Goal: Task Accomplishment & Management: Complete application form

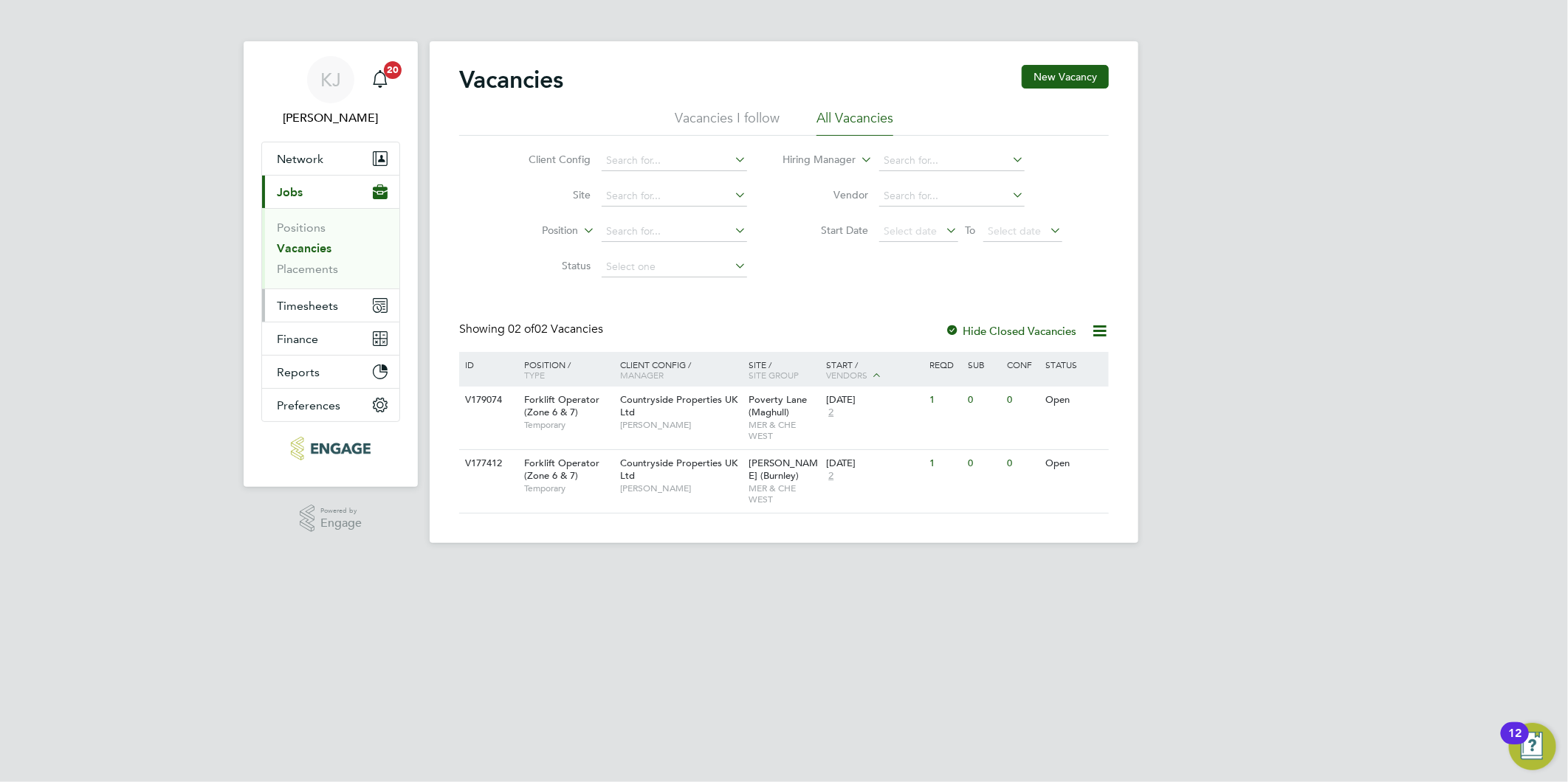
click at [309, 305] on span "Timesheets" at bounding box center [307, 306] width 61 height 14
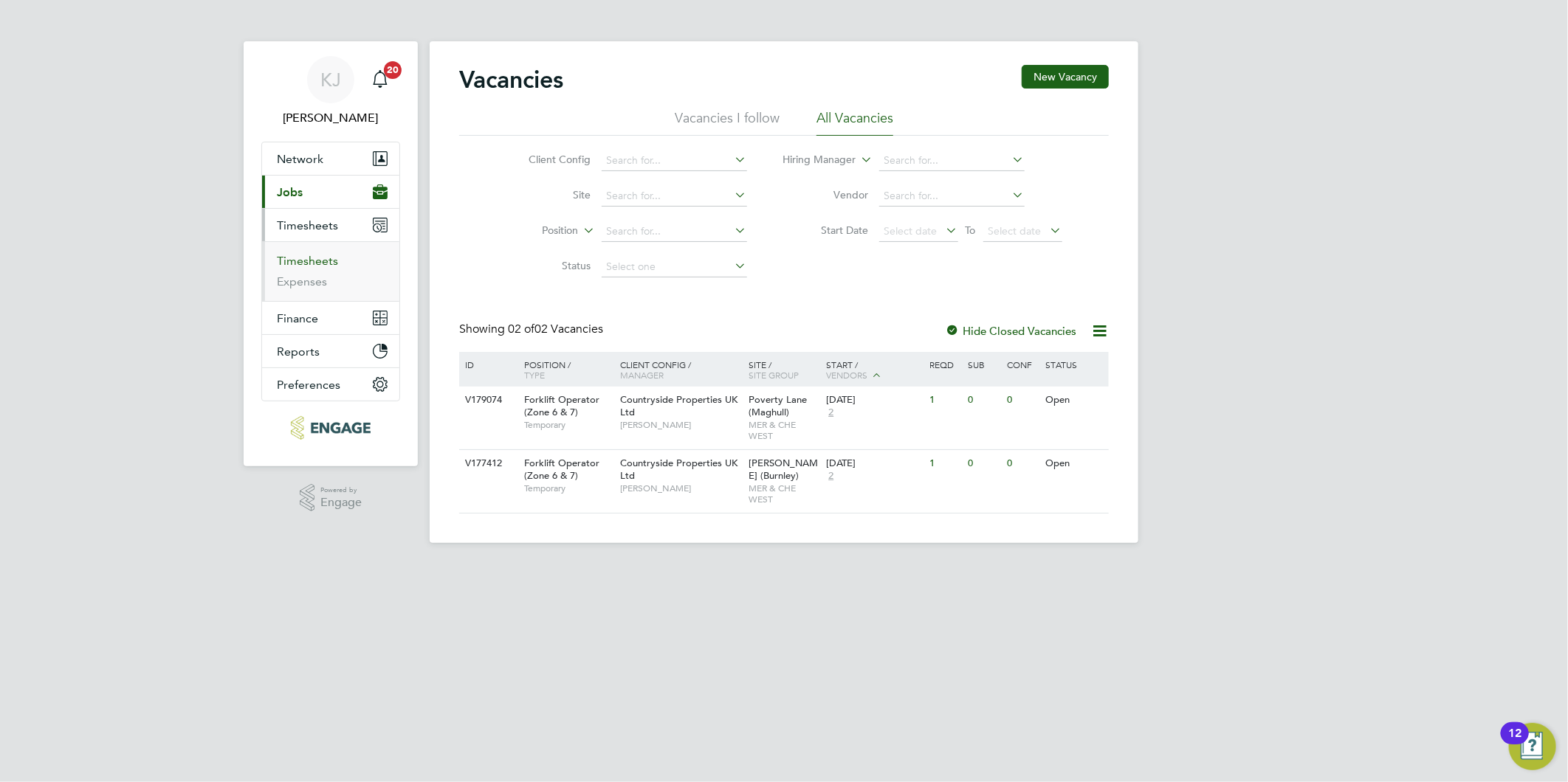
click at [291, 262] on link "Timesheets" at bounding box center [307, 261] width 61 height 14
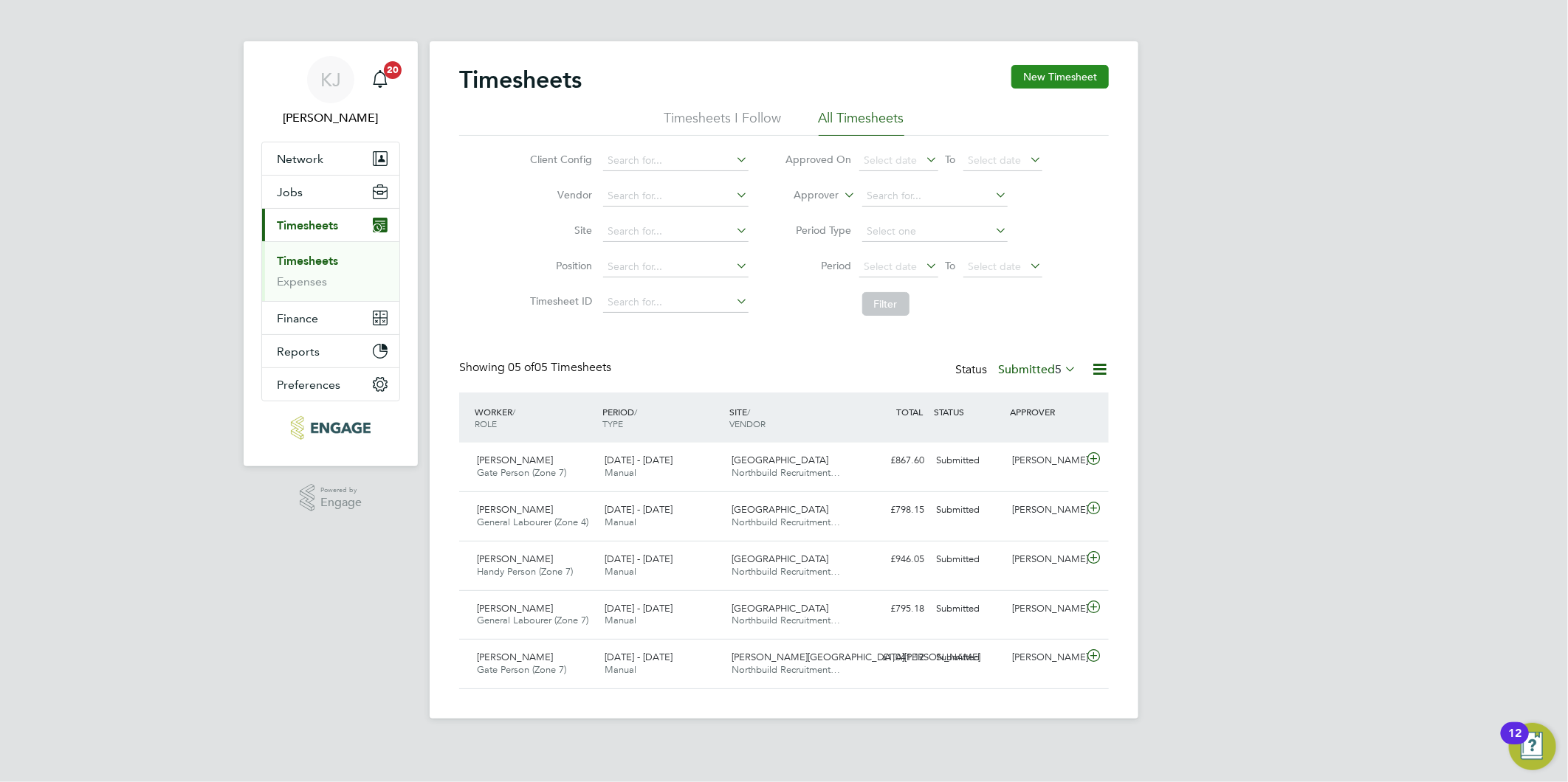
click at [1045, 84] on button "New Timesheet" at bounding box center [1060, 77] width 97 height 23
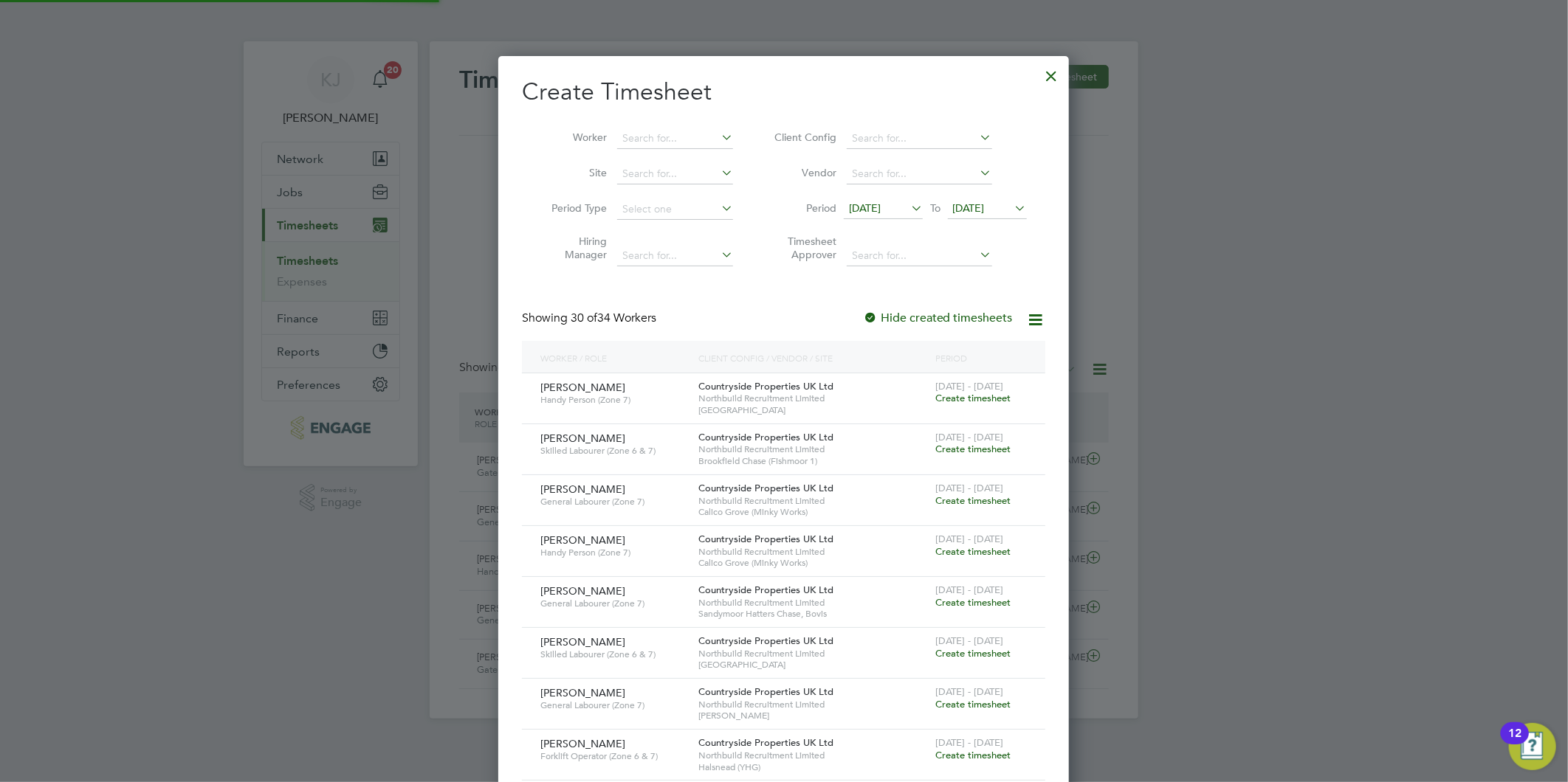
scroll to position [1973, 572]
click at [872, 202] on span "[DATE]" at bounding box center [865, 208] width 31 height 13
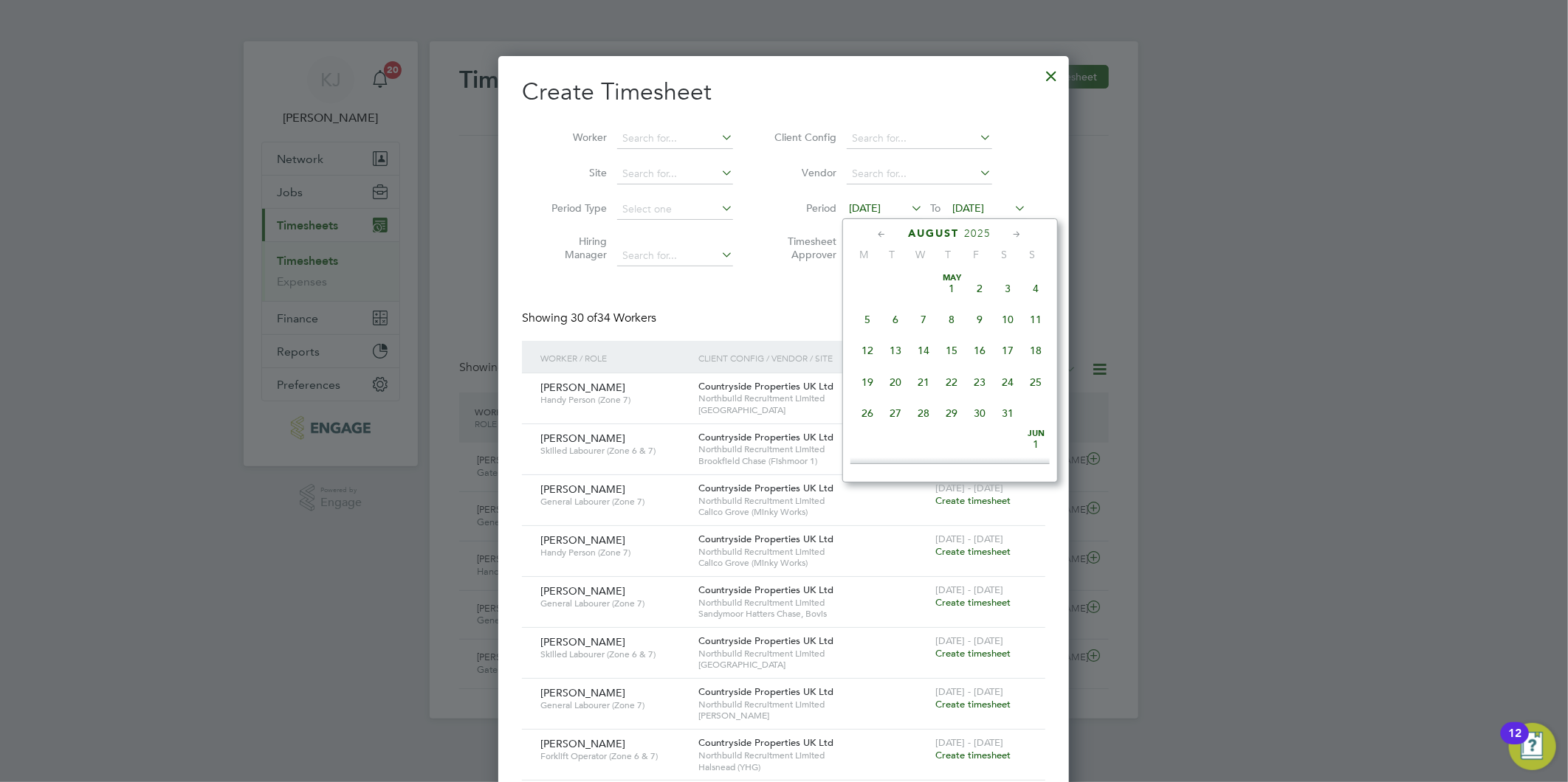
scroll to position [505, 0]
click at [865, 385] on span "18" at bounding box center [868, 375] width 28 height 28
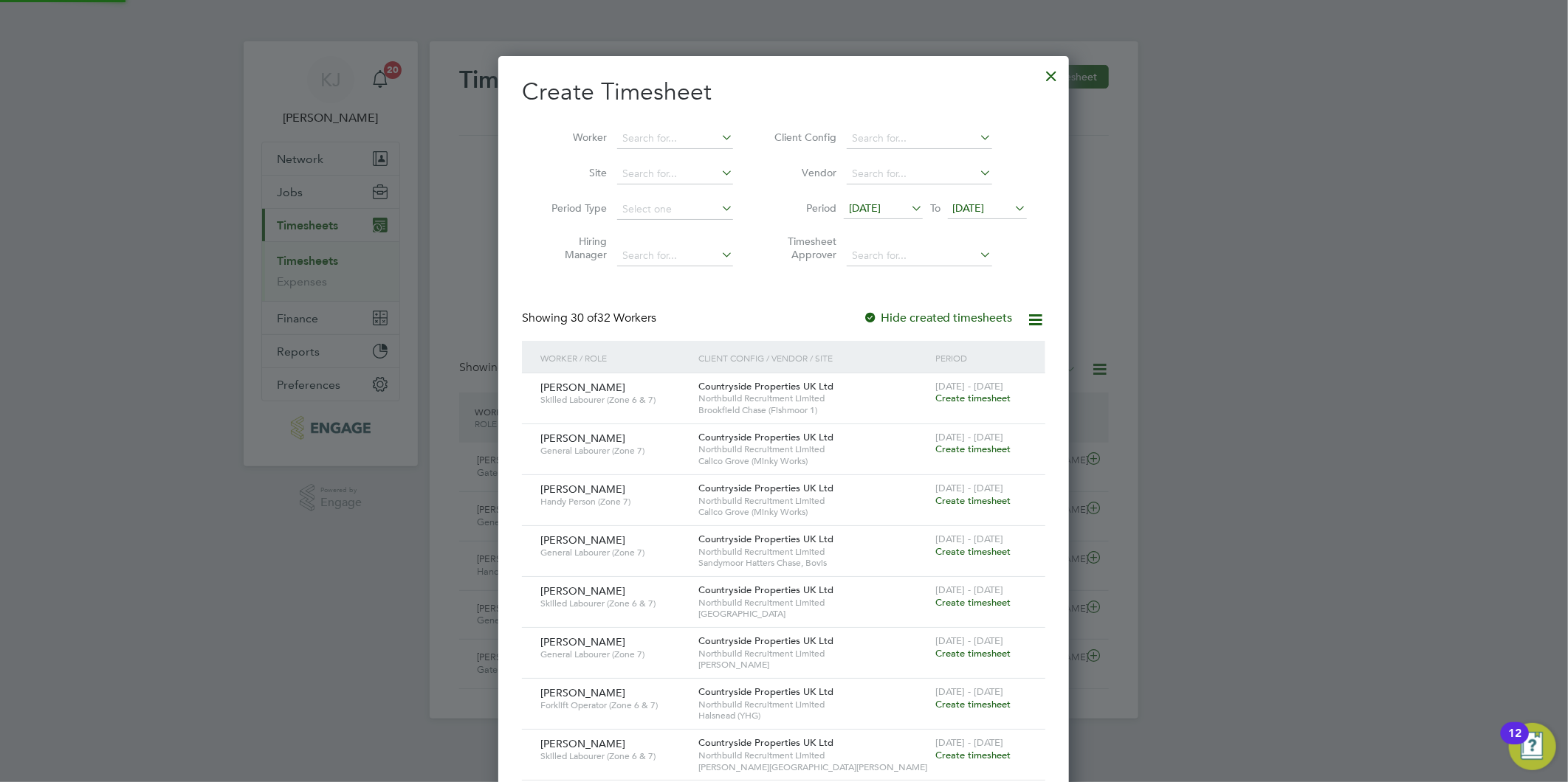
scroll to position [1923, 572]
click at [987, 200] on span "[DATE]" at bounding box center [987, 209] width 79 height 20
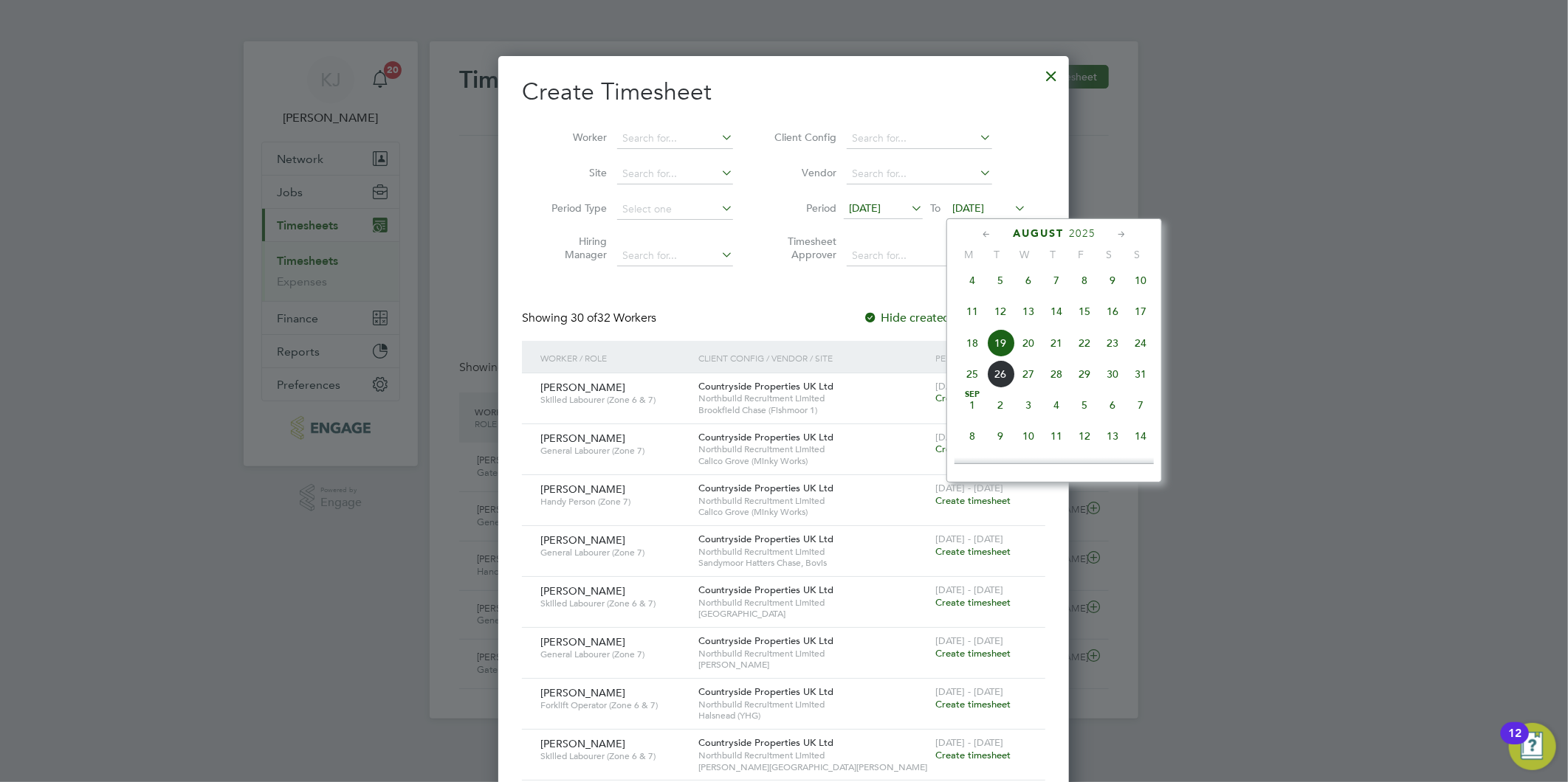
click at [1142, 341] on span "24" at bounding box center [1141, 343] width 28 height 28
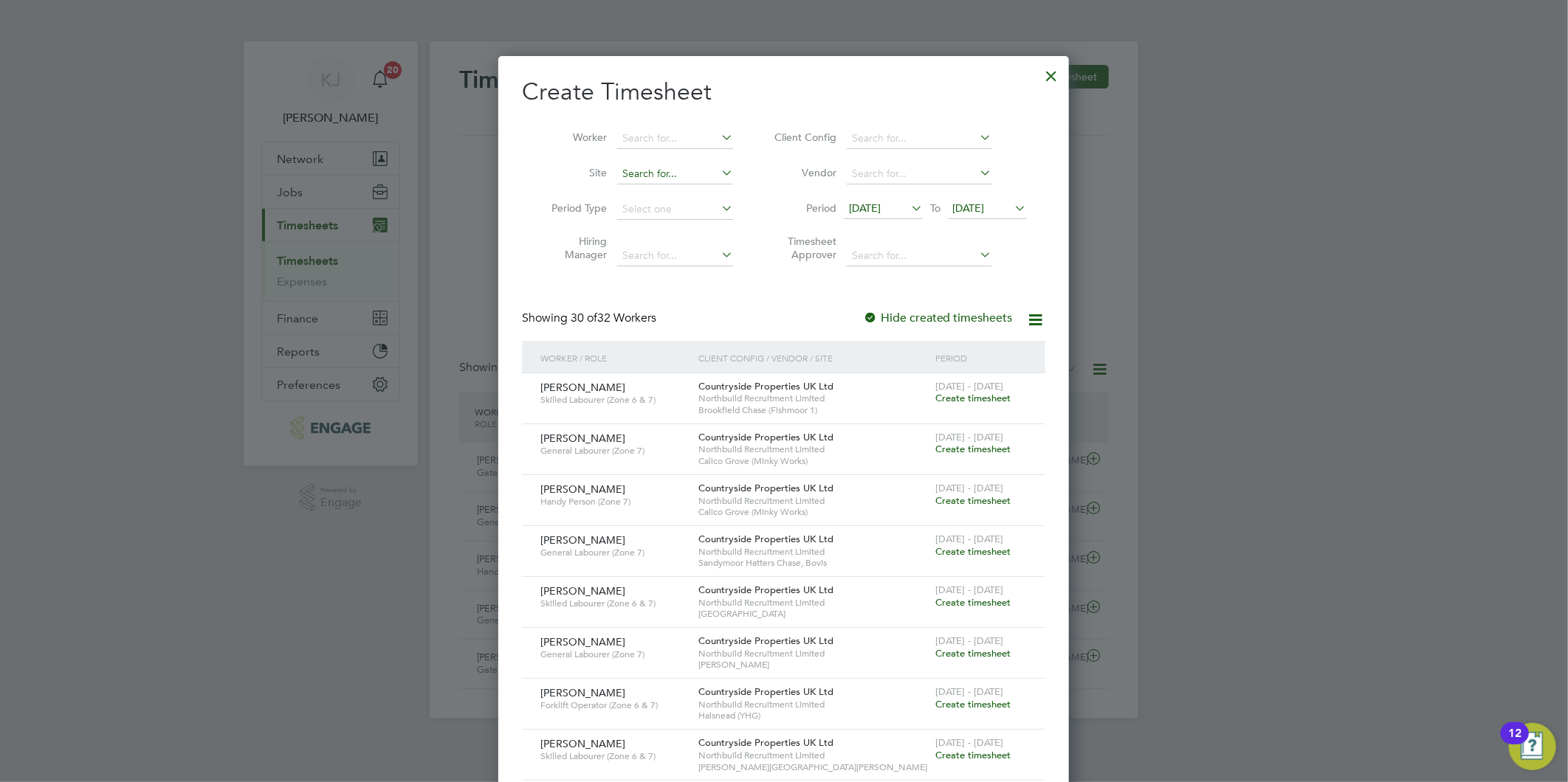
click at [667, 177] on input at bounding box center [674, 174] width 116 height 21
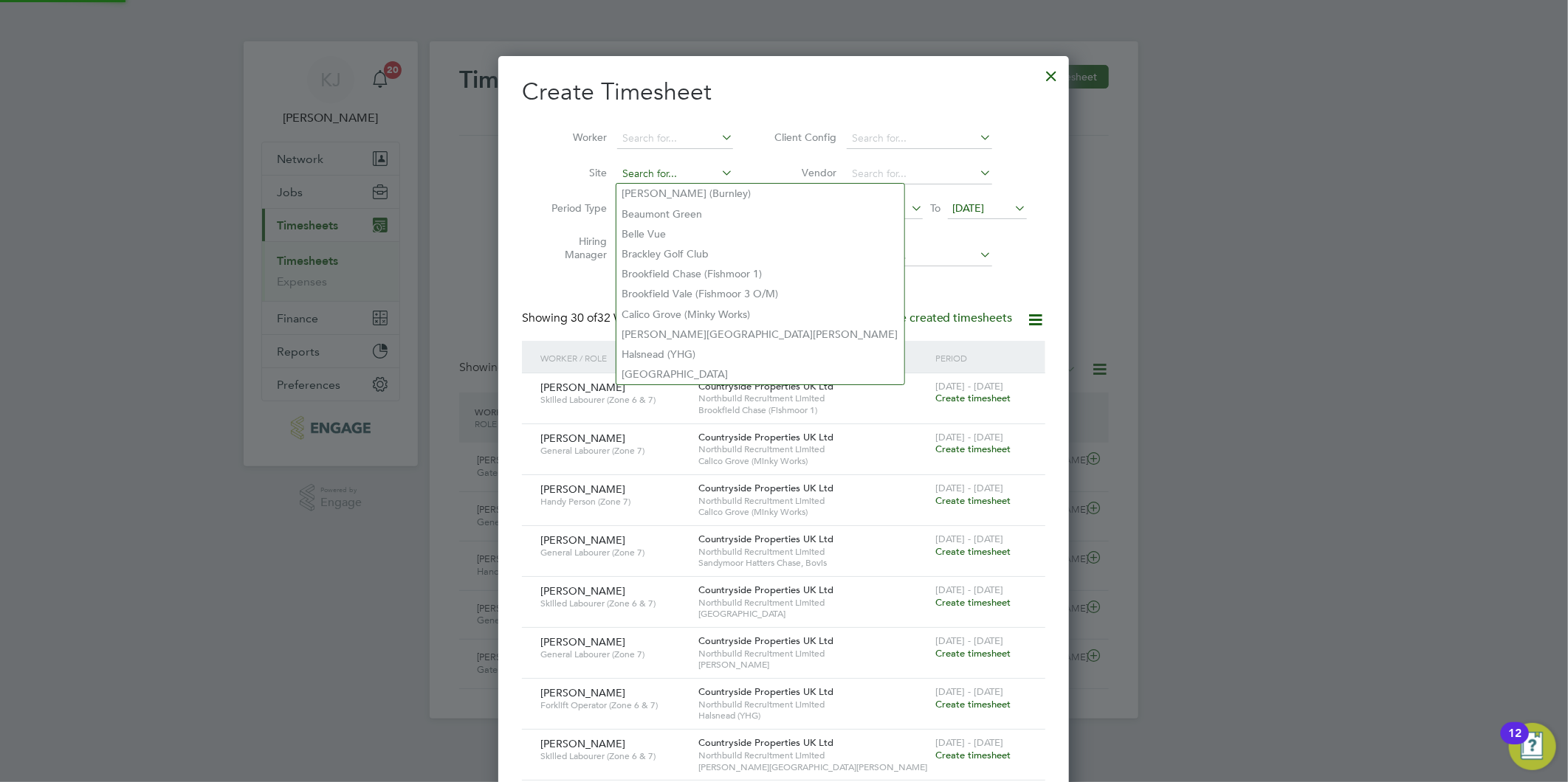
type input "s"
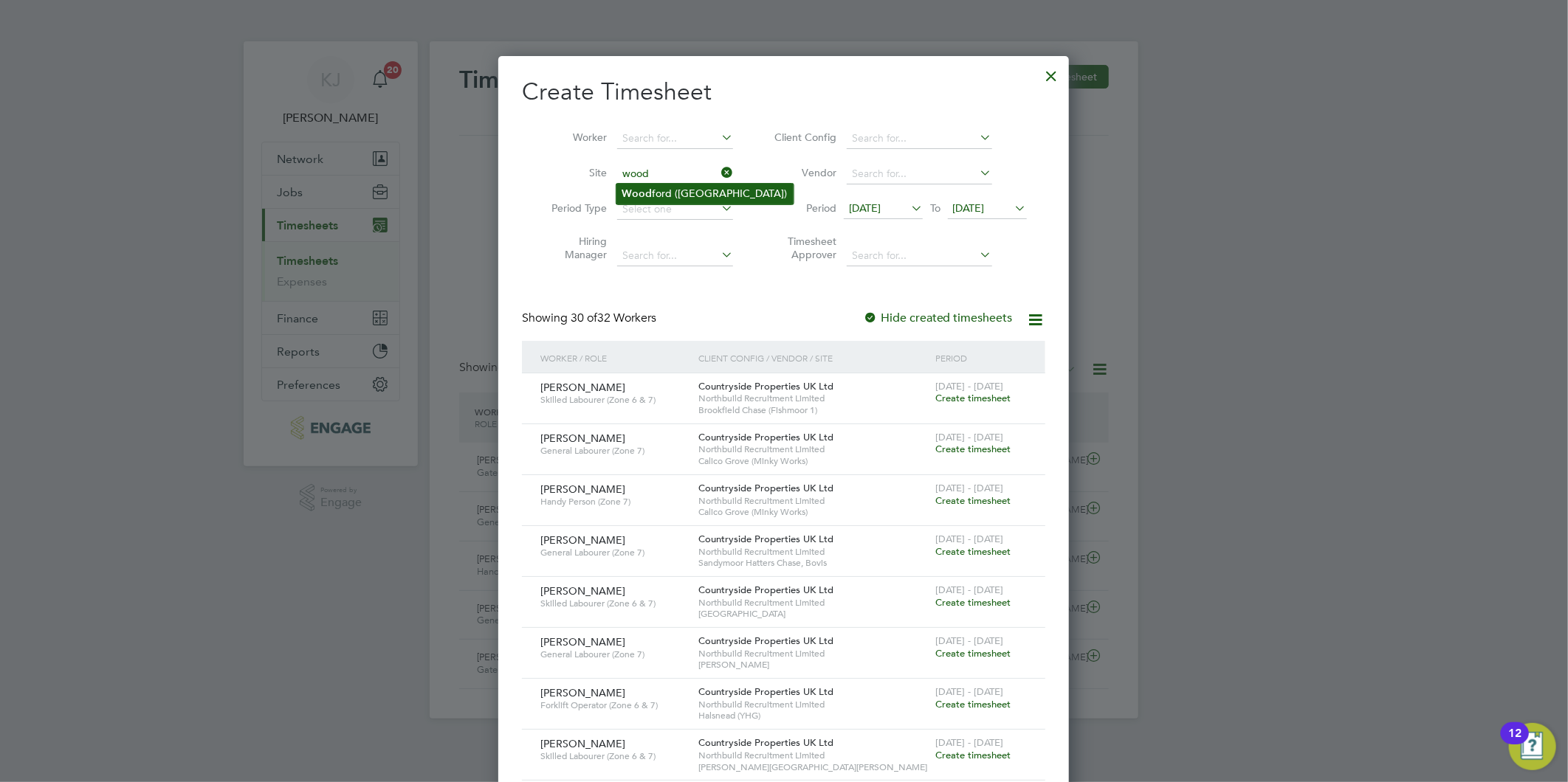
click at [687, 192] on li "Wood ford (Stockport)" at bounding box center [705, 193] width 178 height 20
type input "Woodford ([GEOGRAPHIC_DATA])"
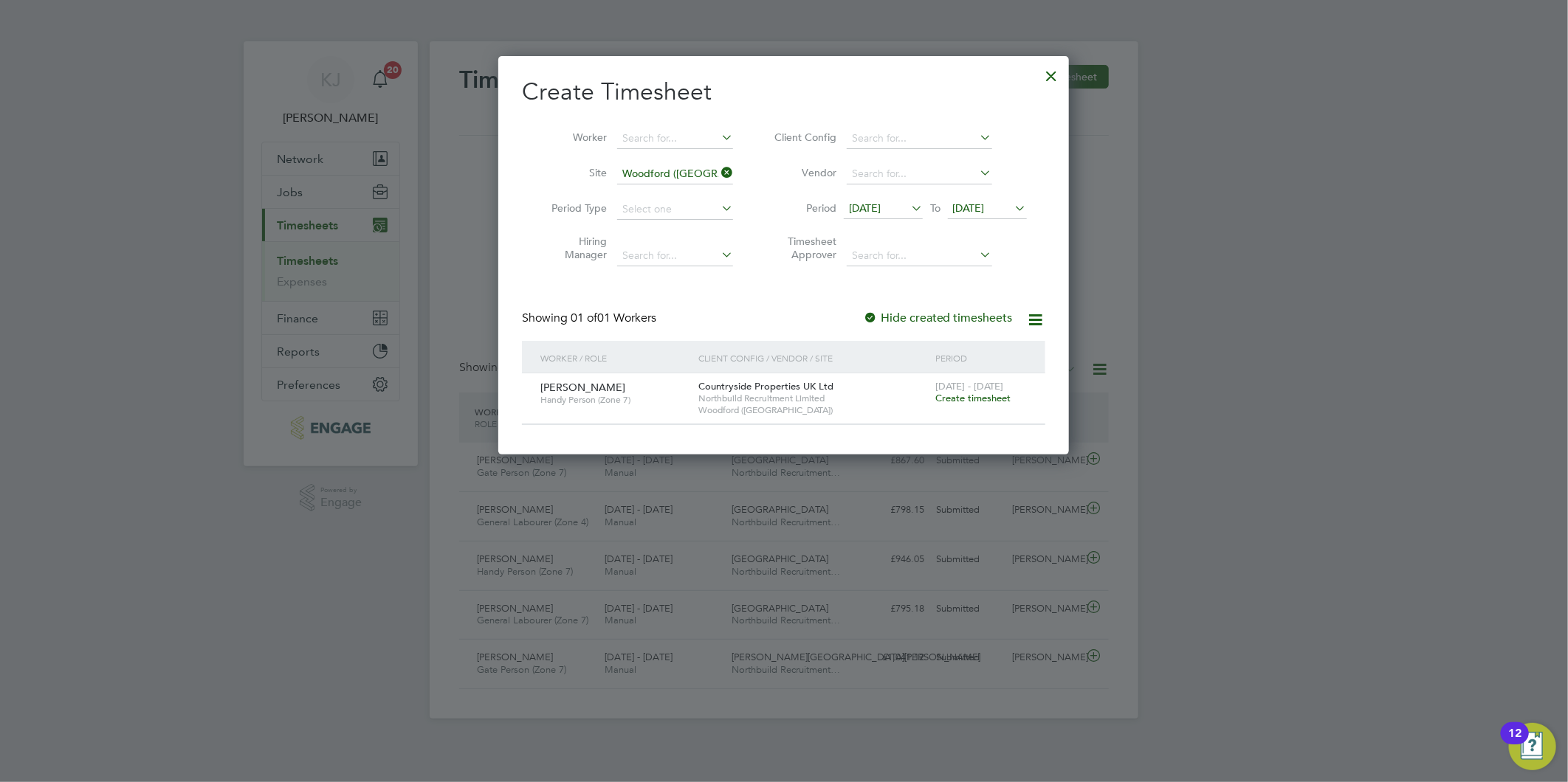
click at [962, 399] on span "Create timesheet" at bounding box center [973, 398] width 76 height 12
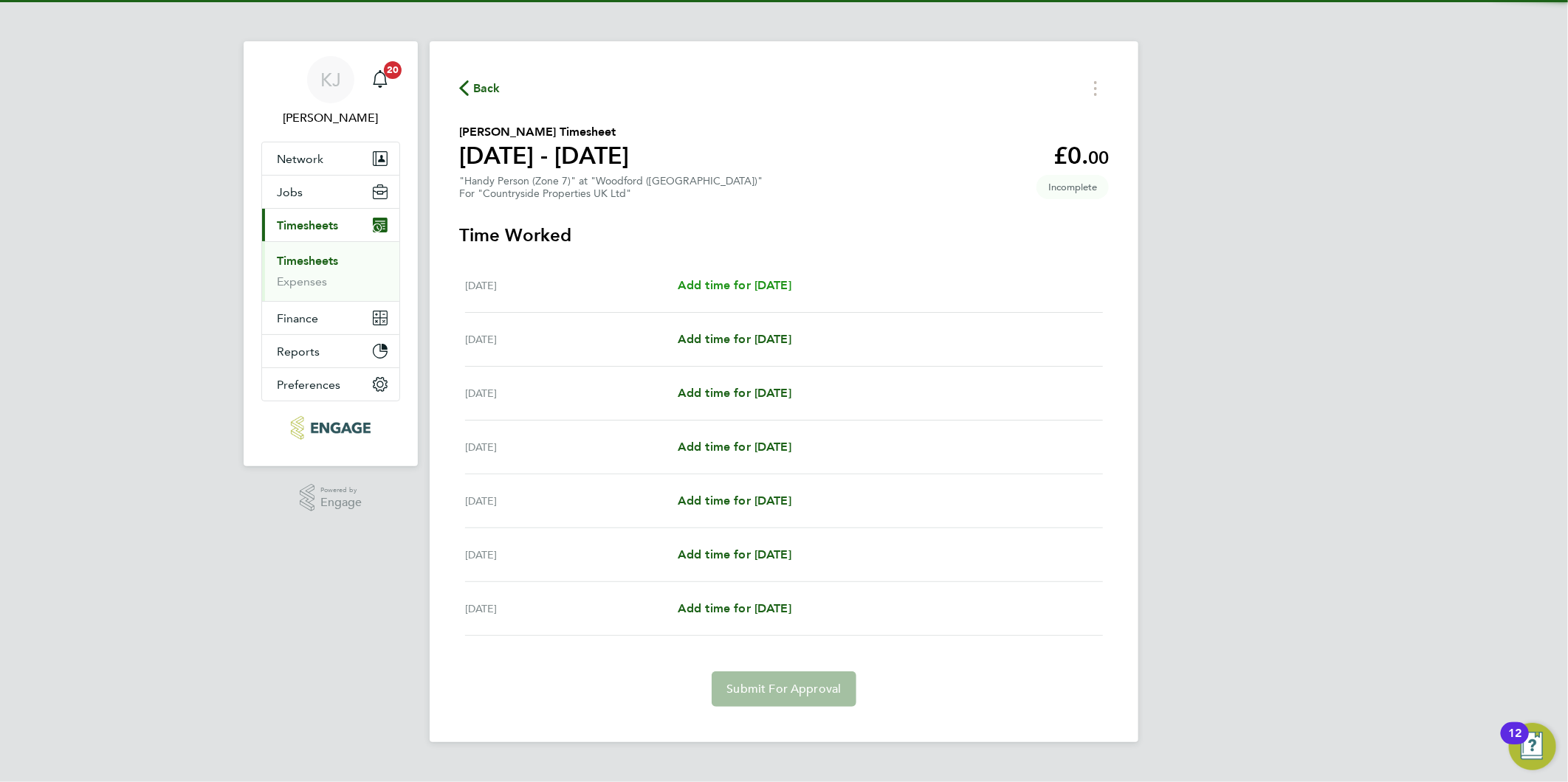
click at [783, 280] on span "Add time for [DATE]" at bounding box center [734, 285] width 114 height 14
select select "30"
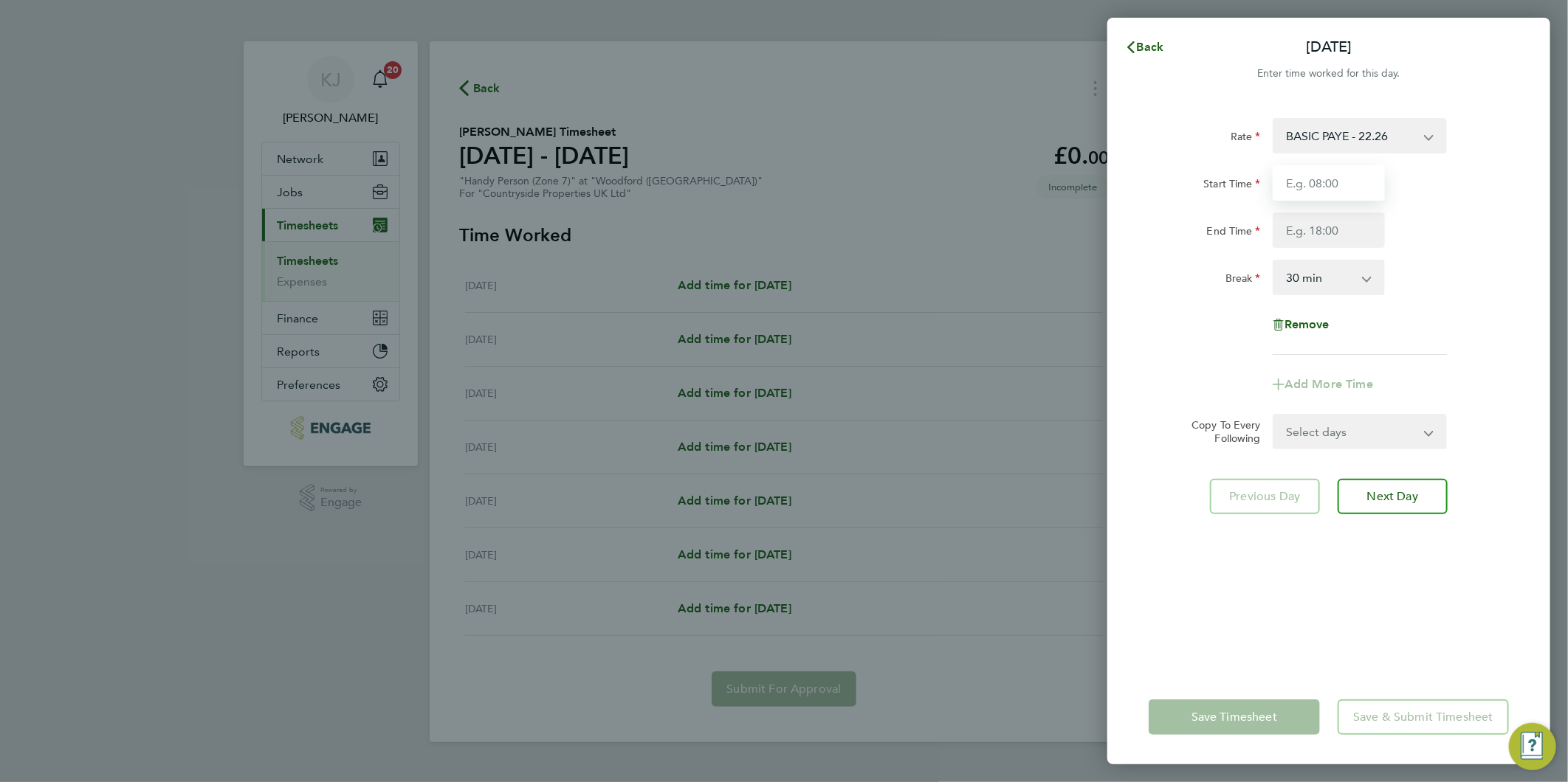
click at [1294, 183] on input "Start Time" at bounding box center [1329, 183] width 112 height 36
type input "07:30"
type input "16:30"
click at [1350, 174] on input "07:30" at bounding box center [1329, 183] width 112 height 36
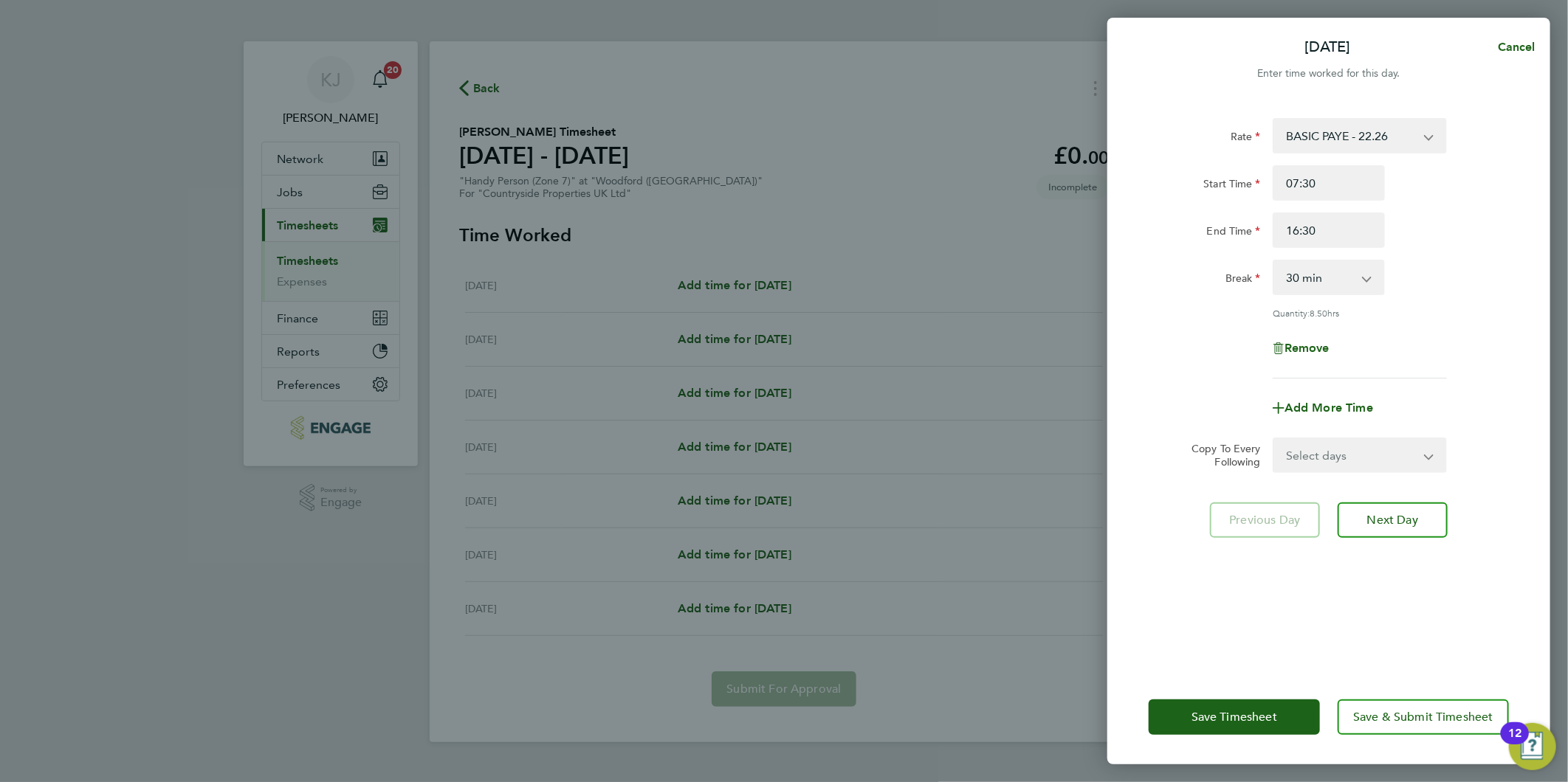
click at [1330, 456] on select "Select days Day Weekday (Mon-Fri) Weekend (Sat-Sun) [DATE] [DATE] [DATE] [DATE]…" at bounding box center [1351, 455] width 155 height 32
select select "DAY"
click at [1274, 439] on select "Select days Day Weekday (Mon-Fri) Weekend (Sat-Sun) [DATE] [DATE] [DATE] [DATE]…" at bounding box center [1351, 455] width 155 height 32
select select "[DATE]"
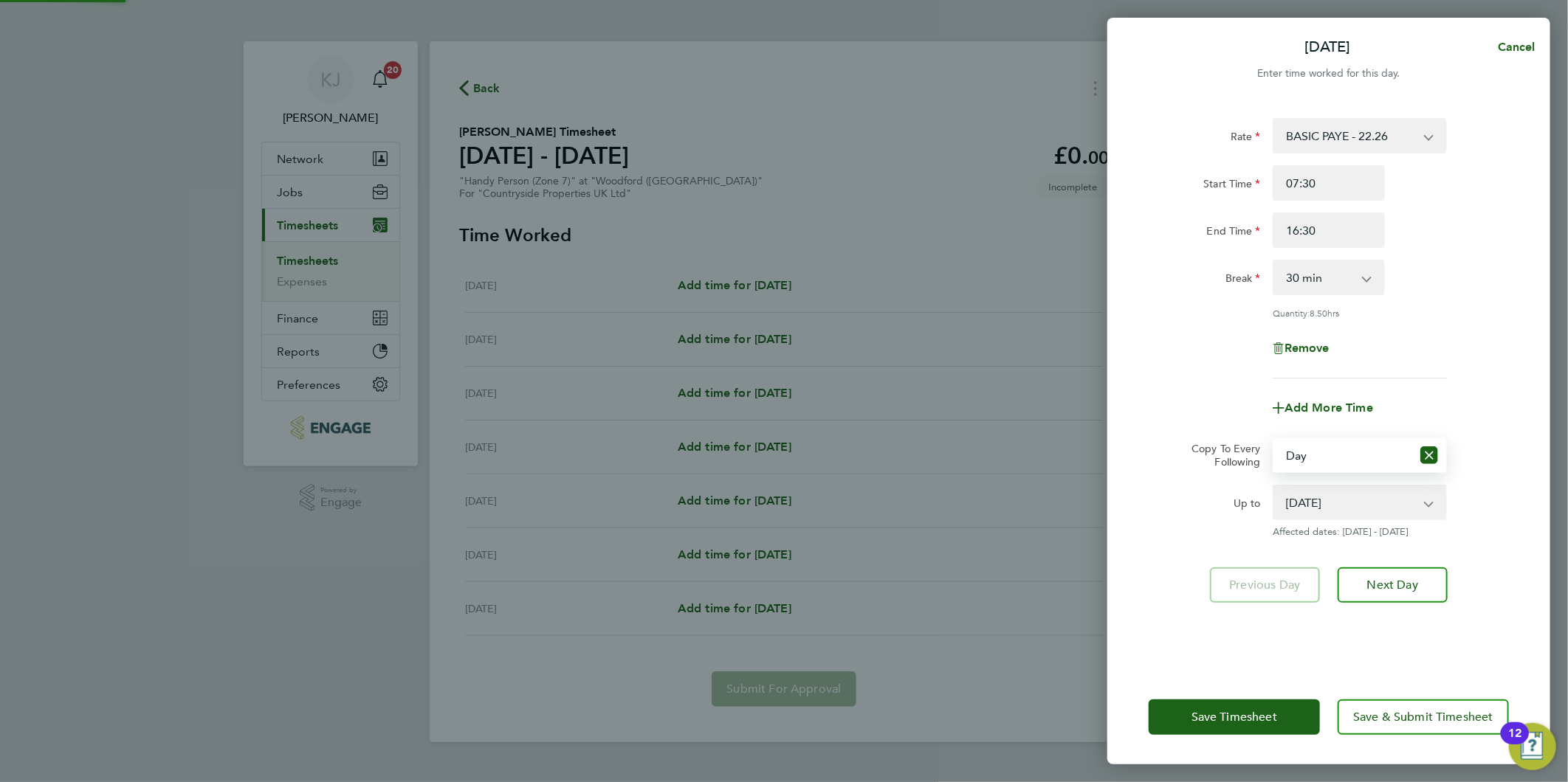
click at [1322, 510] on select "[DATE] [DATE] [DATE] [DATE] [DATE] [DATE]" at bounding box center [1350, 502] width 153 height 32
click at [1274, 486] on select "[DATE] [DATE] [DATE] [DATE] [DATE] [DATE]" at bounding box center [1350, 502] width 153 height 32
click at [1406, 582] on span "Next Day" at bounding box center [1392, 585] width 51 height 15
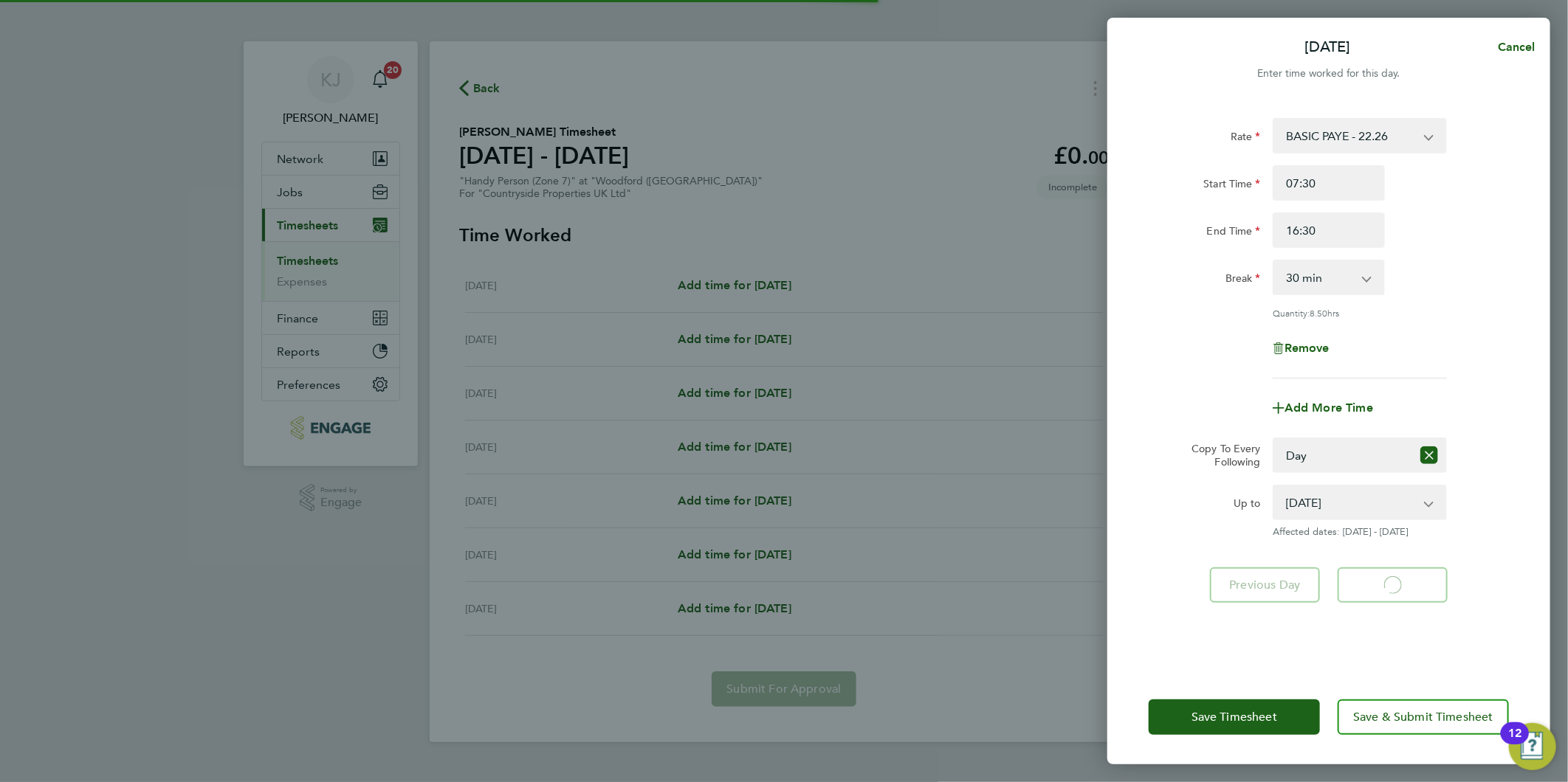
select select "30"
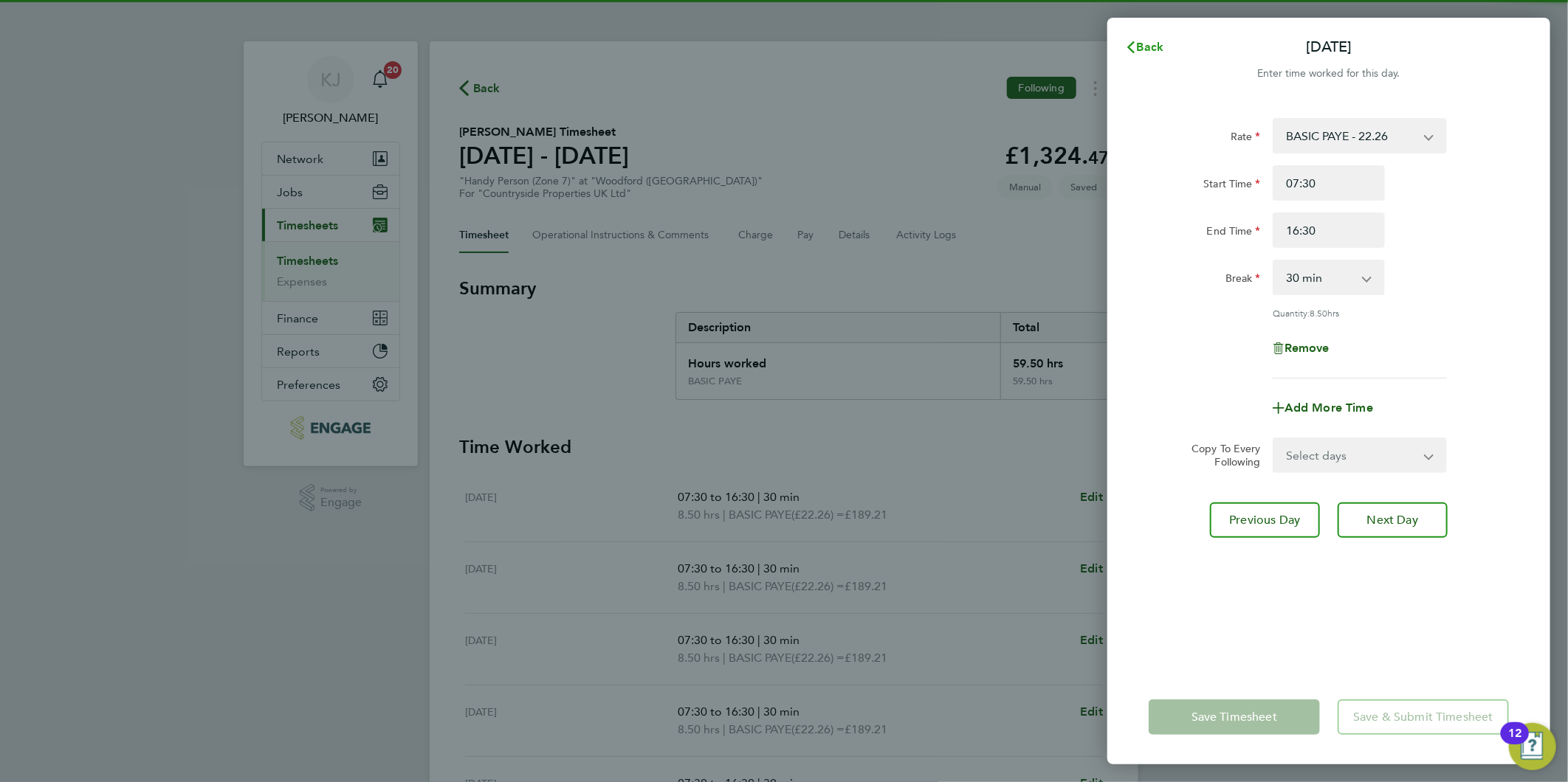
drag, startPoint x: 1117, startPoint y: 50, endPoint x: 1141, endPoint y: 44, distance: 24.7
click at [1118, 50] on button "Back" at bounding box center [1144, 47] width 69 height 30
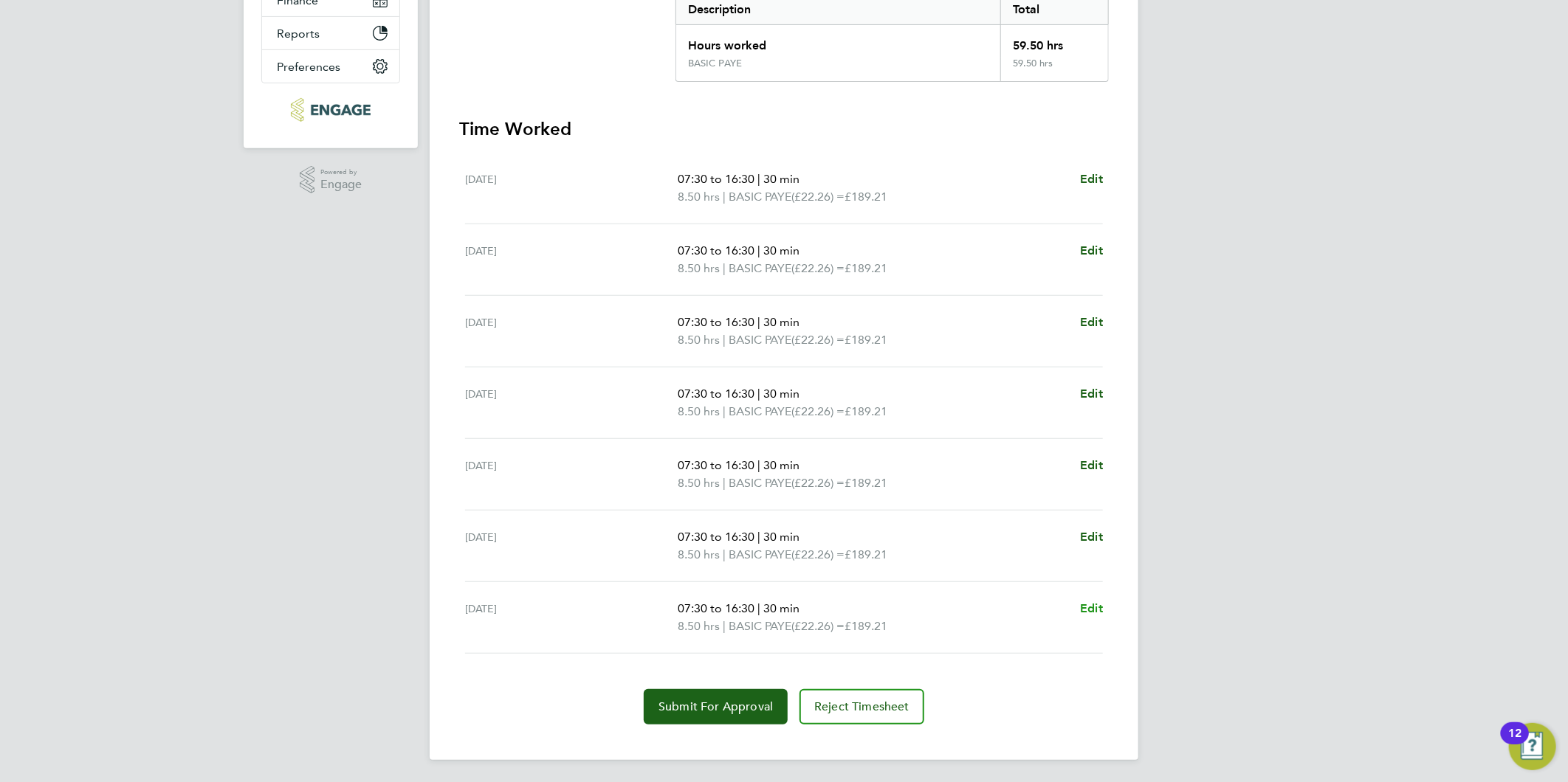
click at [1087, 606] on span "Edit" at bounding box center [1091, 609] width 23 height 14
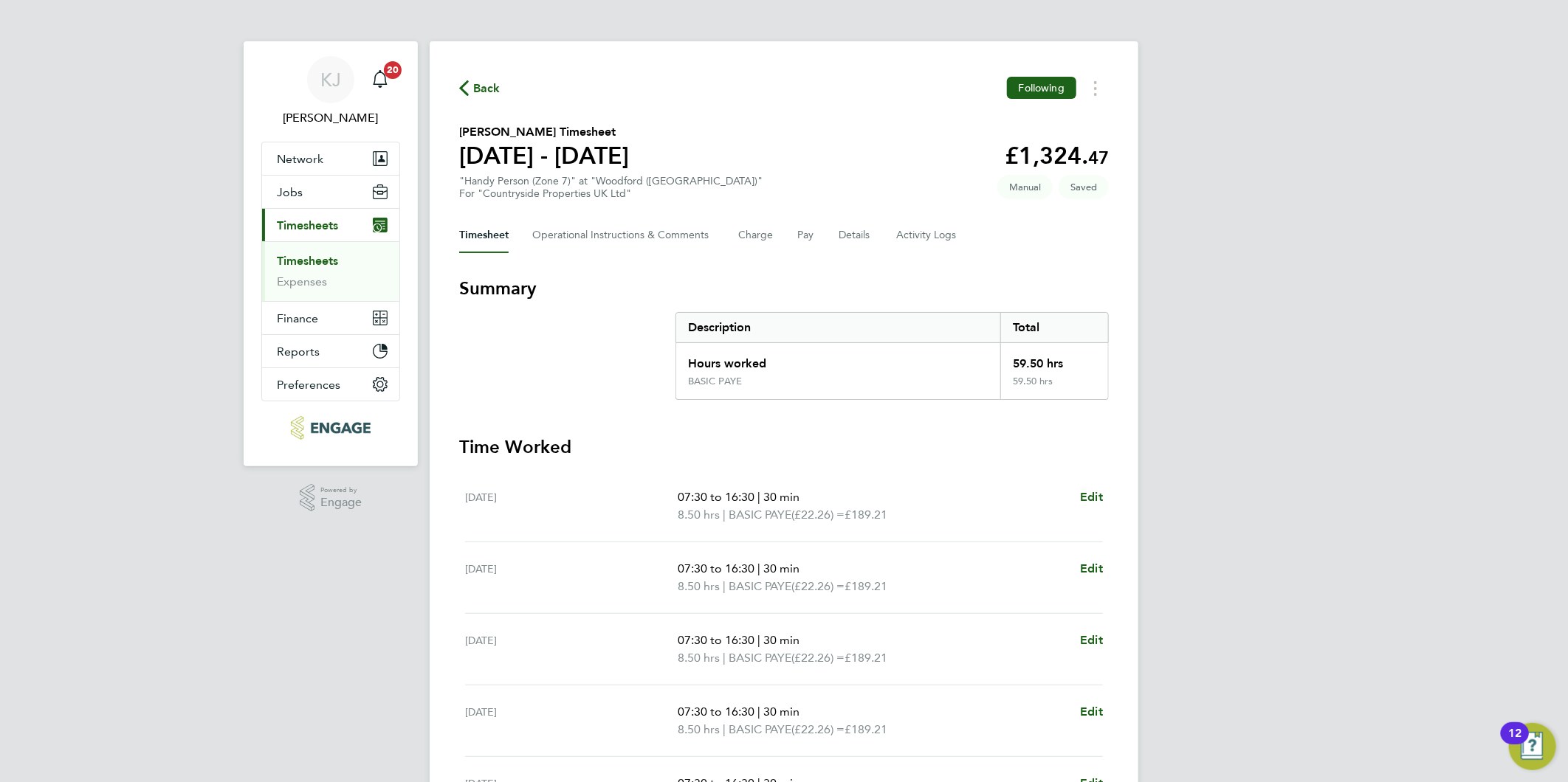
select select "30"
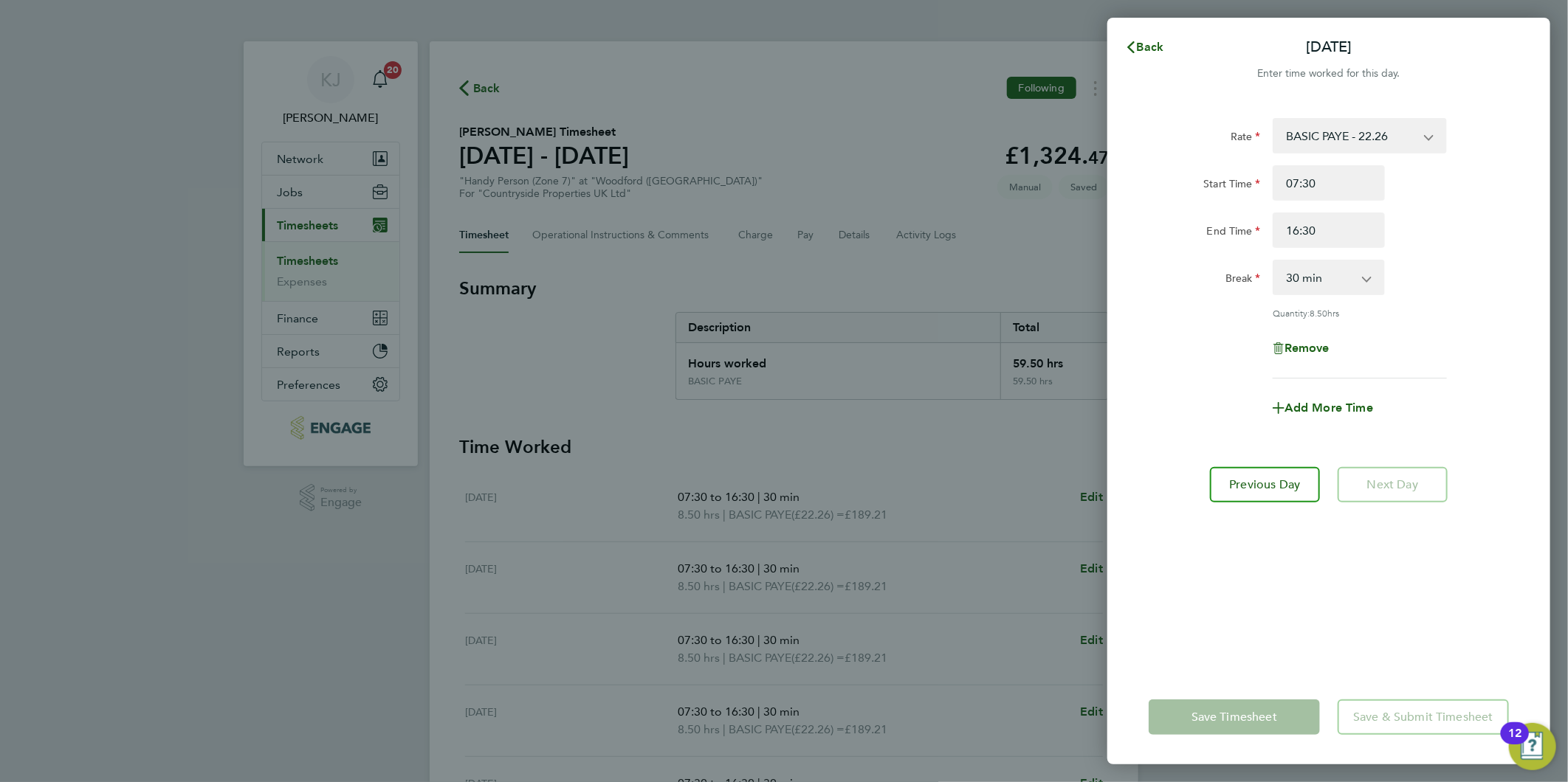
click at [1308, 334] on div "Remove" at bounding box center [1329, 348] width 124 height 36
click at [1308, 342] on span "Remove" at bounding box center [1307, 348] width 45 height 14
select select "null"
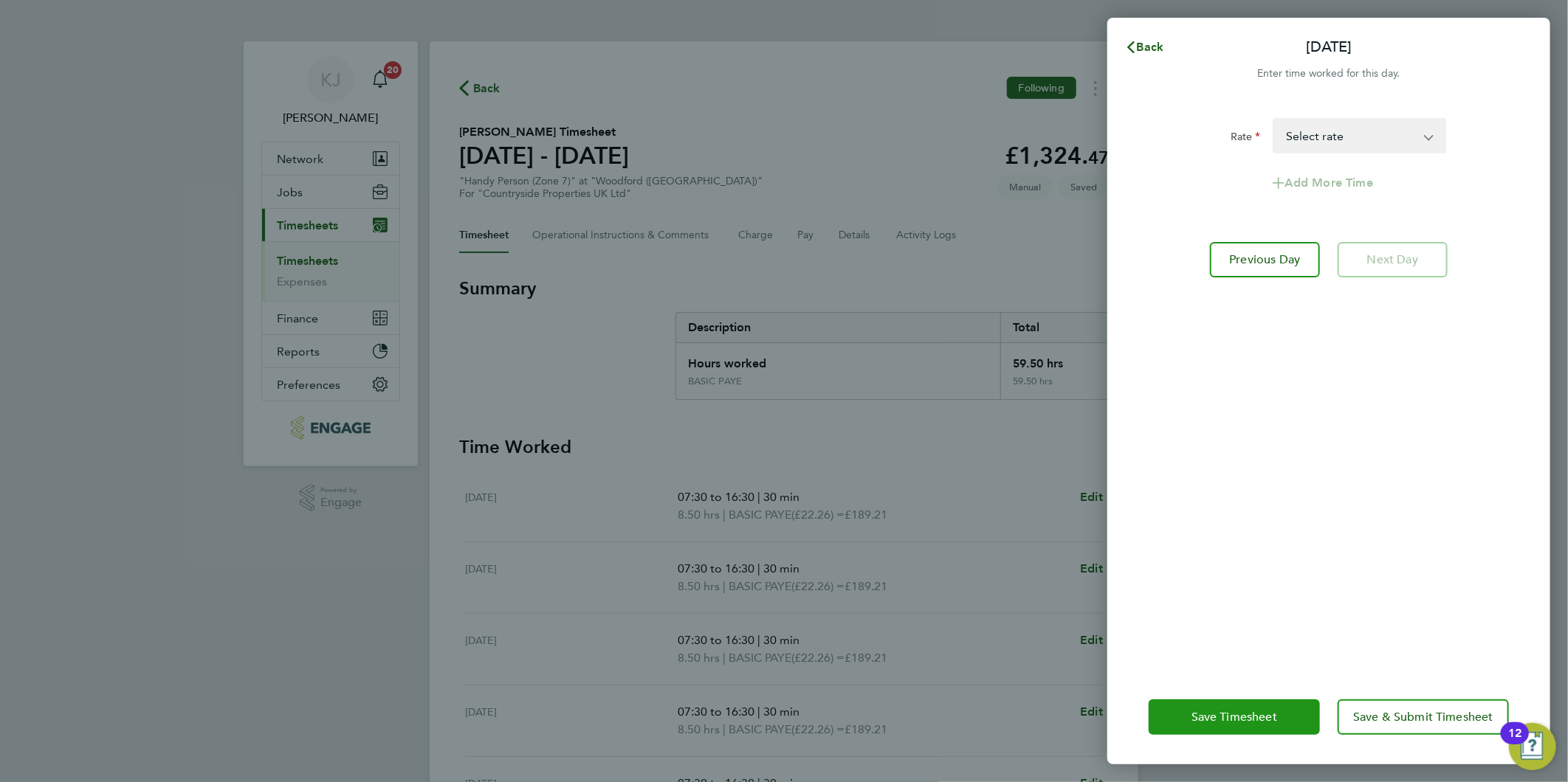
drag, startPoint x: 1196, startPoint y: 703, endPoint x: 1196, endPoint y: 719, distance: 16.0
click at [1196, 702] on button "Save Timesheet" at bounding box center [1234, 717] width 171 height 36
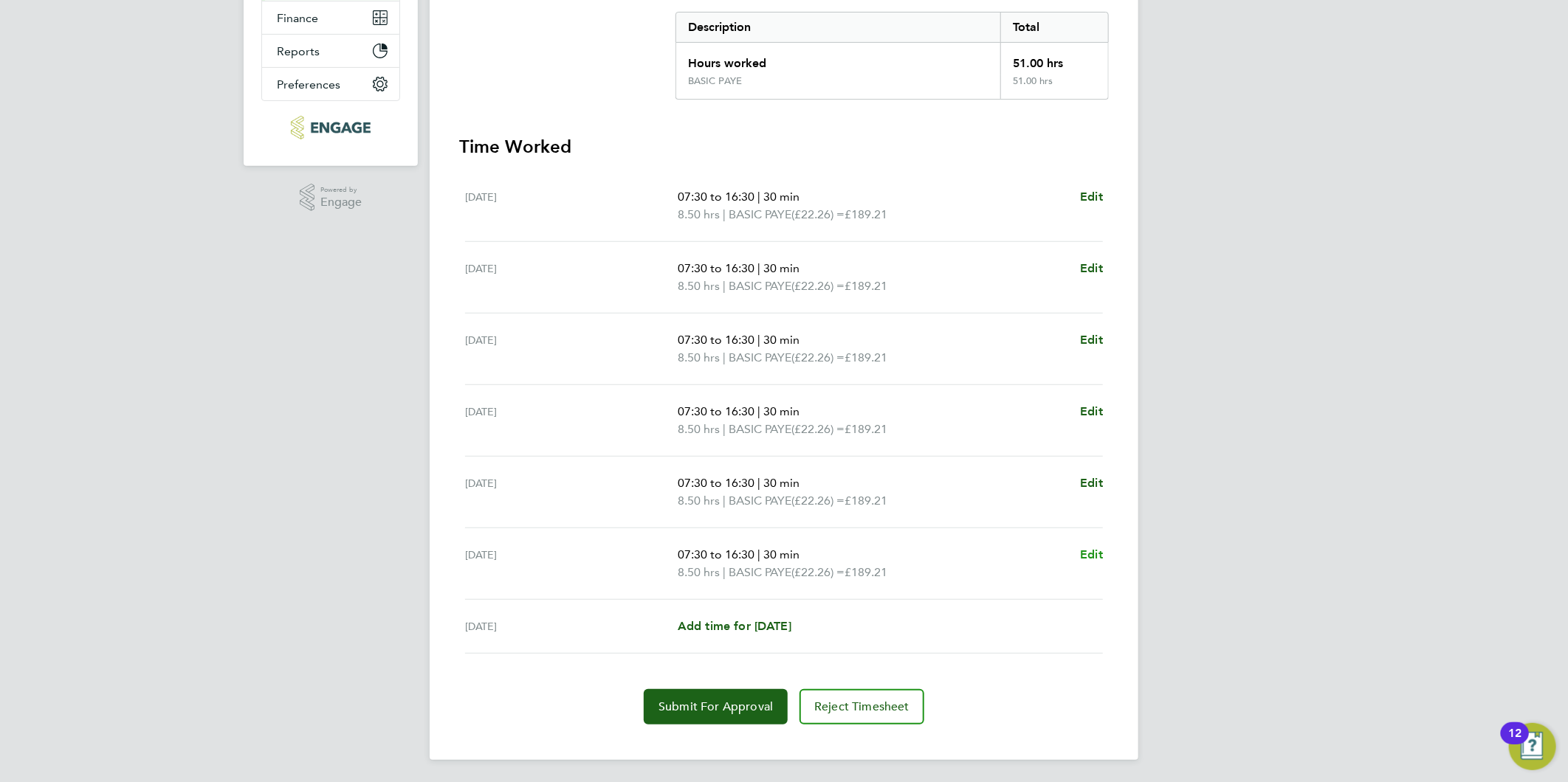
click at [1088, 549] on span "Edit" at bounding box center [1091, 555] width 23 height 14
select select "30"
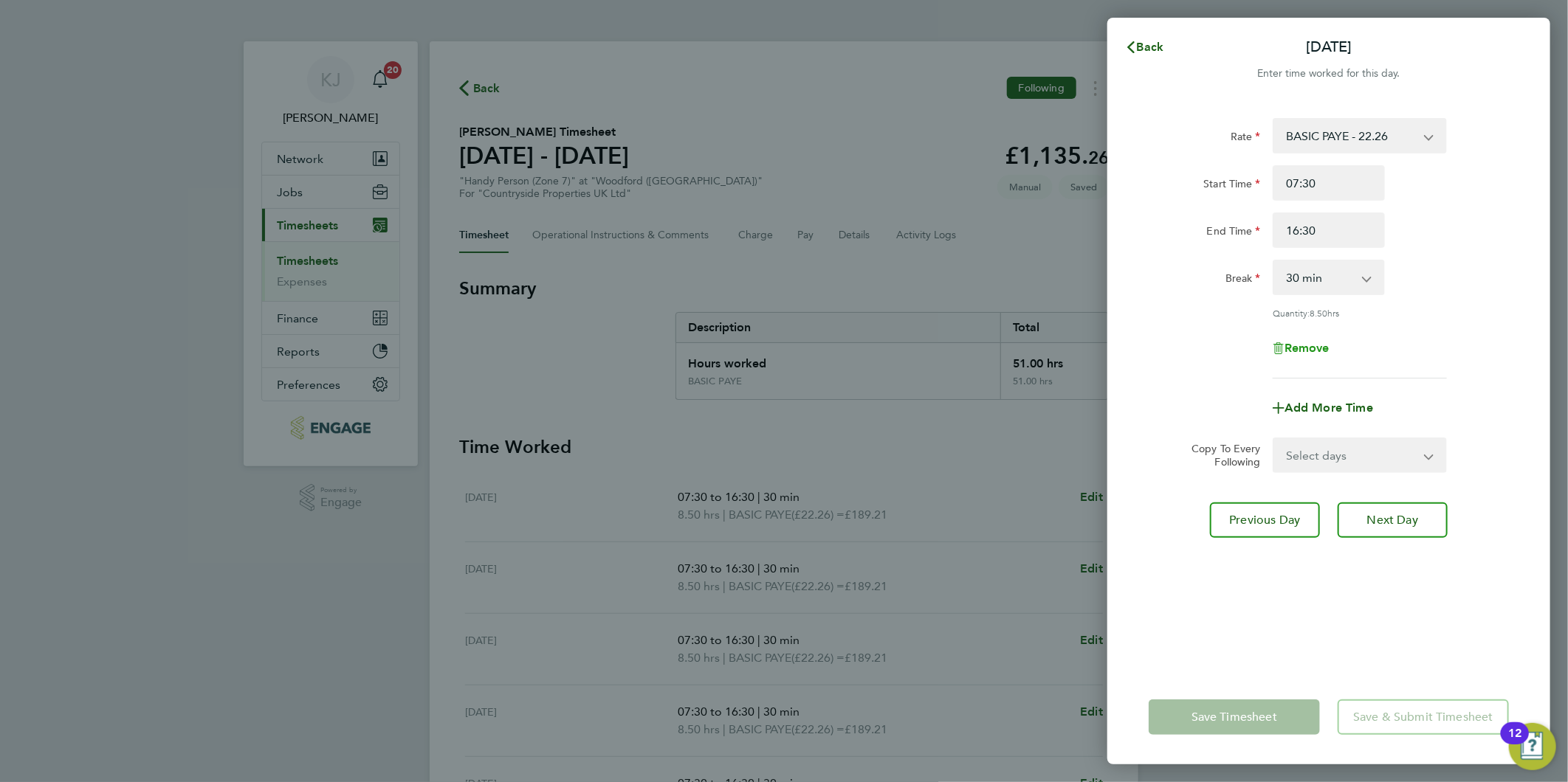
click at [1315, 341] on span "Remove" at bounding box center [1307, 348] width 45 height 14
select select "null"
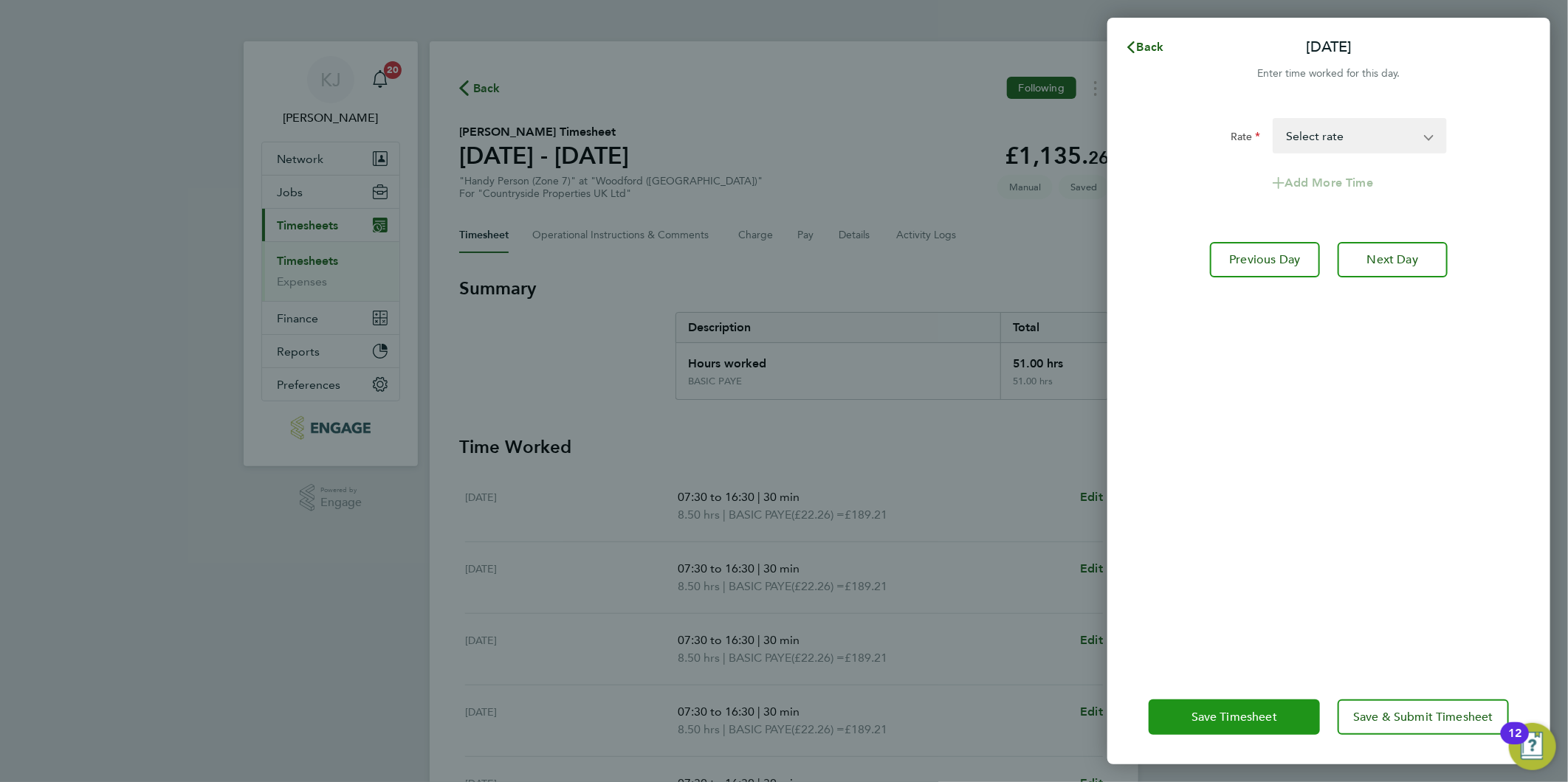
drag, startPoint x: 1224, startPoint y: 713, endPoint x: 987, endPoint y: 732, distance: 237.8
click at [1224, 712] on span "Save Timesheet" at bounding box center [1234, 717] width 85 height 15
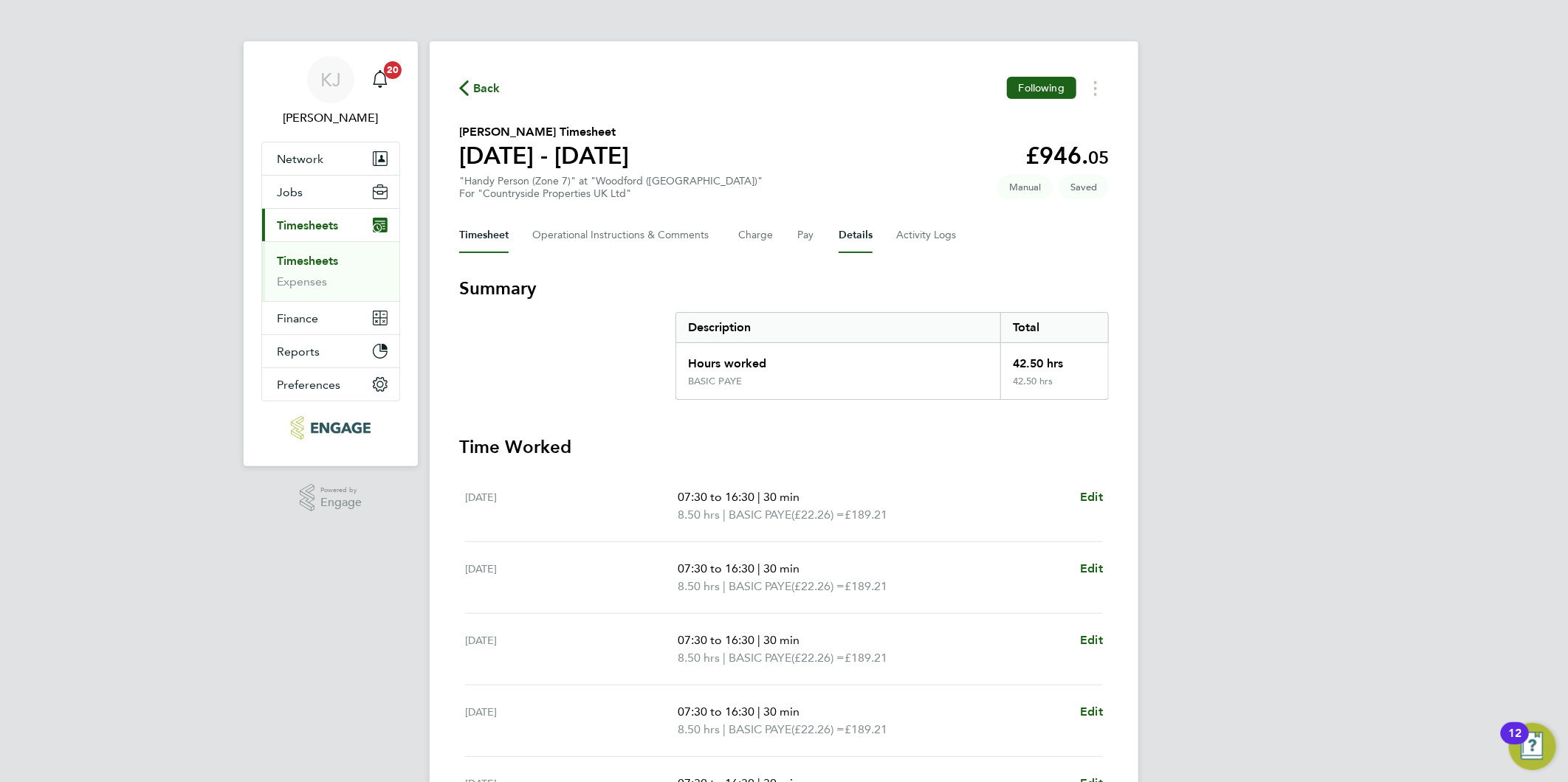
click at [856, 240] on button "Details" at bounding box center [855, 235] width 34 height 36
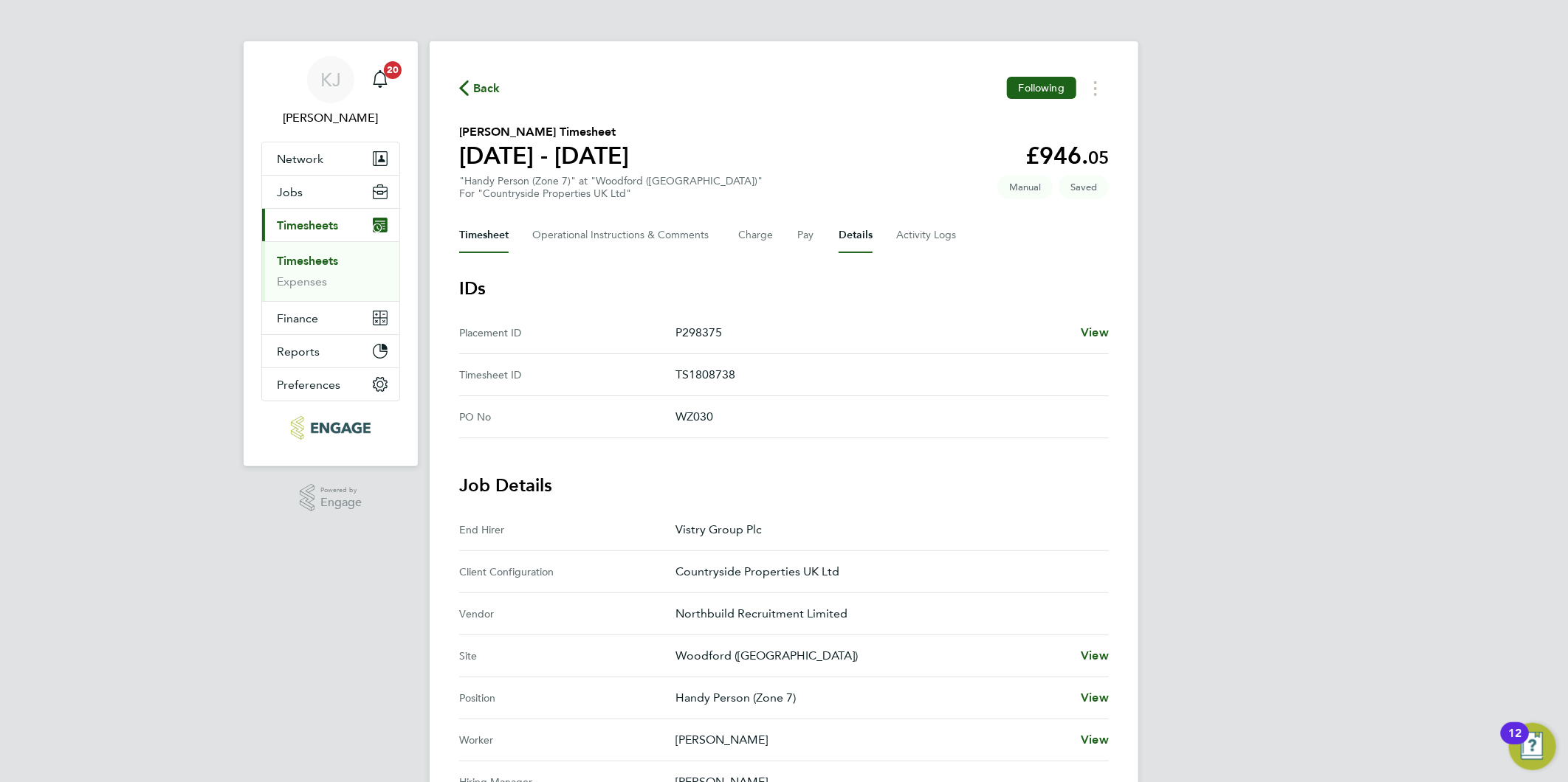
click at [487, 229] on button "Timesheet" at bounding box center [484, 235] width 50 height 36
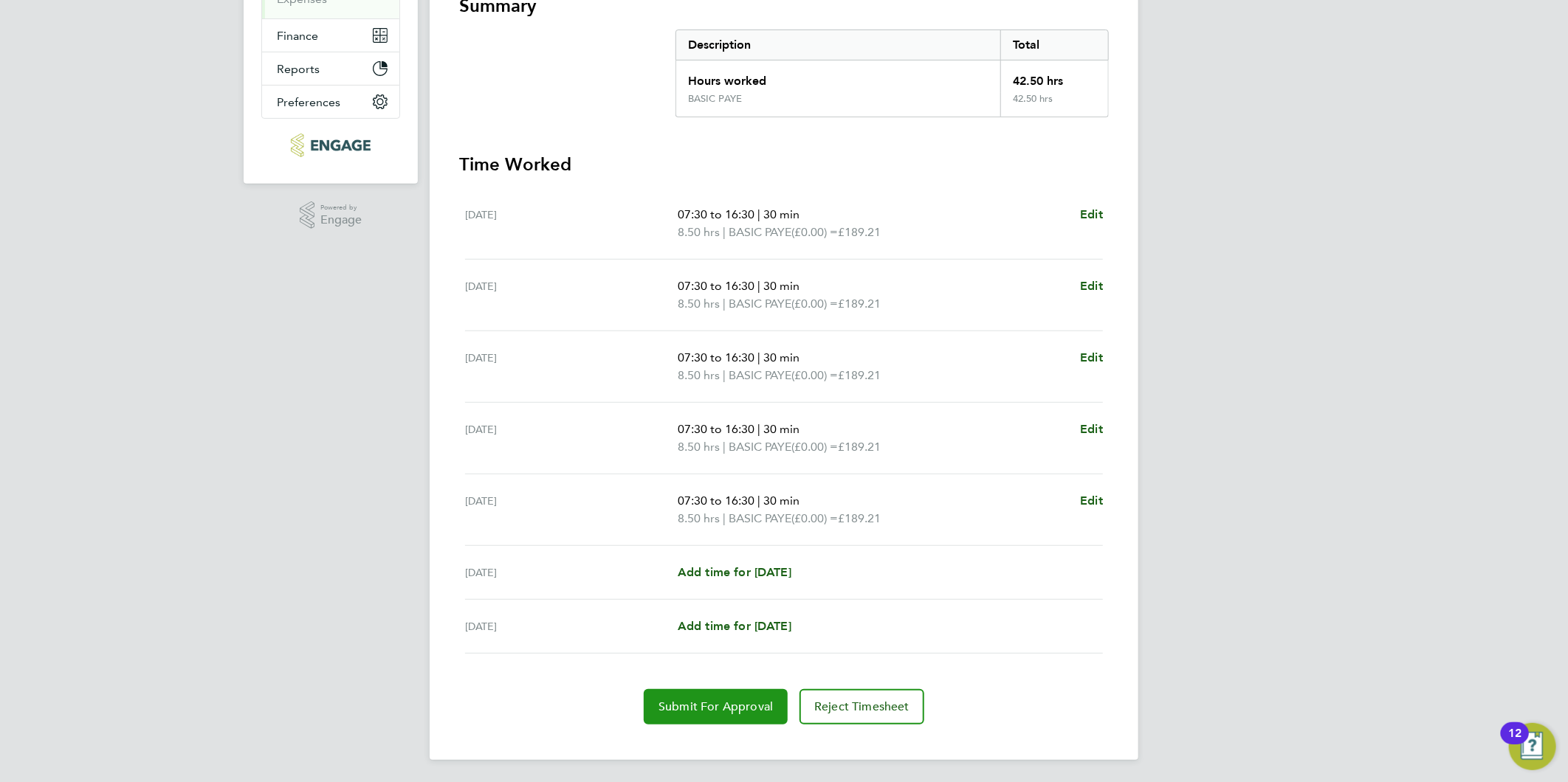
click at [700, 699] on span "Submit For Approval" at bounding box center [716, 706] width 115 height 15
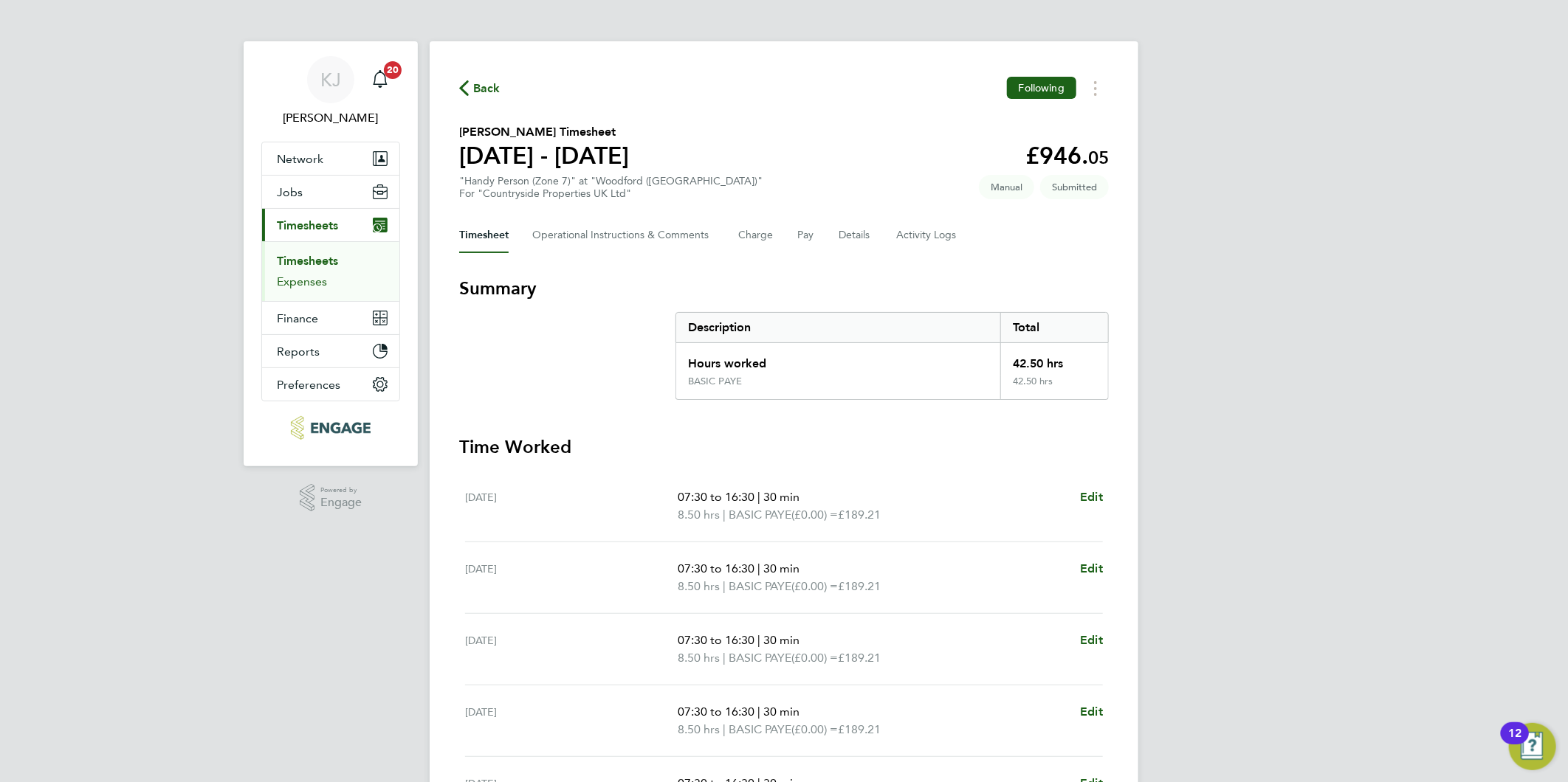
click at [299, 277] on link "Expenses" at bounding box center [302, 282] width 50 height 14
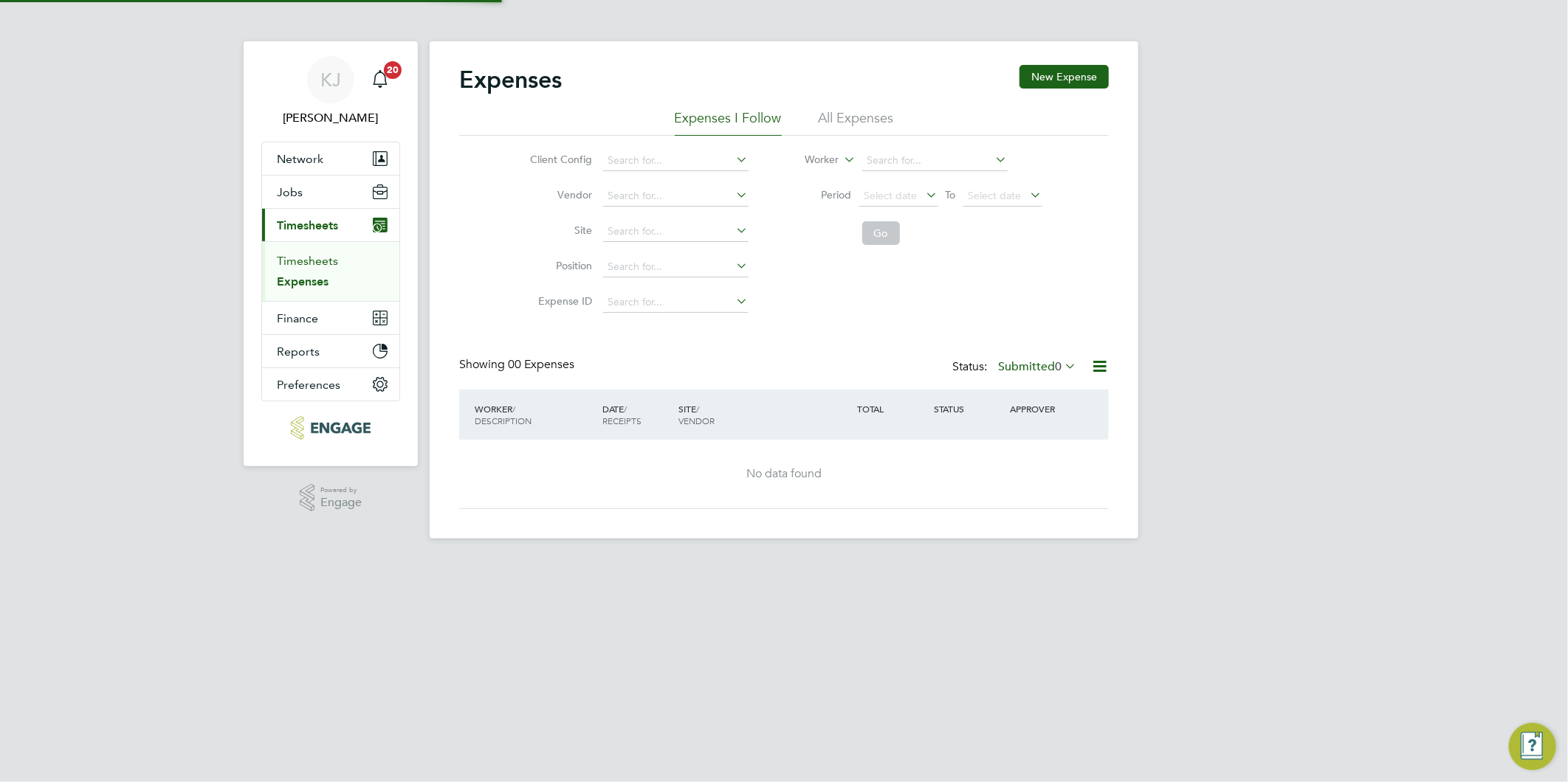
click at [299, 260] on link "Timesheets" at bounding box center [307, 261] width 61 height 14
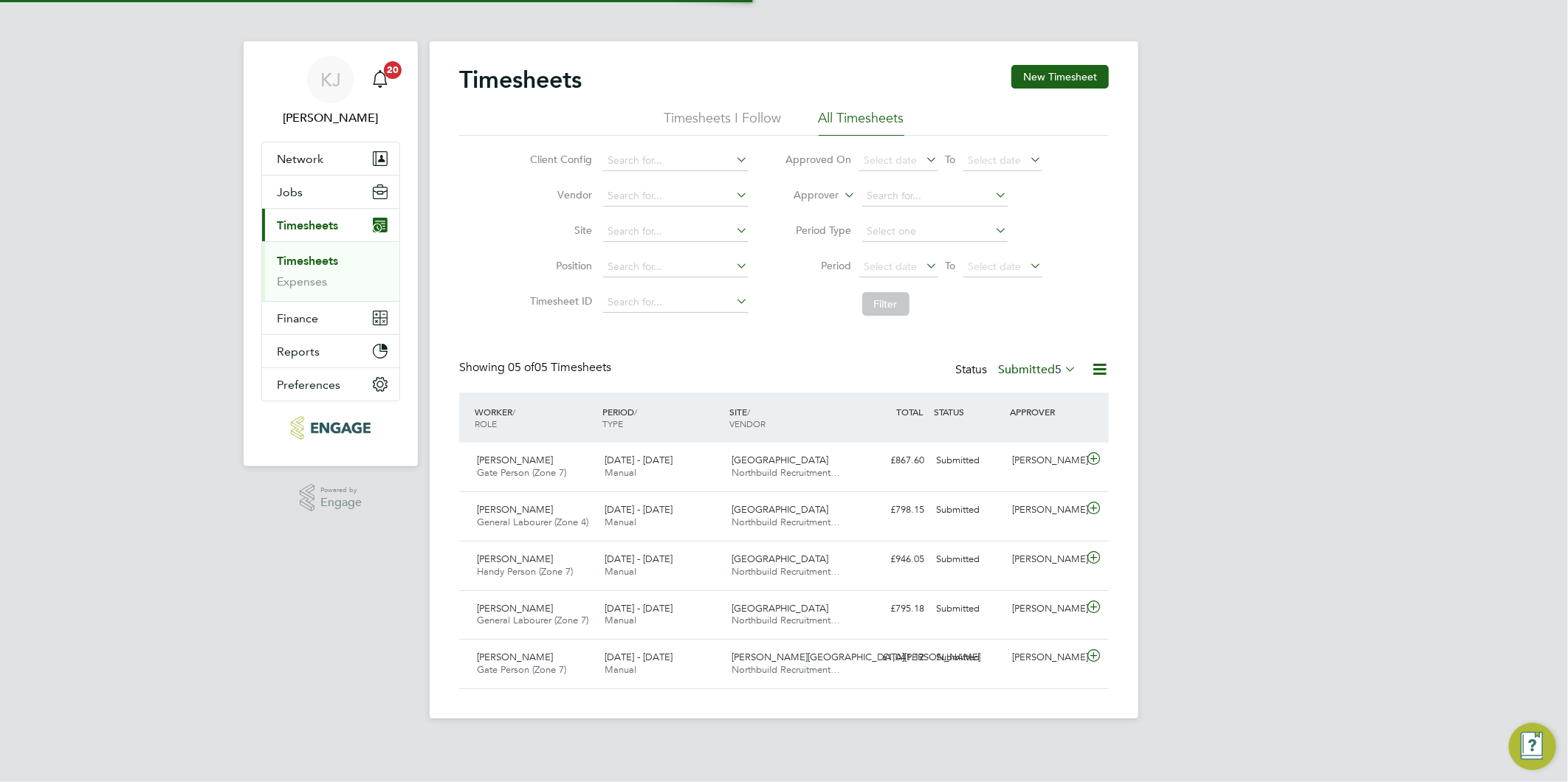
scroll to position [37, 129]
drag, startPoint x: 1079, startPoint y: 78, endPoint x: 1081, endPoint y: 119, distance: 41.0
click at [1079, 77] on button "New Timesheet" at bounding box center [1060, 77] width 97 height 23
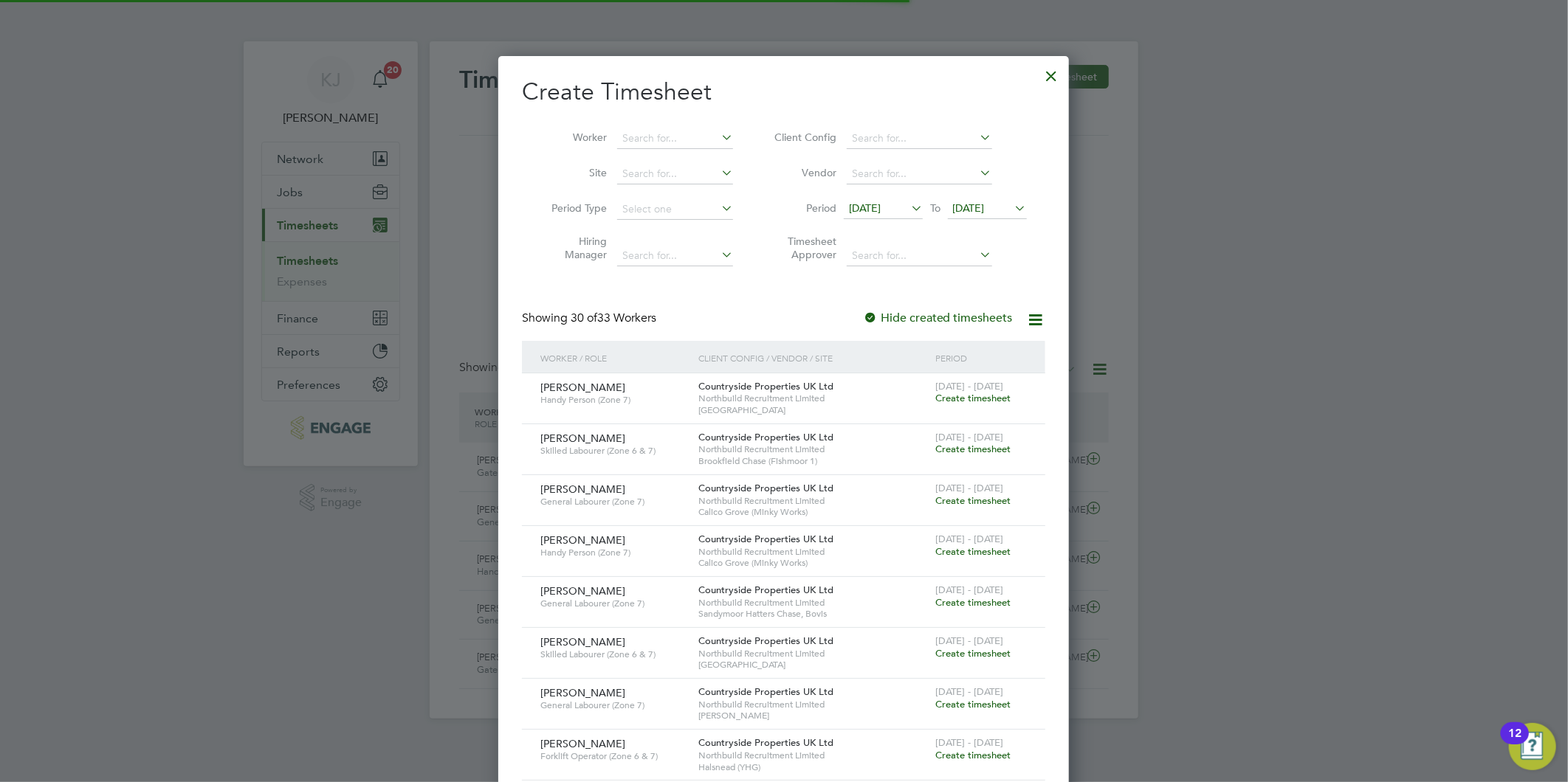
click at [881, 202] on span "[DATE]" at bounding box center [865, 208] width 31 height 13
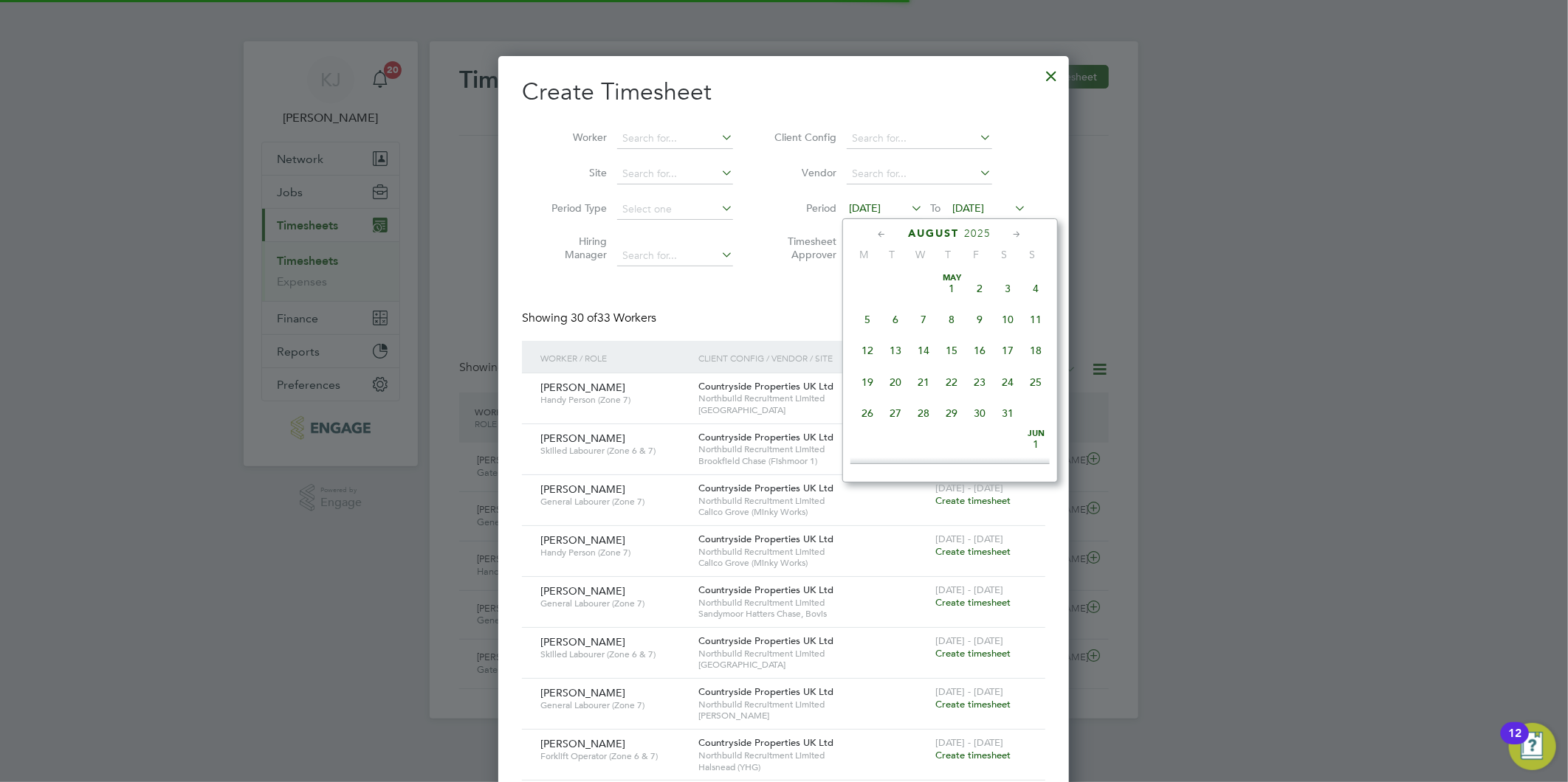
scroll to position [505, 0]
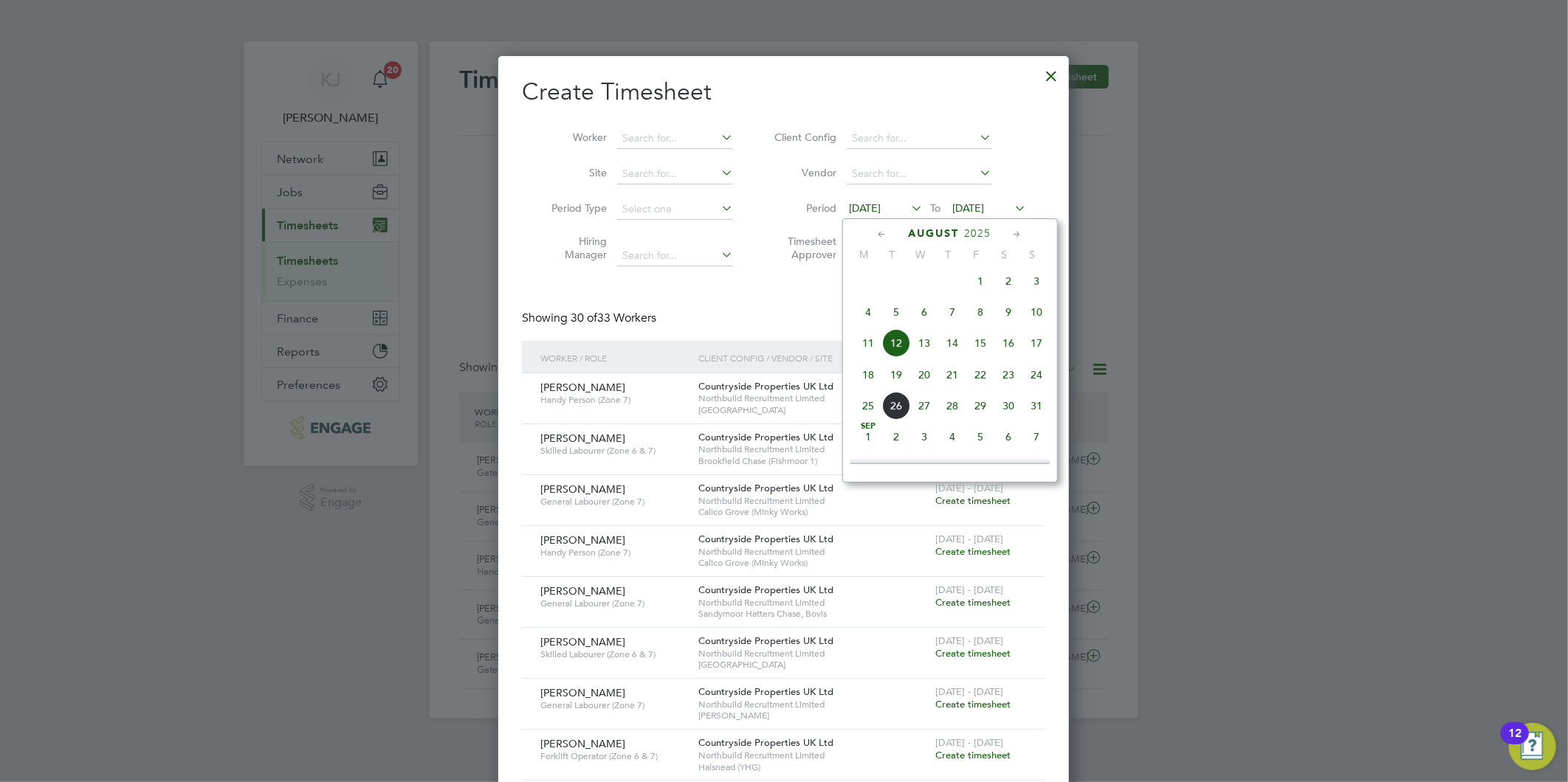
click at [869, 378] on span "18" at bounding box center [868, 375] width 28 height 28
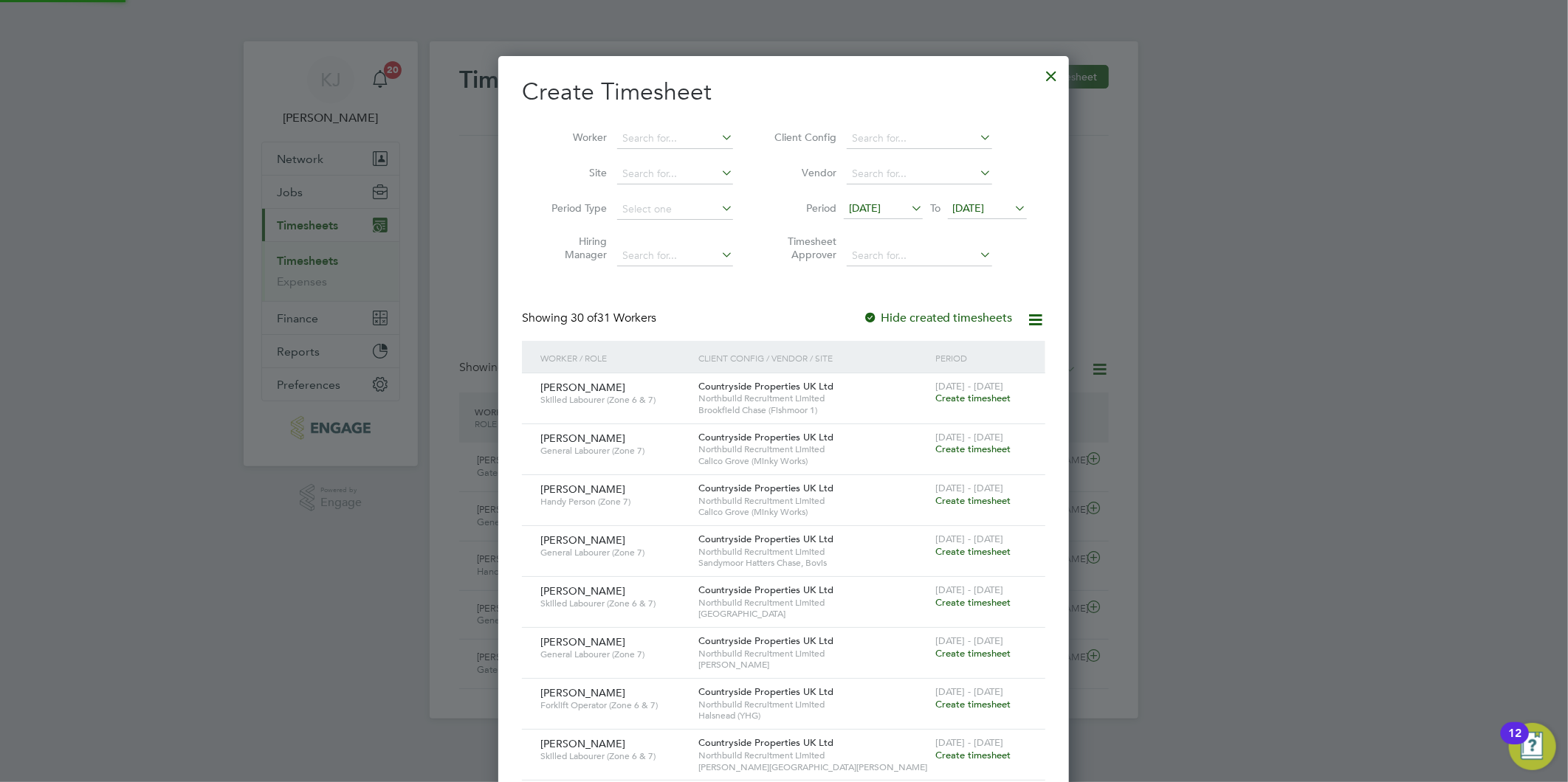
scroll to position [1923, 572]
click at [994, 194] on li "Period [DATE] To [DATE]" at bounding box center [899, 210] width 294 height 36
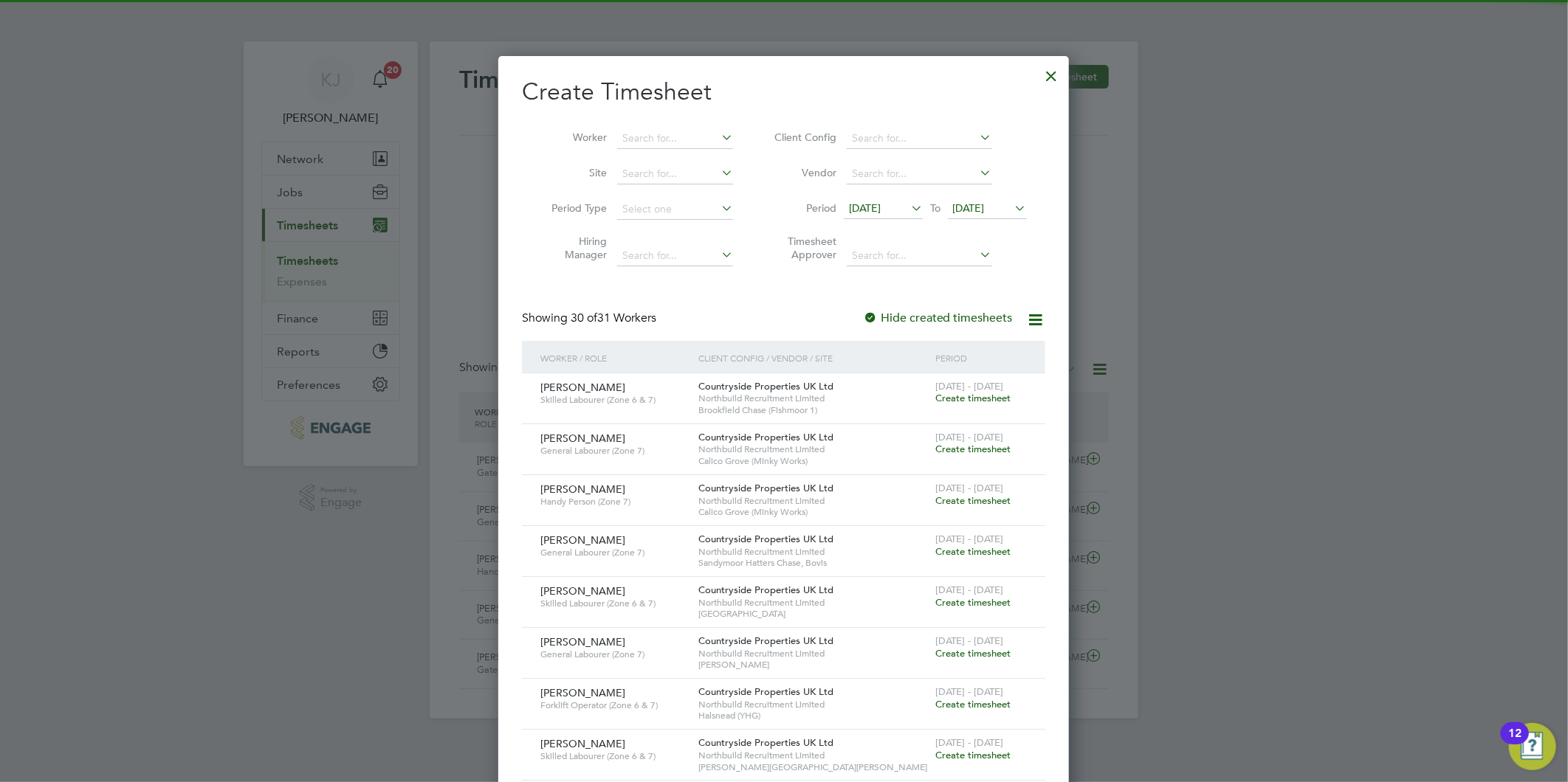
click at [985, 205] on span "[DATE]" at bounding box center [968, 208] width 31 height 13
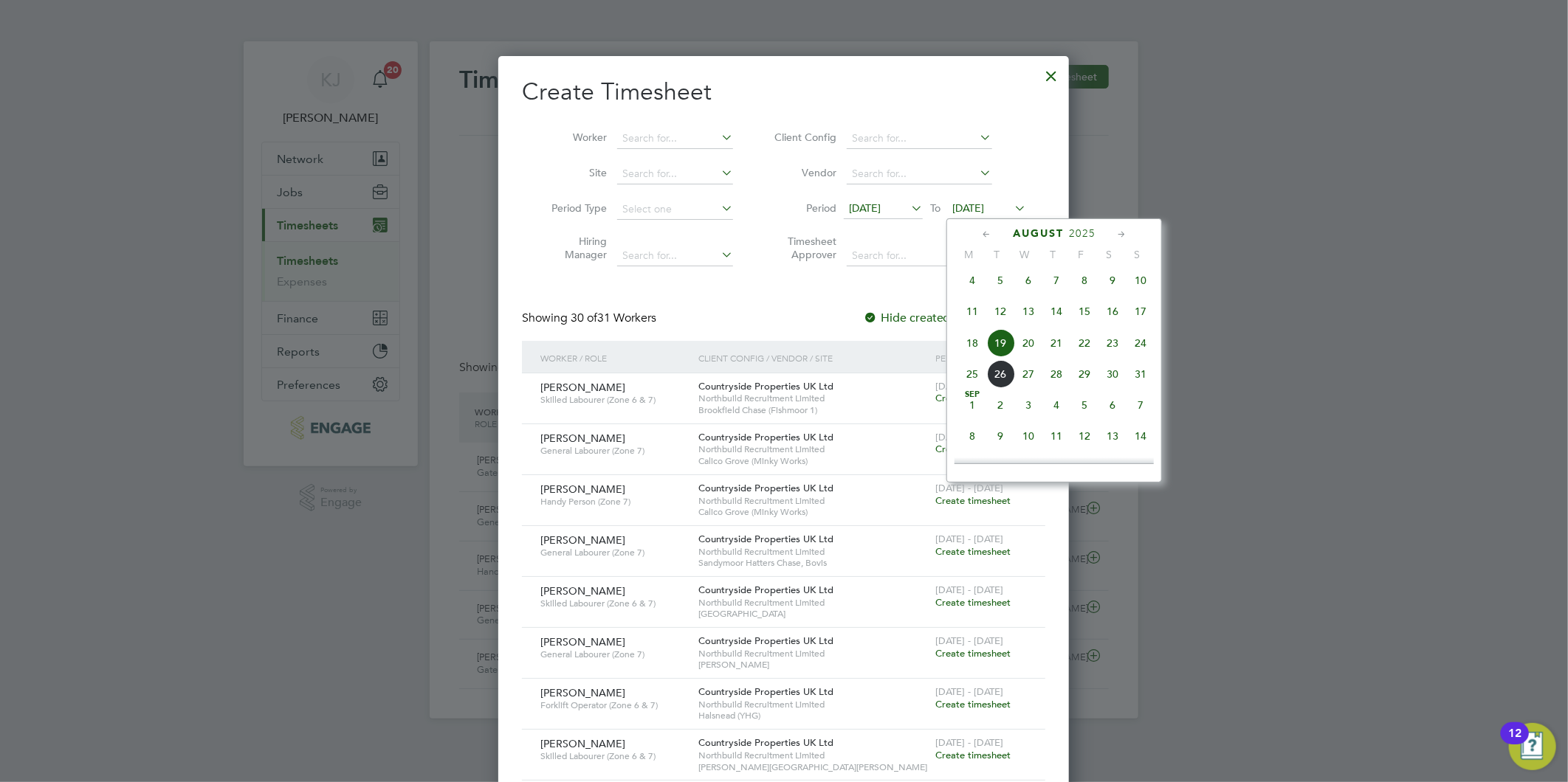
click at [1142, 344] on span "24" at bounding box center [1141, 343] width 28 height 28
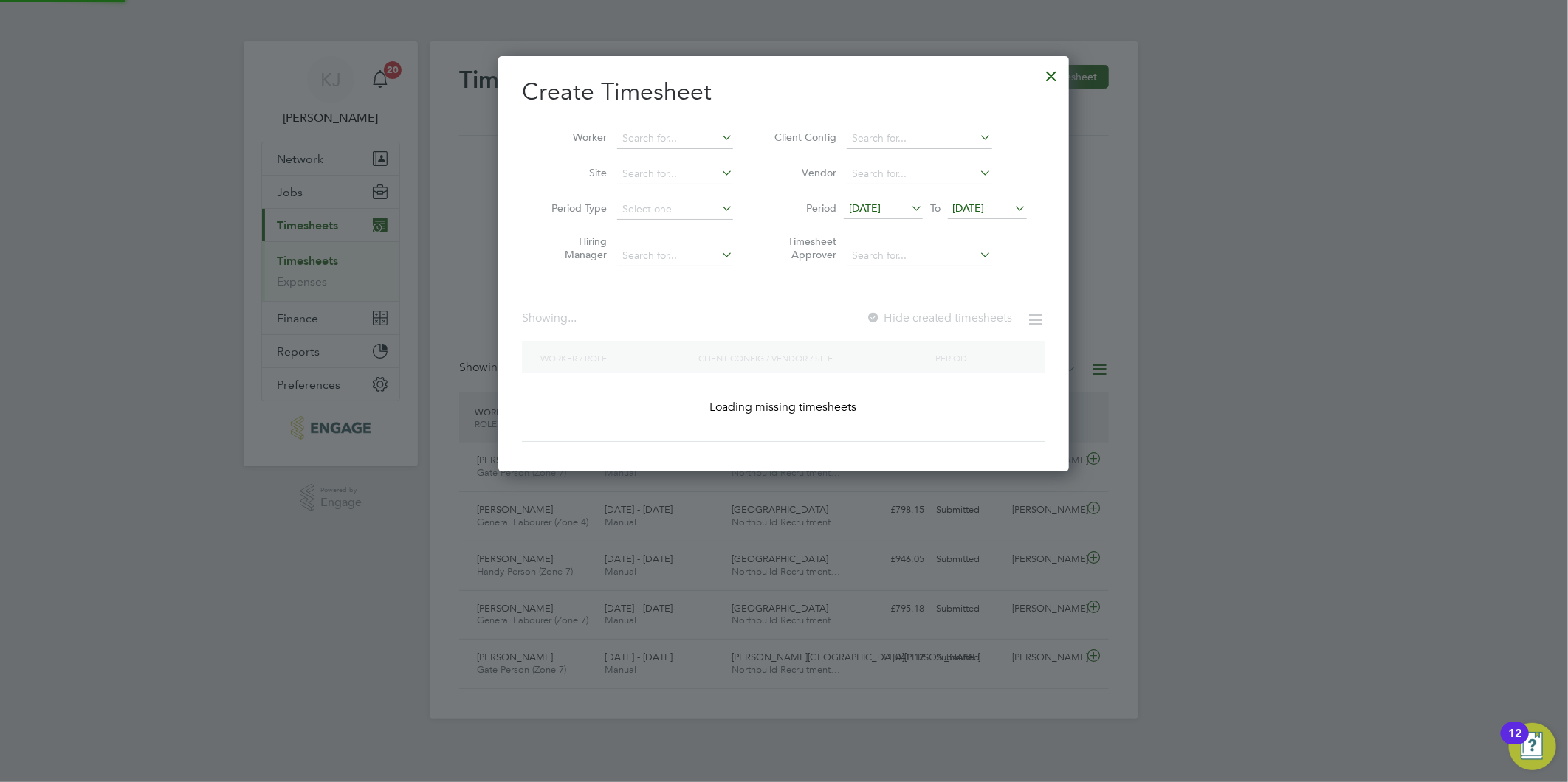
scroll to position [8, 7]
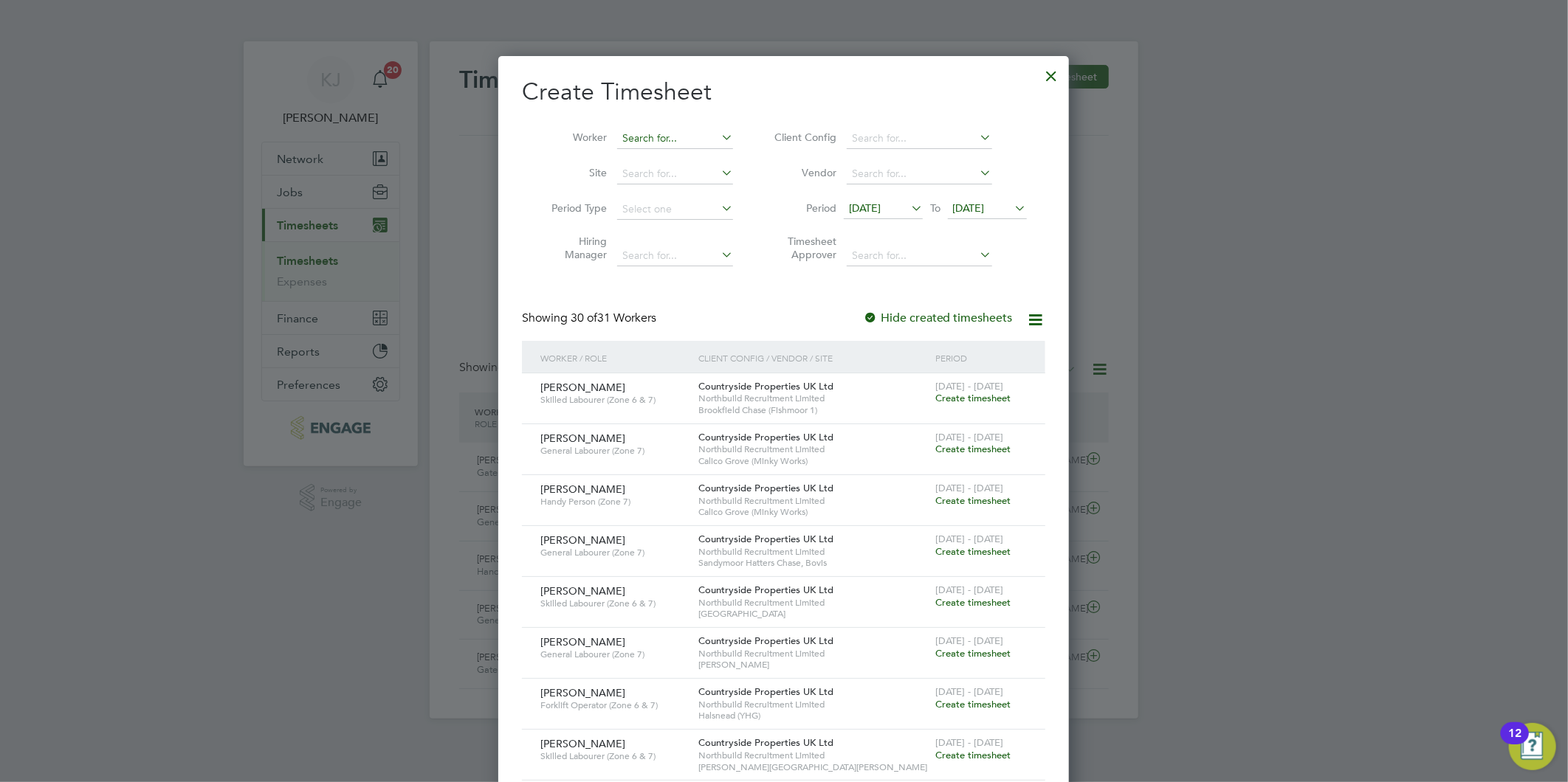
click at [660, 144] on input at bounding box center [674, 139] width 116 height 21
click at [709, 164] on li "Ste phen [PERSON_NAME]" at bounding box center [686, 158] width 139 height 20
type input "[PERSON_NAME]"
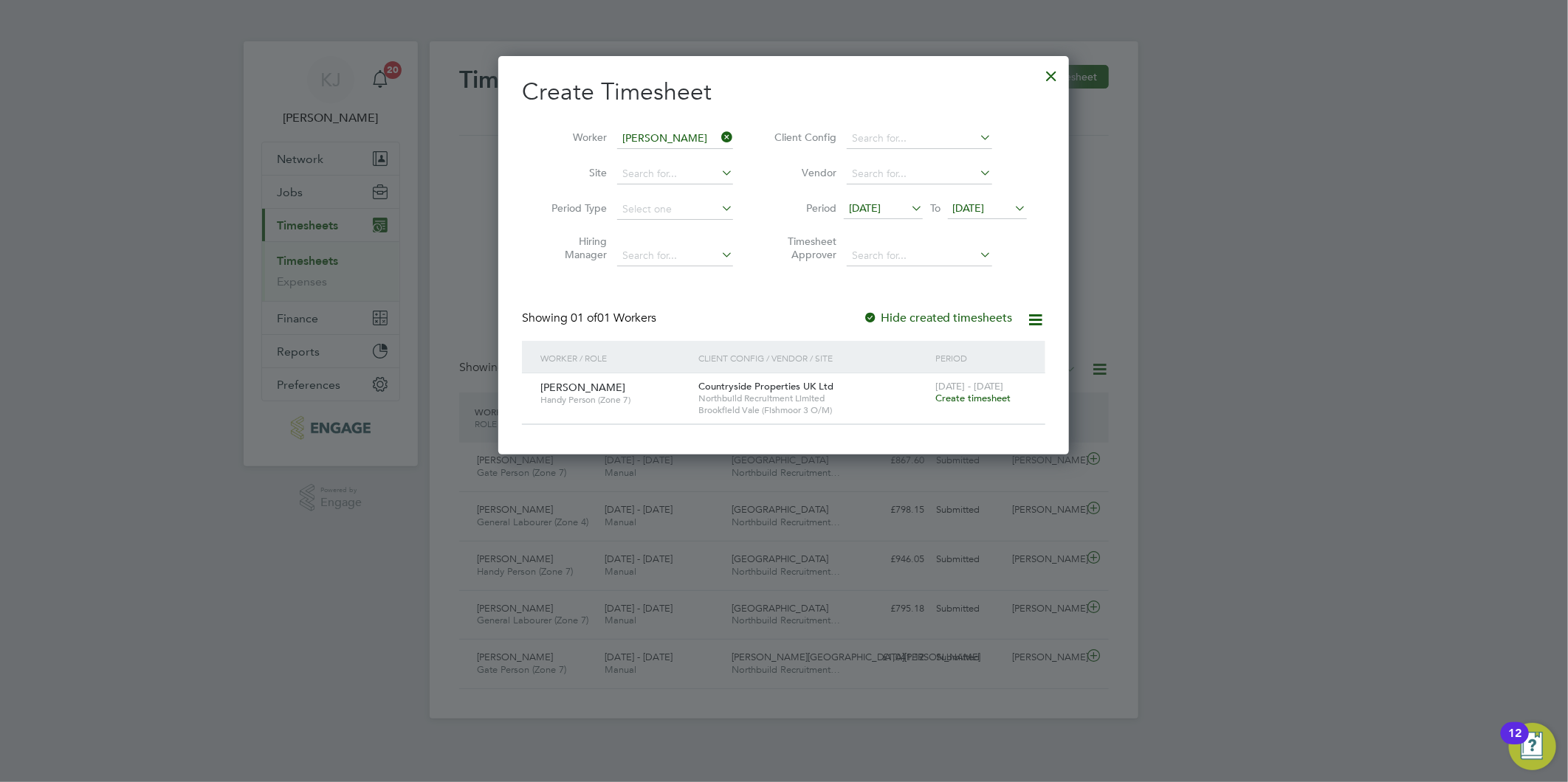
click at [998, 397] on span "Create timesheet" at bounding box center [973, 398] width 76 height 12
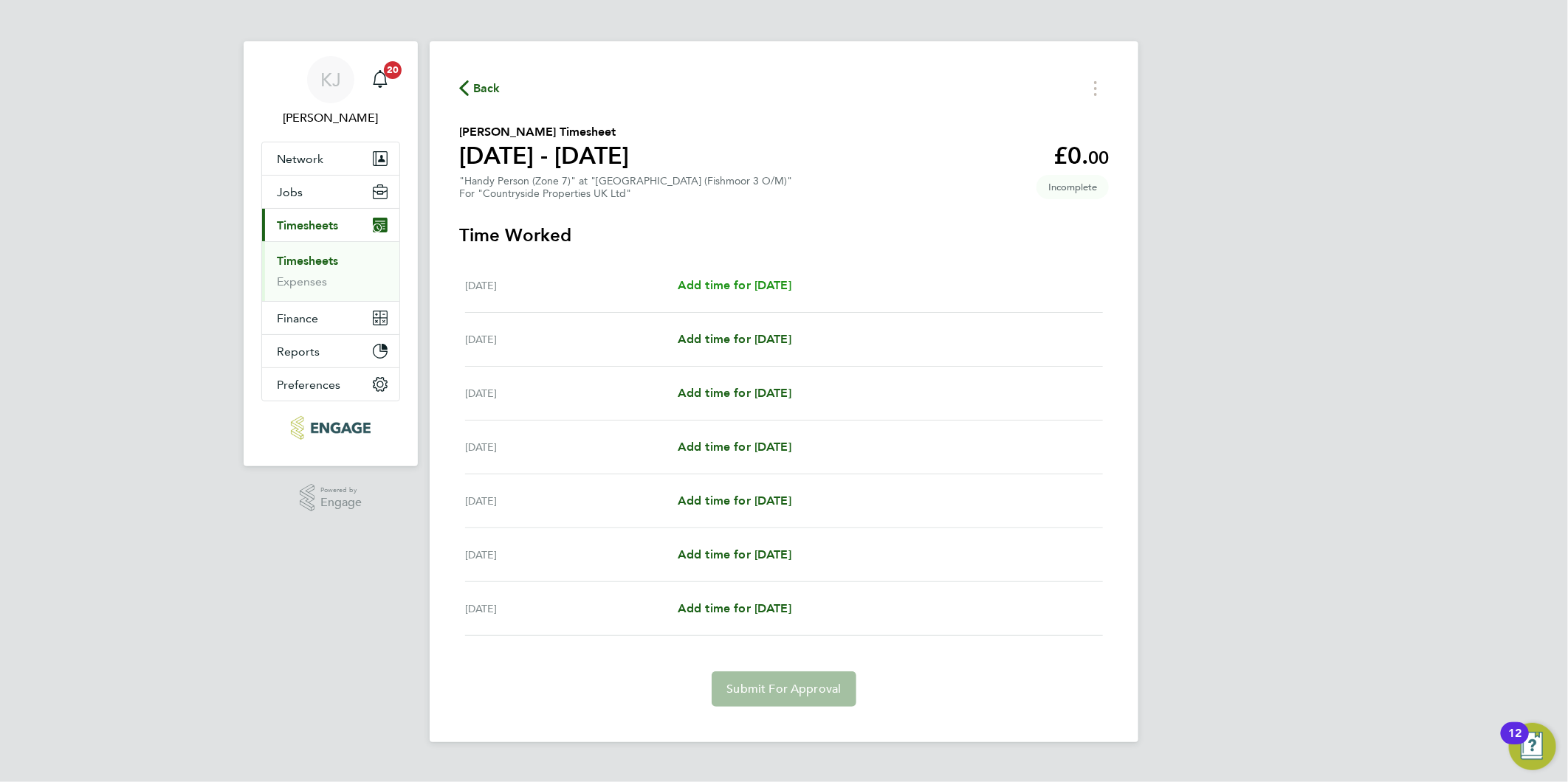
click at [717, 285] on span "Add time for [DATE]" at bounding box center [734, 285] width 114 height 14
select select "30"
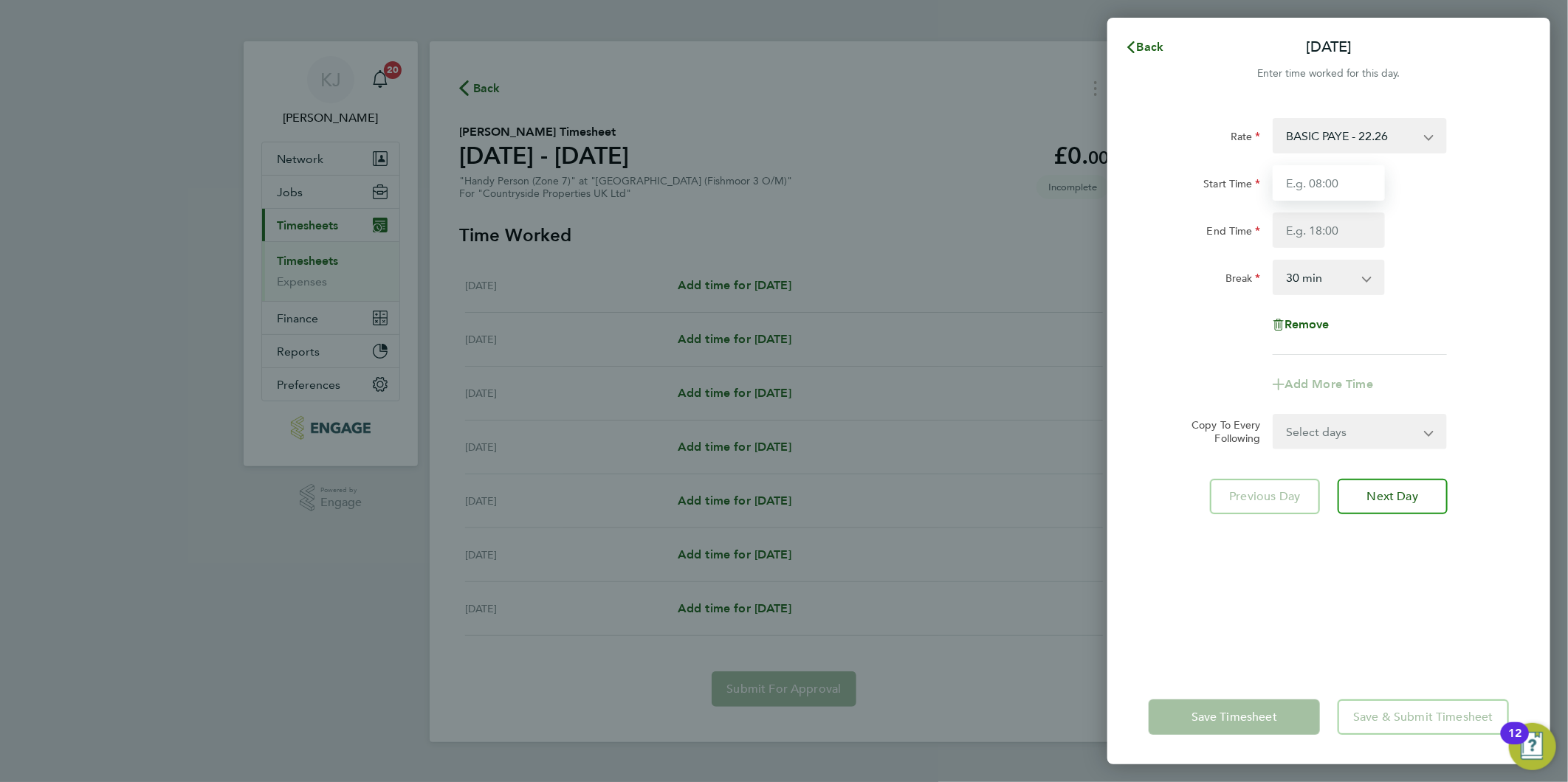
click at [1366, 186] on input "Start Time" at bounding box center [1329, 183] width 112 height 36
type input "07:30"
type input "16:00"
click at [1368, 184] on input "07:30" at bounding box center [1329, 183] width 112 height 36
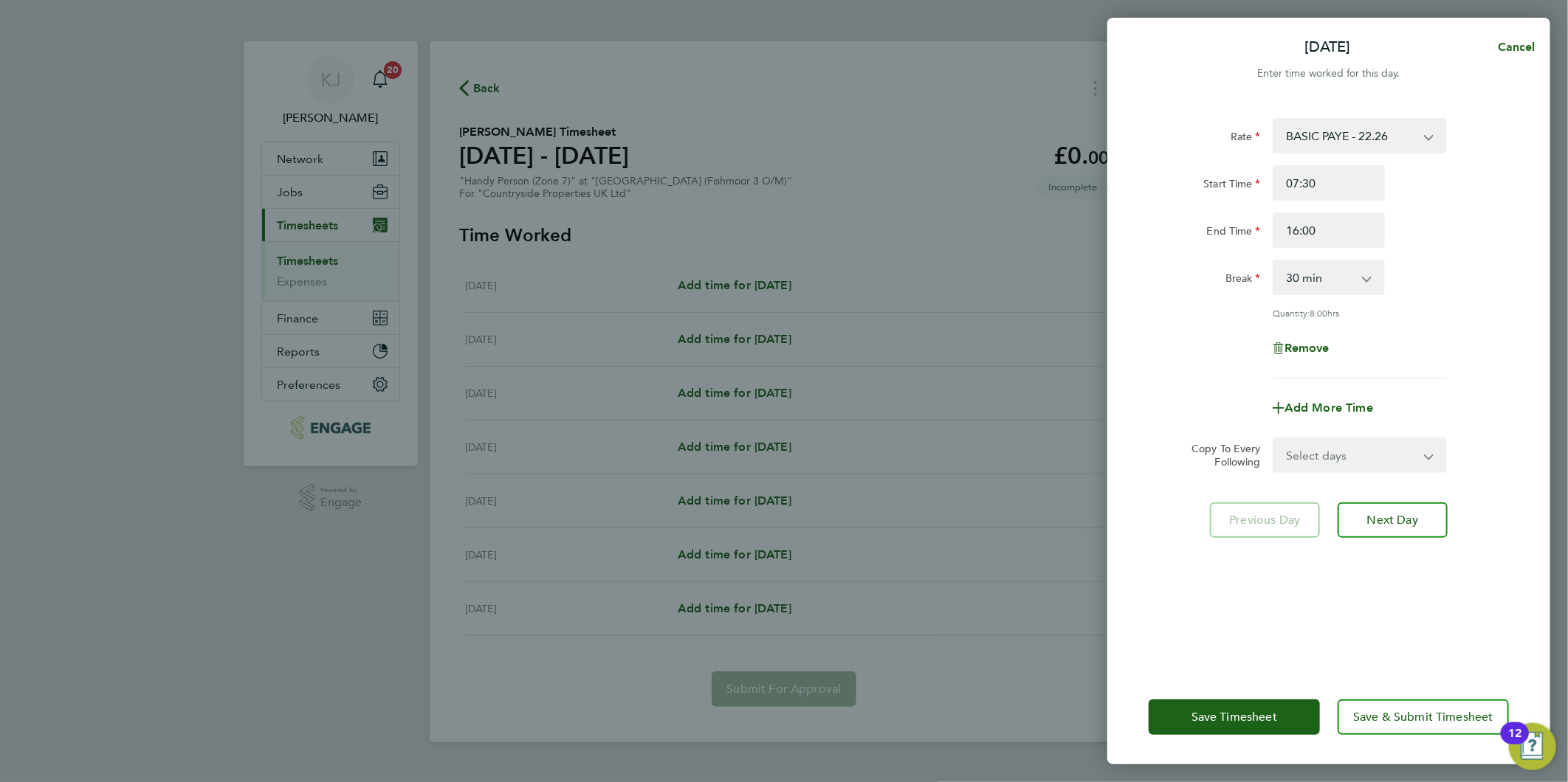
click at [1349, 458] on select "Select days Day Weekday (Mon-Fri) Weekend (Sat-Sun) [DATE] [DATE] [DATE] [DATE]…" at bounding box center [1351, 455] width 155 height 32
select select "DAY"
click at [1274, 439] on select "Select days Day Weekday (Mon-Fri) Weekend (Sat-Sun) [DATE] [DATE] [DATE] [DATE]…" at bounding box center [1351, 455] width 155 height 32
click at [1174, 432] on form "Rate BASIC PAYE - 22.26 Start Time 07:30 End Time 16:00 Break 0 min 15 min 30 m…" at bounding box center [1329, 328] width 360 height 420
drag, startPoint x: 1329, startPoint y: 499, endPoint x: 1323, endPoint y: 514, distance: 16.2
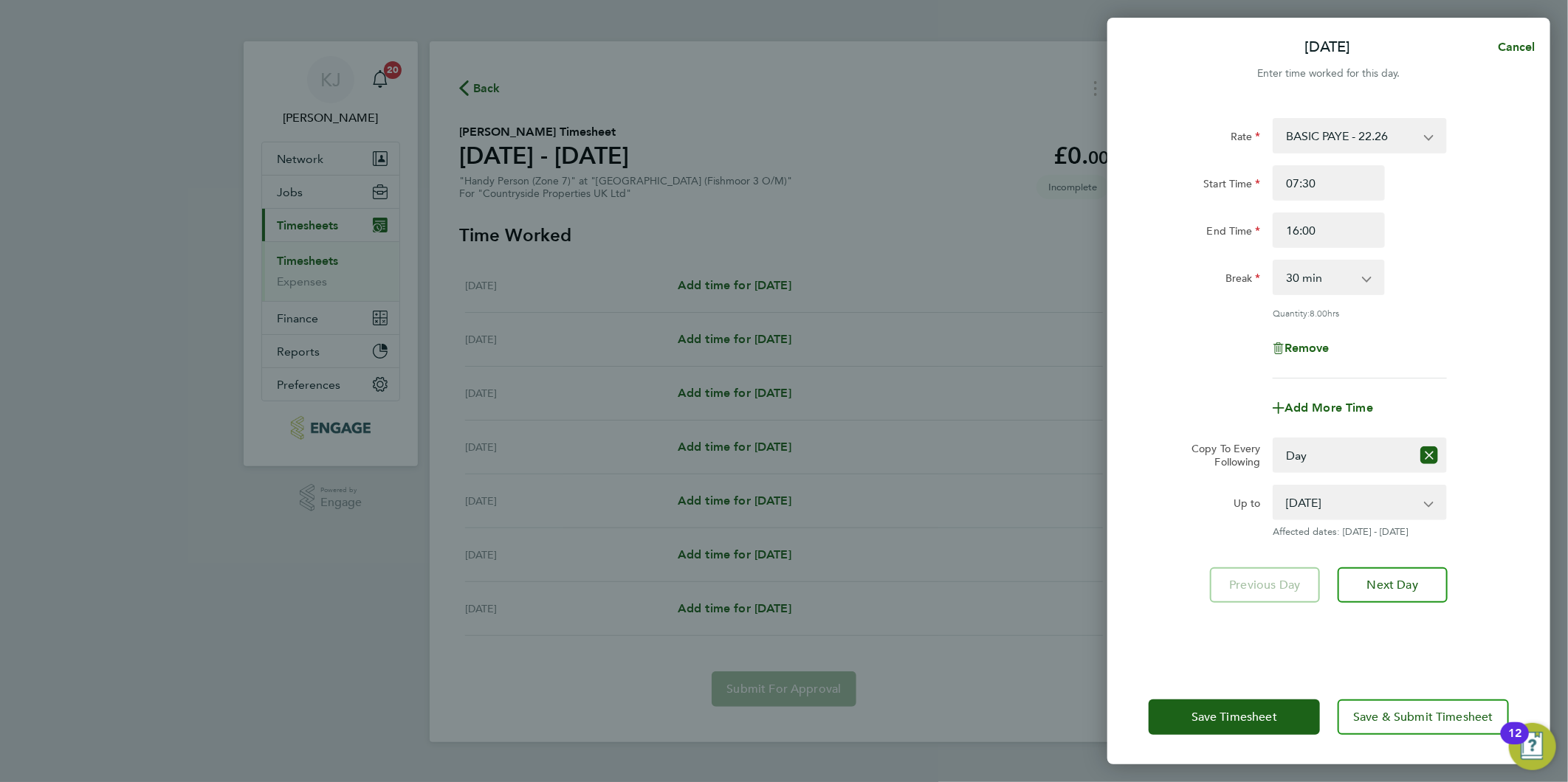
click at [1329, 499] on select "[DATE] [DATE] [DATE] [DATE] [DATE] [DATE]" at bounding box center [1350, 502] width 153 height 32
select select "[DATE]"
click at [1274, 486] on select "[DATE] [DATE] [DATE] [DATE] [DATE] [DATE]" at bounding box center [1350, 502] width 153 height 32
drag, startPoint x: 1386, startPoint y: 580, endPoint x: 1383, endPoint y: 599, distance: 19.2
click at [1388, 584] on span "Next Day" at bounding box center [1392, 585] width 51 height 15
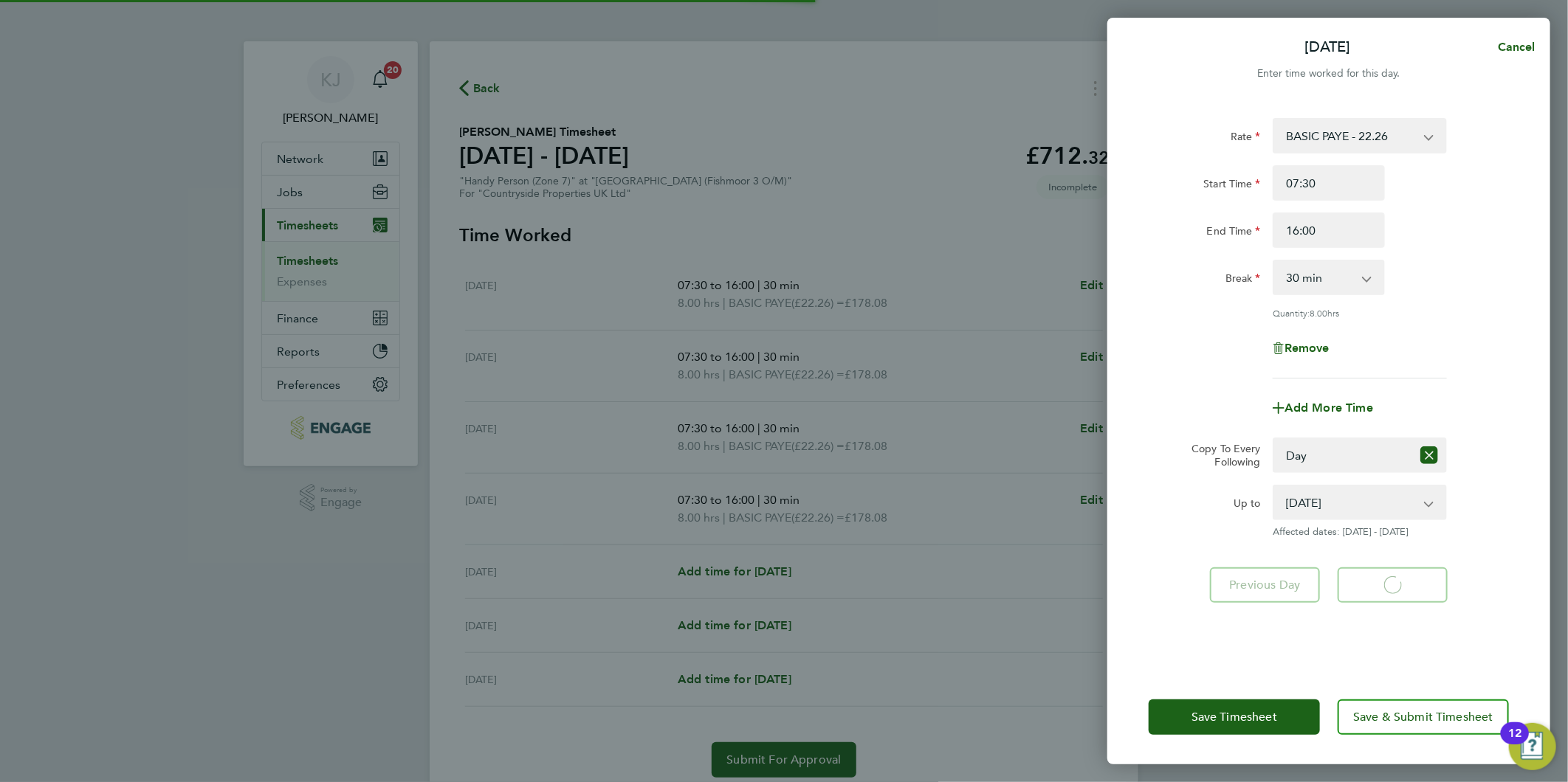
select select "30"
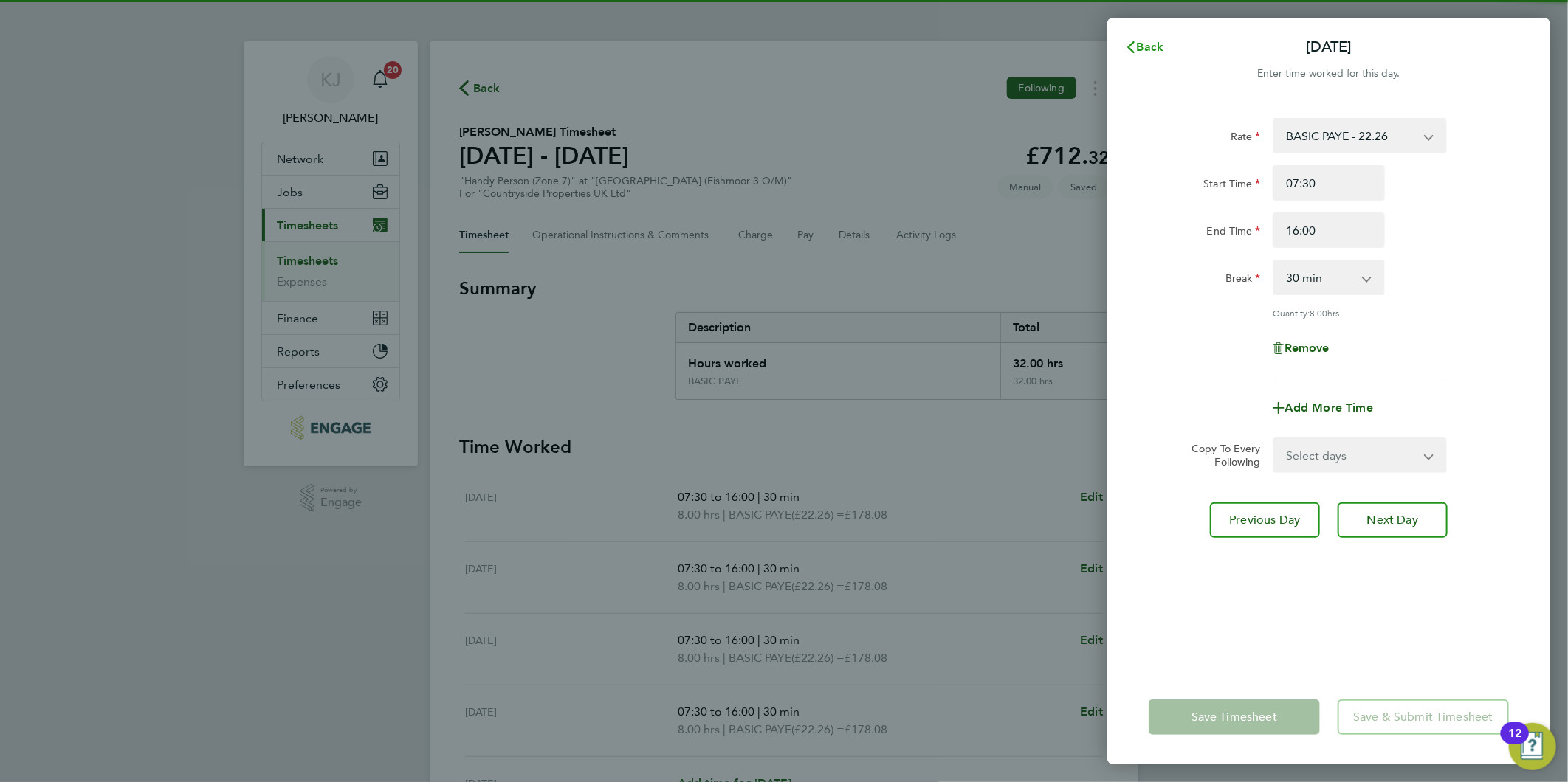
click at [1137, 38] on button "Back" at bounding box center [1144, 47] width 69 height 30
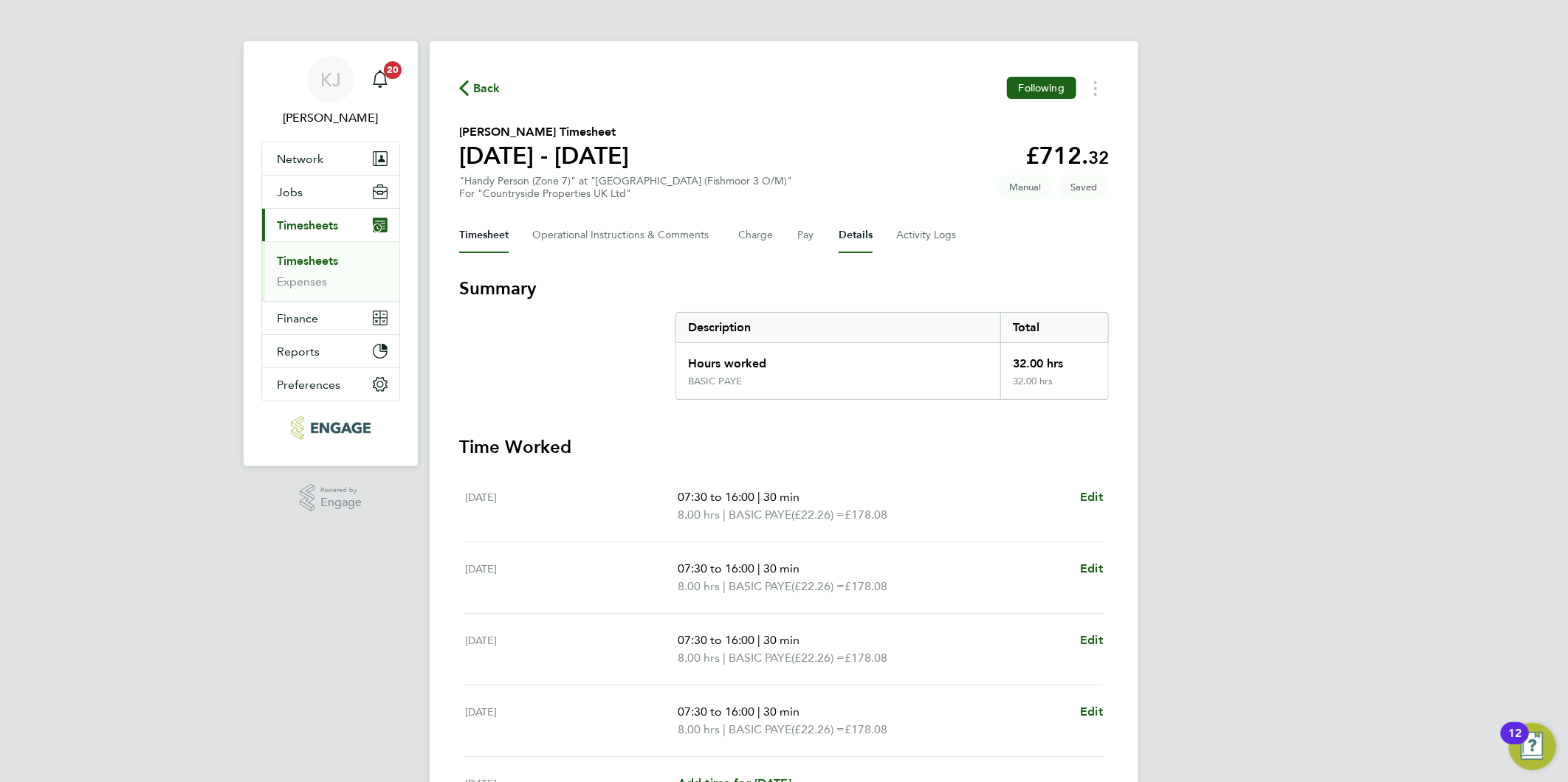
click at [861, 231] on button "Details" at bounding box center [855, 235] width 34 height 36
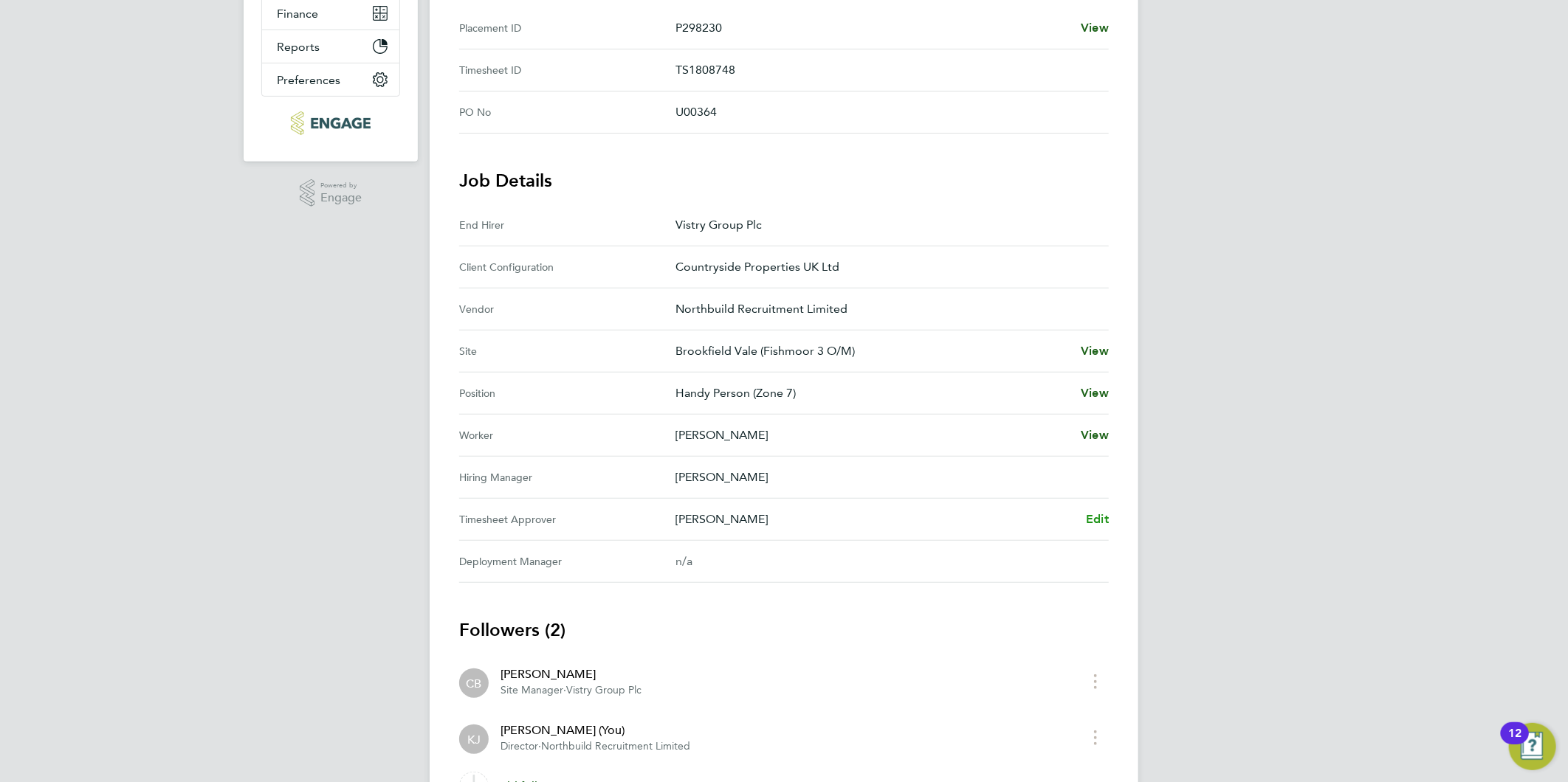
click at [1096, 518] on span "Edit" at bounding box center [1097, 519] width 23 height 14
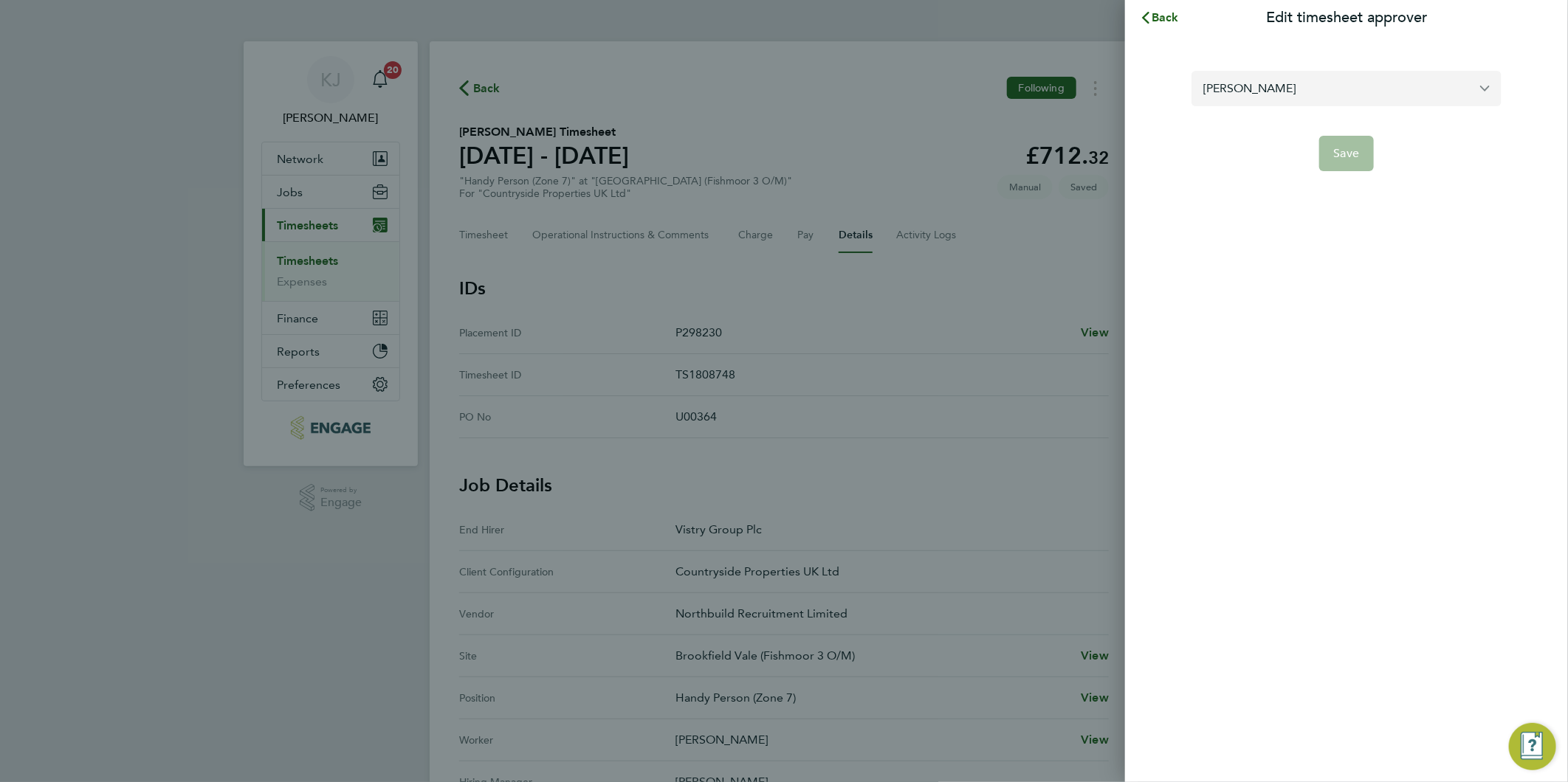
click at [1326, 85] on input "[PERSON_NAME]" at bounding box center [1346, 88] width 310 height 35
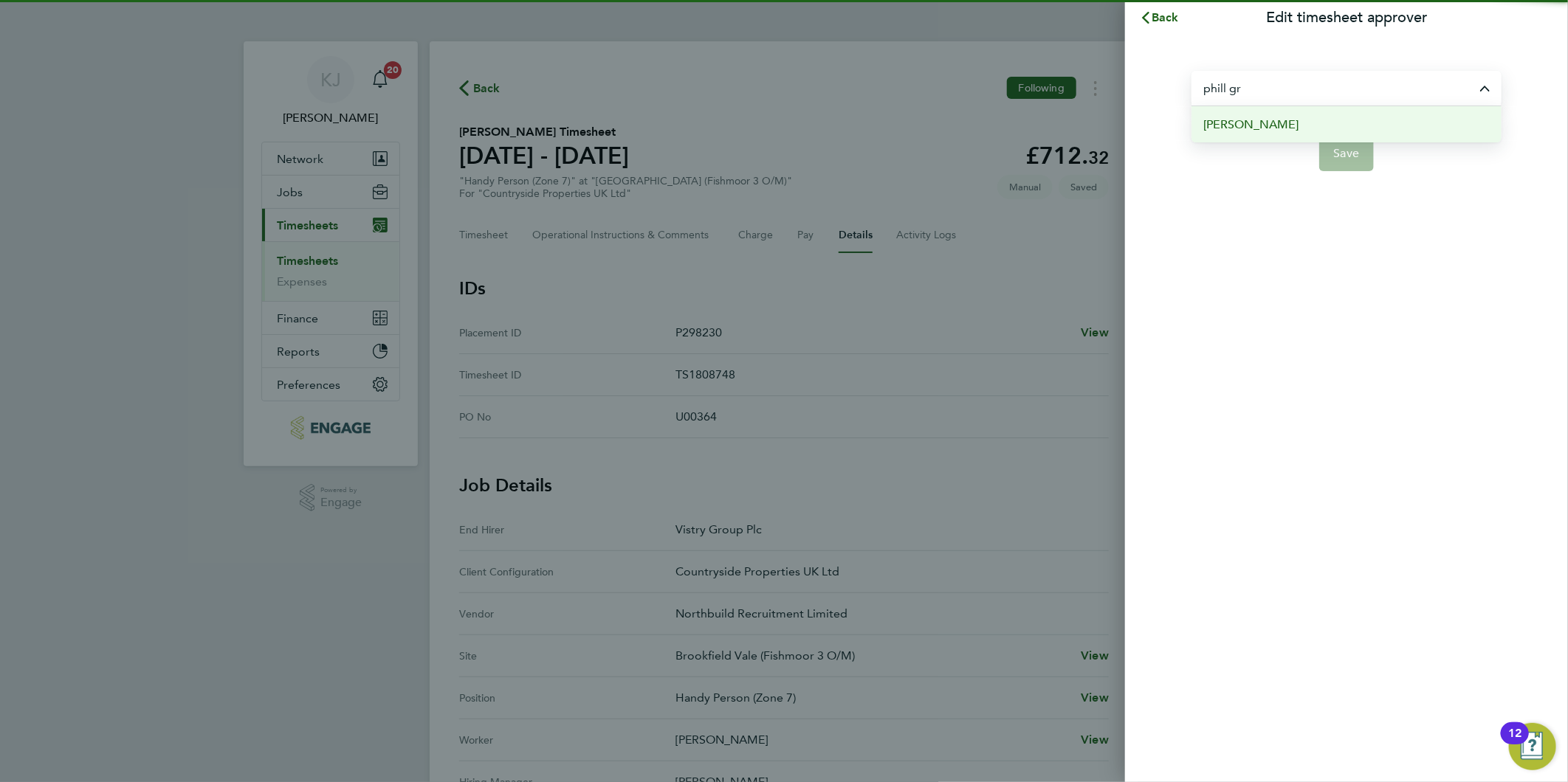
click at [1317, 106] on li "[PERSON_NAME]" at bounding box center [1346, 124] width 310 height 37
type input "[PERSON_NAME]"
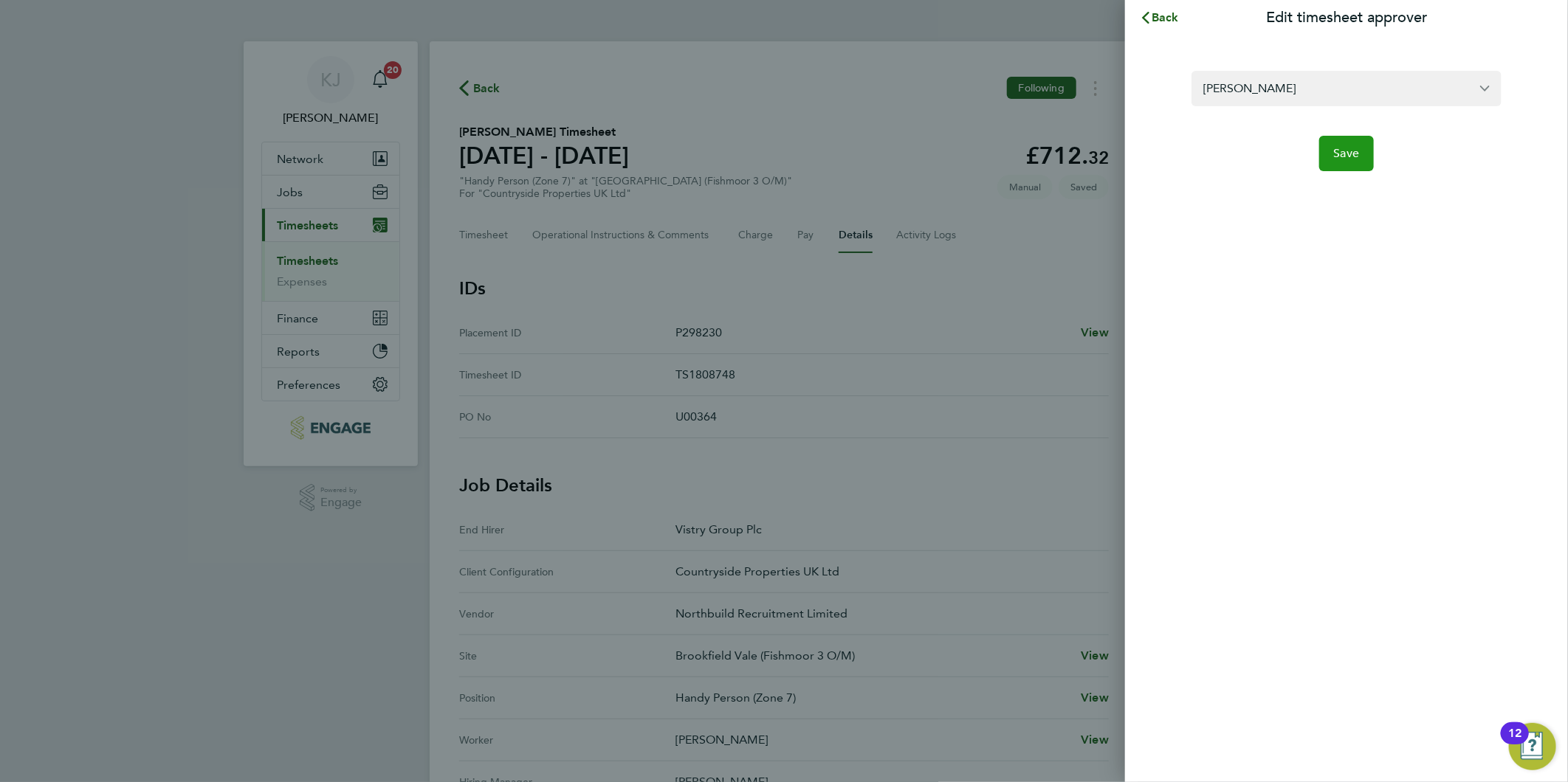
drag, startPoint x: 1370, startPoint y: 144, endPoint x: 1367, endPoint y: 153, distance: 9.5
click at [1370, 149] on button "Save" at bounding box center [1347, 153] width 56 height 36
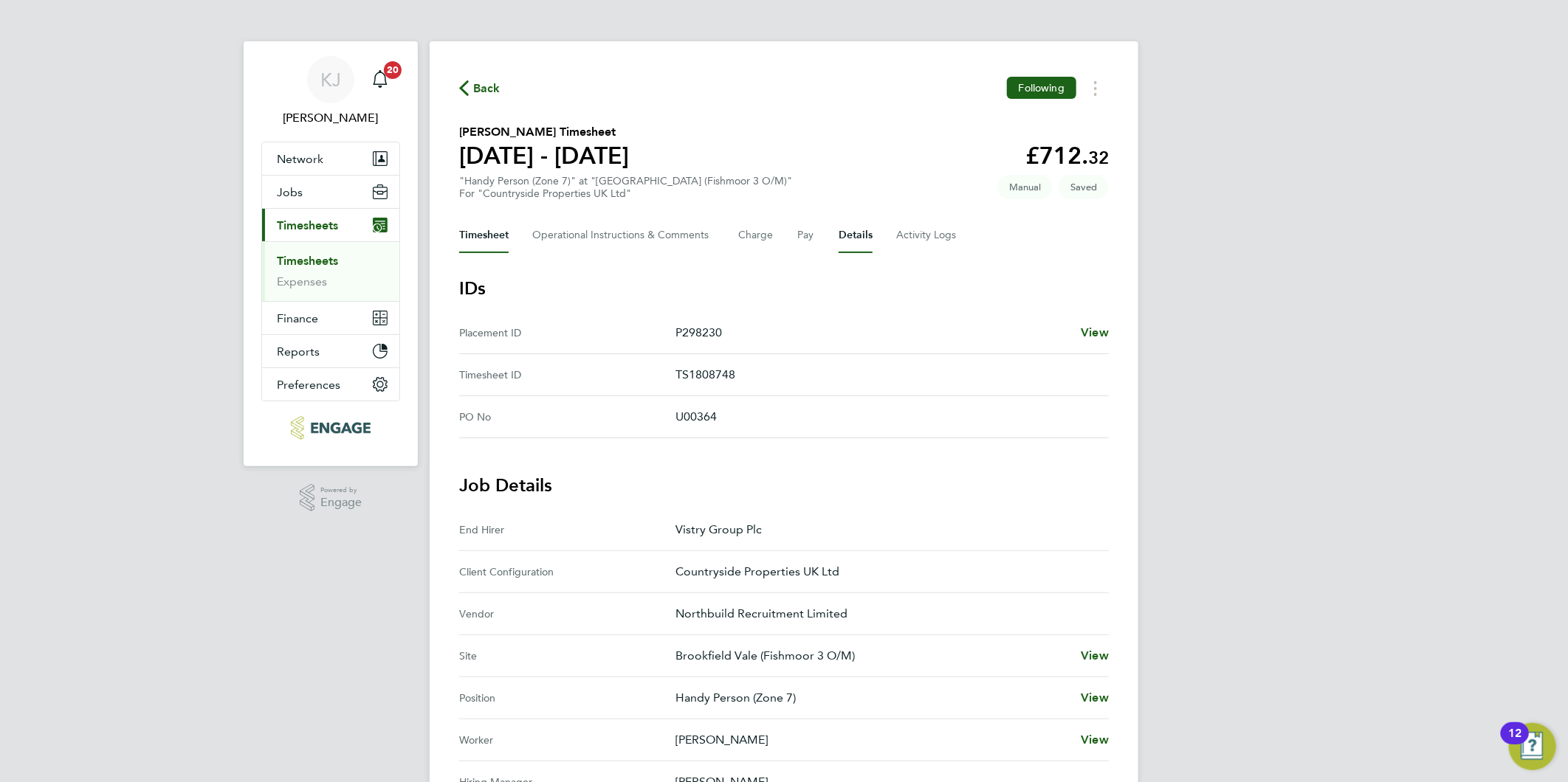
click at [505, 229] on button "Timesheet" at bounding box center [484, 235] width 50 height 36
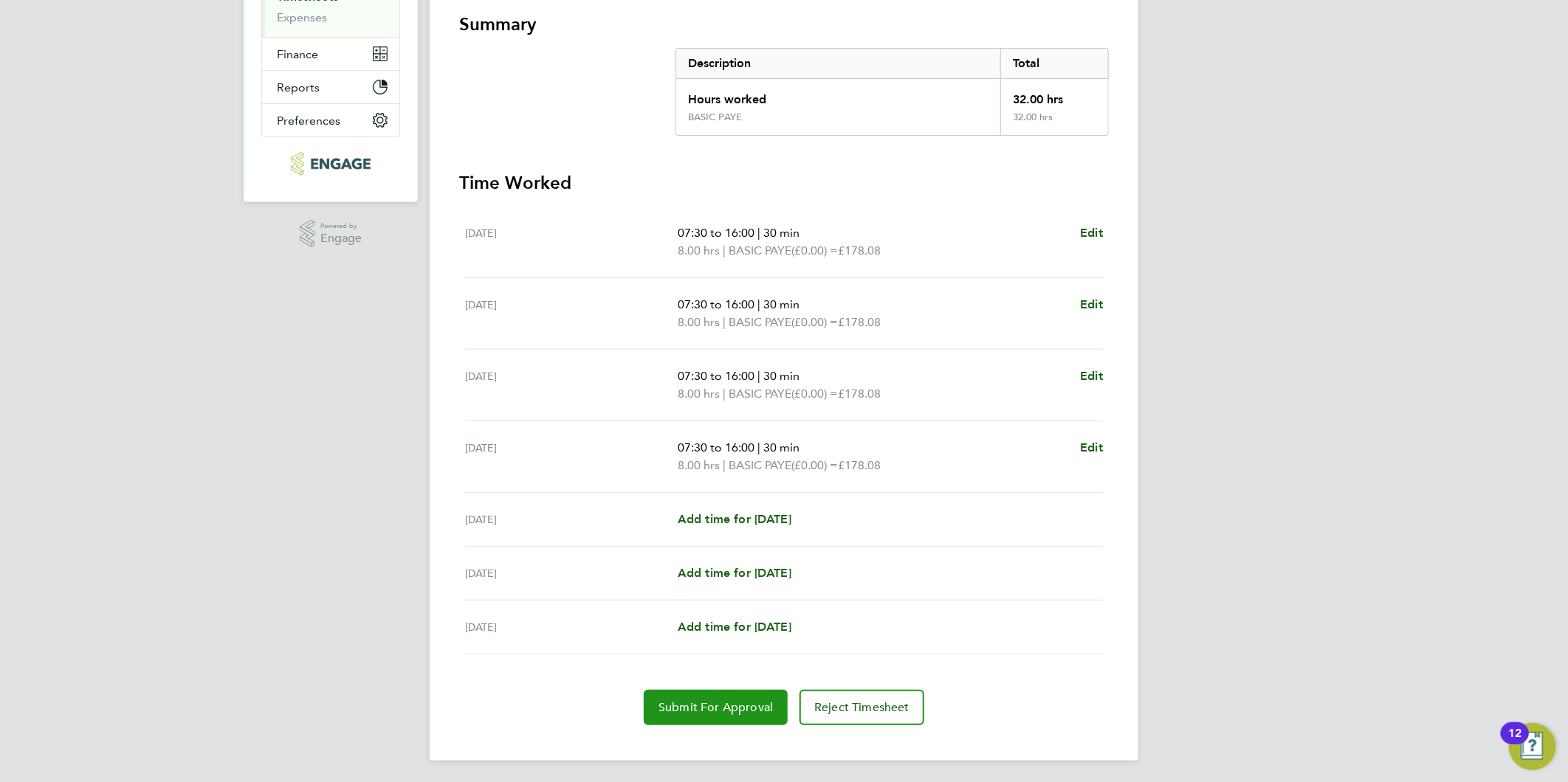
click at [681, 707] on span "Submit For Approval" at bounding box center [716, 707] width 115 height 15
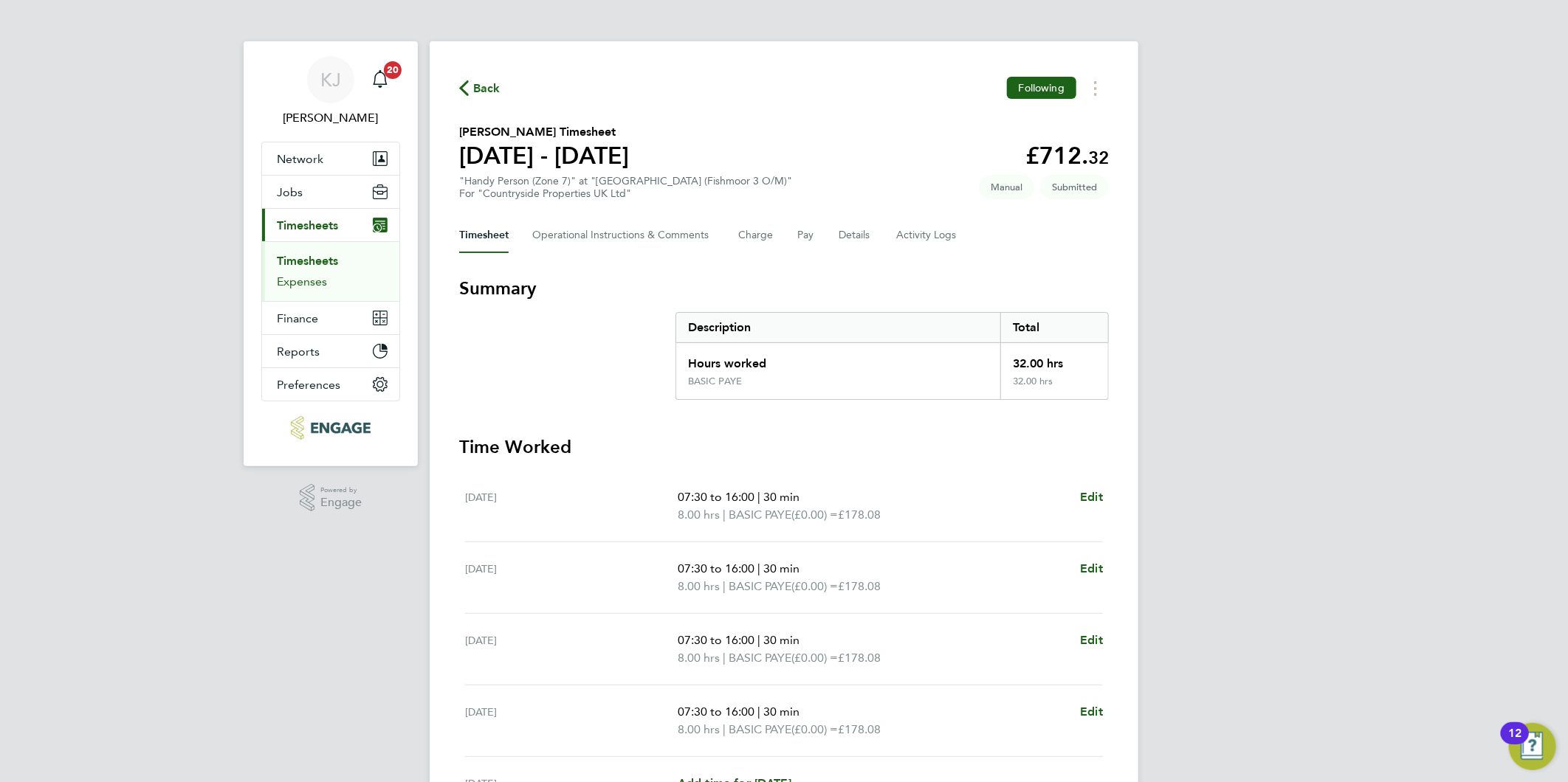
click at [292, 282] on link "Expenses" at bounding box center [302, 282] width 50 height 14
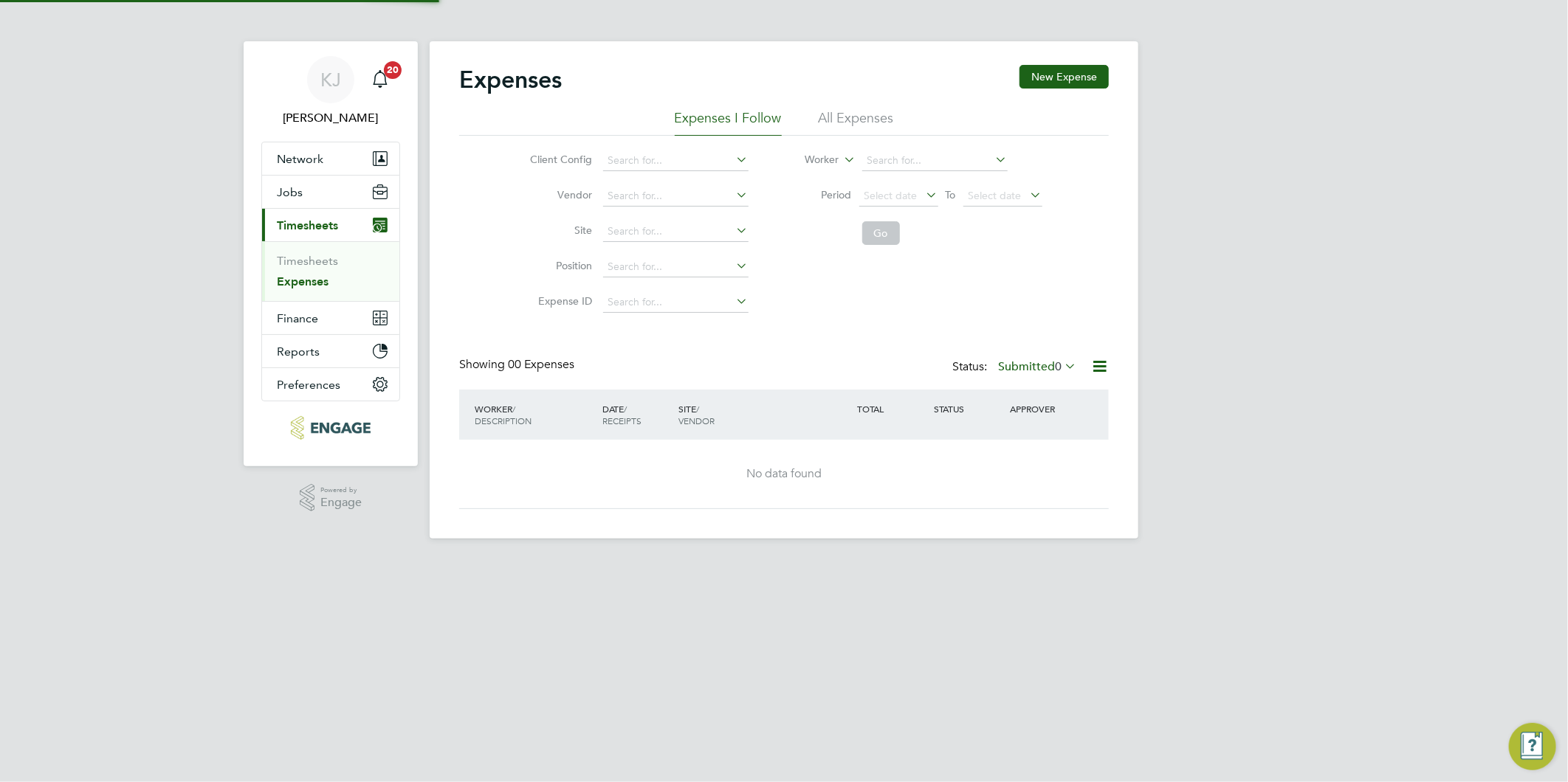
click at [299, 251] on ul "Timesheets Expenses" at bounding box center [331, 271] width 137 height 60
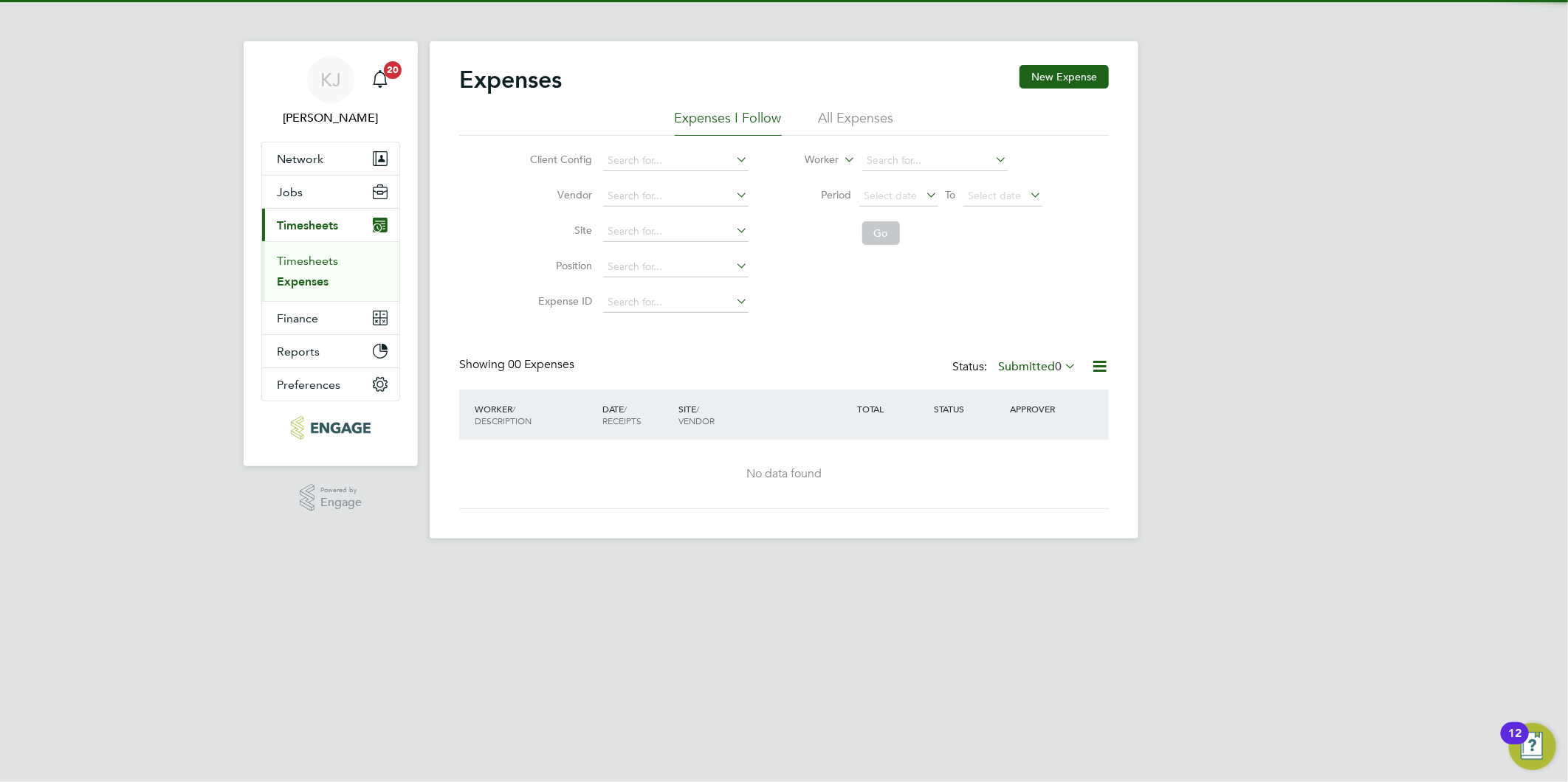
drag, startPoint x: 303, startPoint y: 261, endPoint x: 426, endPoint y: 340, distance: 146.2
click at [304, 261] on link "Timesheets" at bounding box center [307, 261] width 61 height 14
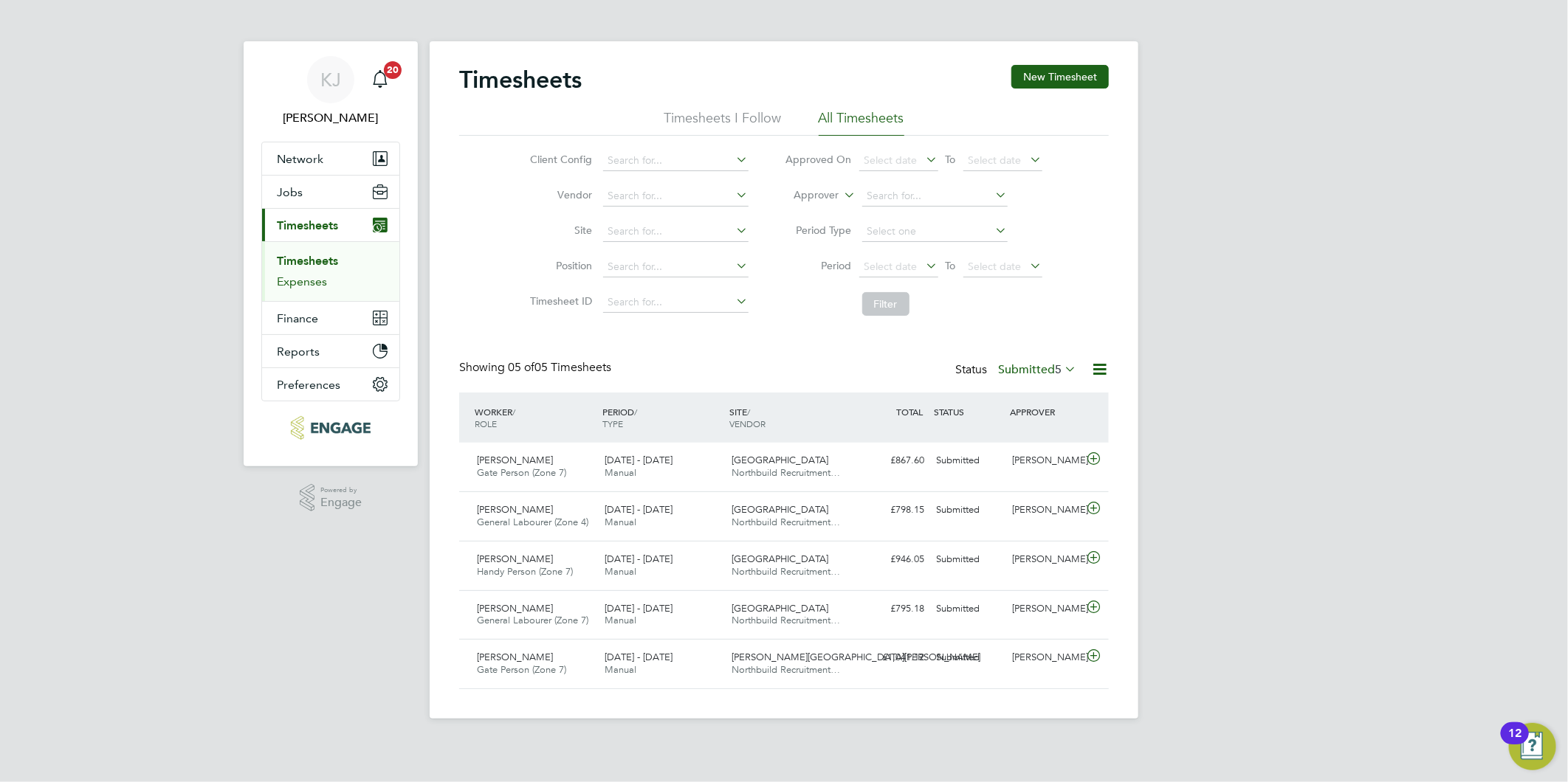
click at [285, 284] on link "Expenses" at bounding box center [302, 282] width 50 height 14
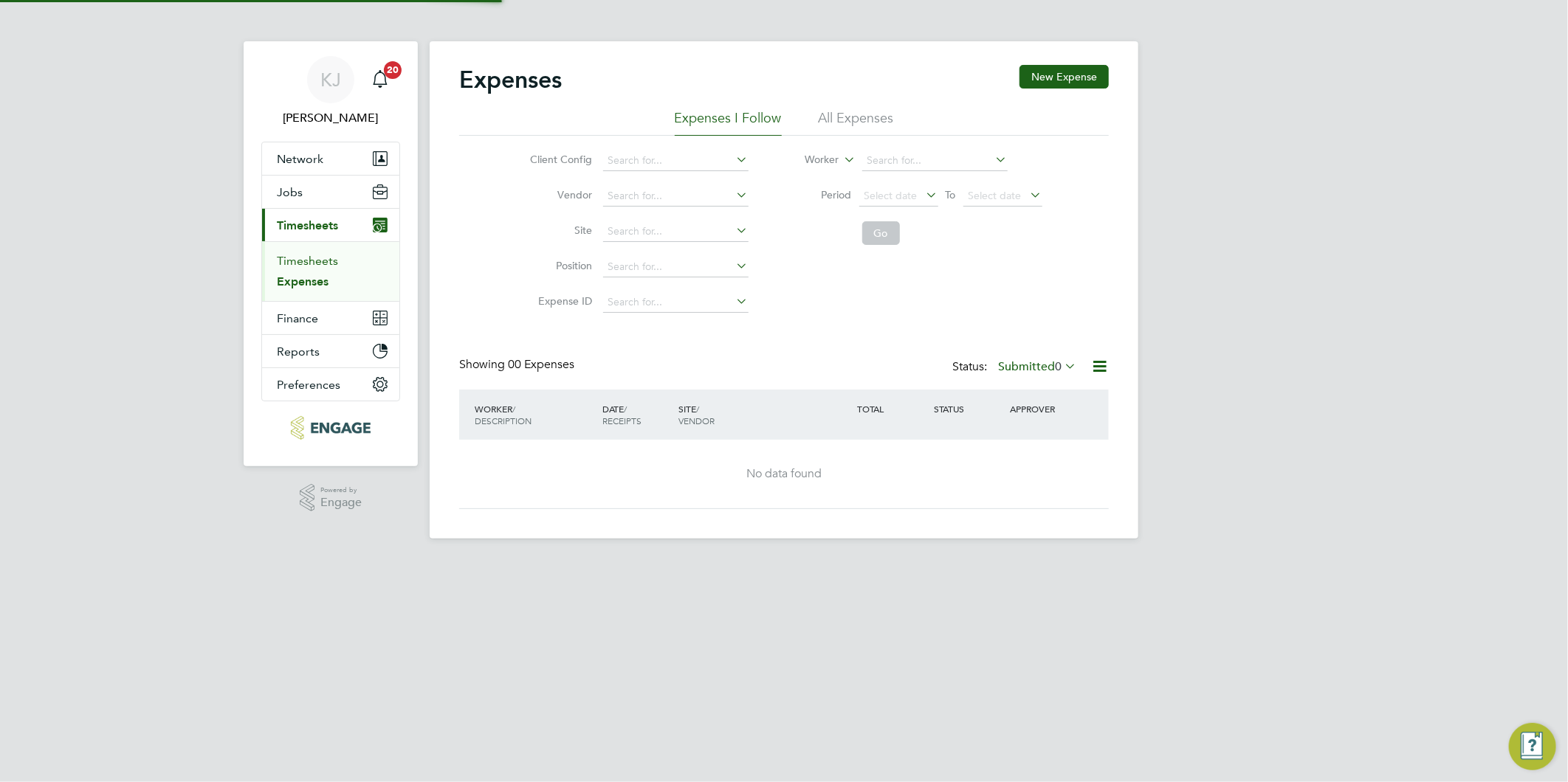
click at [285, 261] on link "Timesheets" at bounding box center [307, 261] width 61 height 14
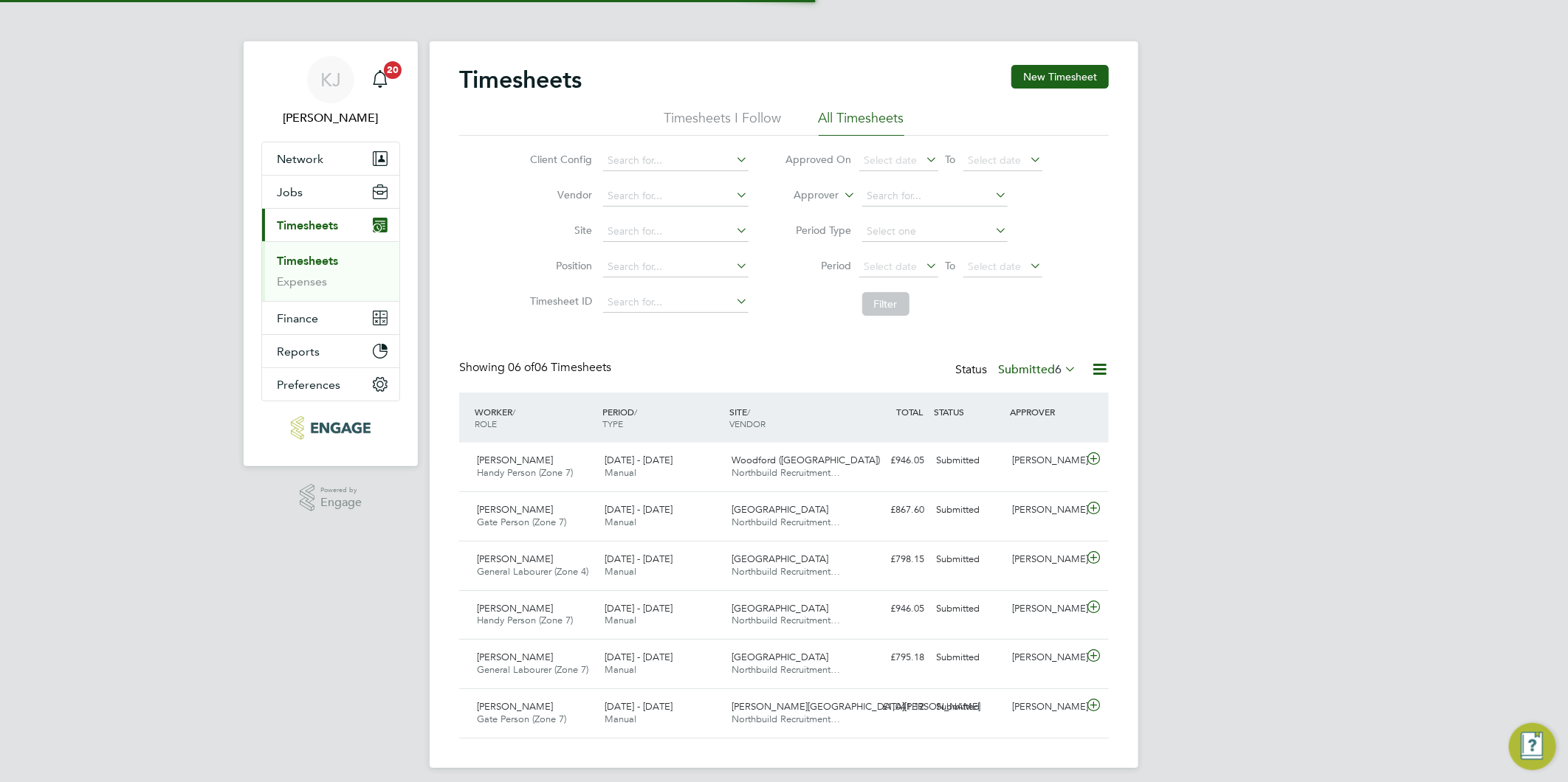
scroll to position [37, 129]
